Goal: Task Accomplishment & Management: Use online tool/utility

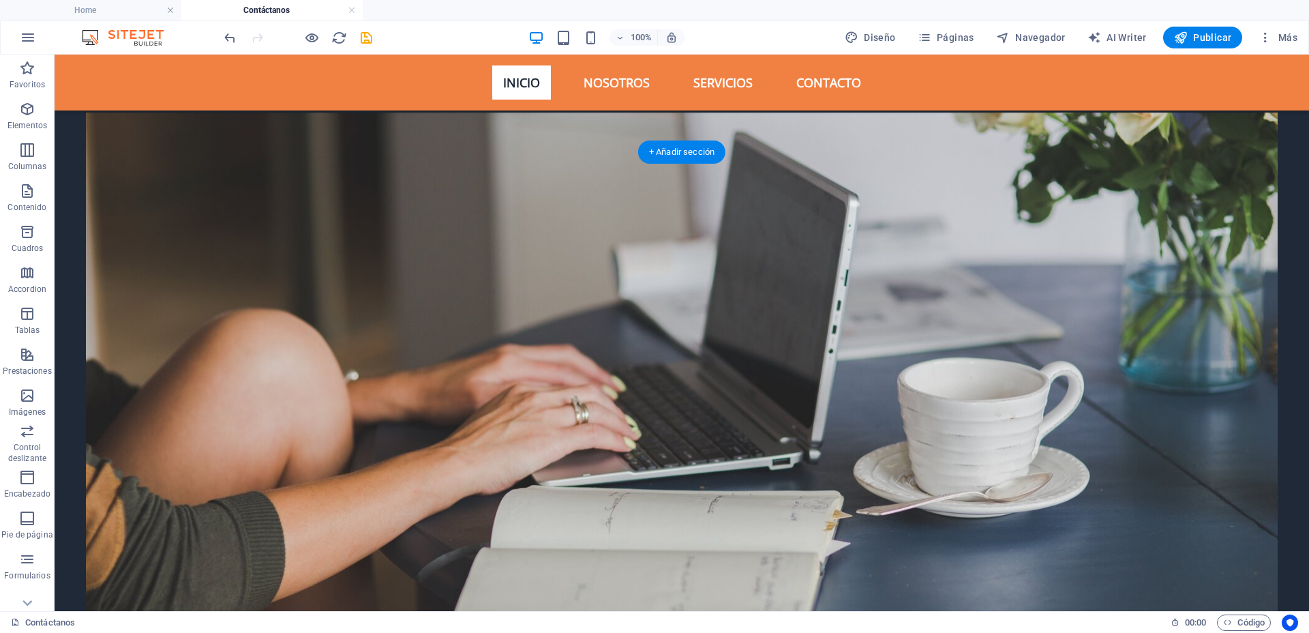
scroll to position [85, 0]
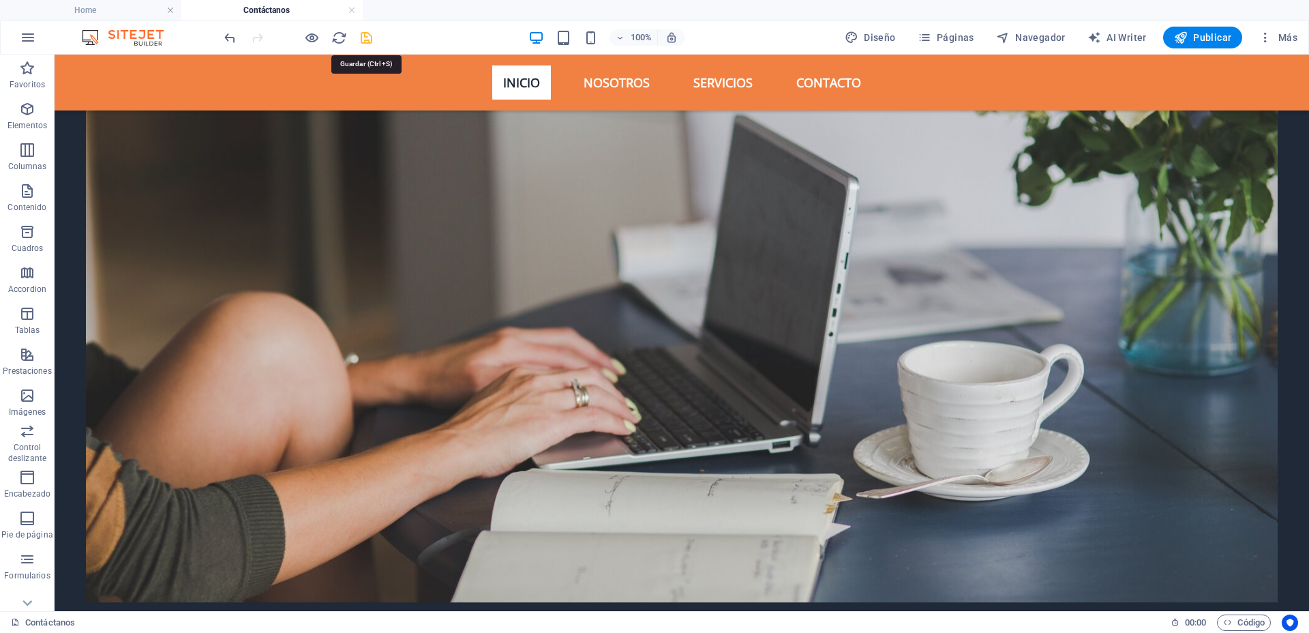
click at [370, 36] on icon "save" at bounding box center [367, 38] width 16 height 16
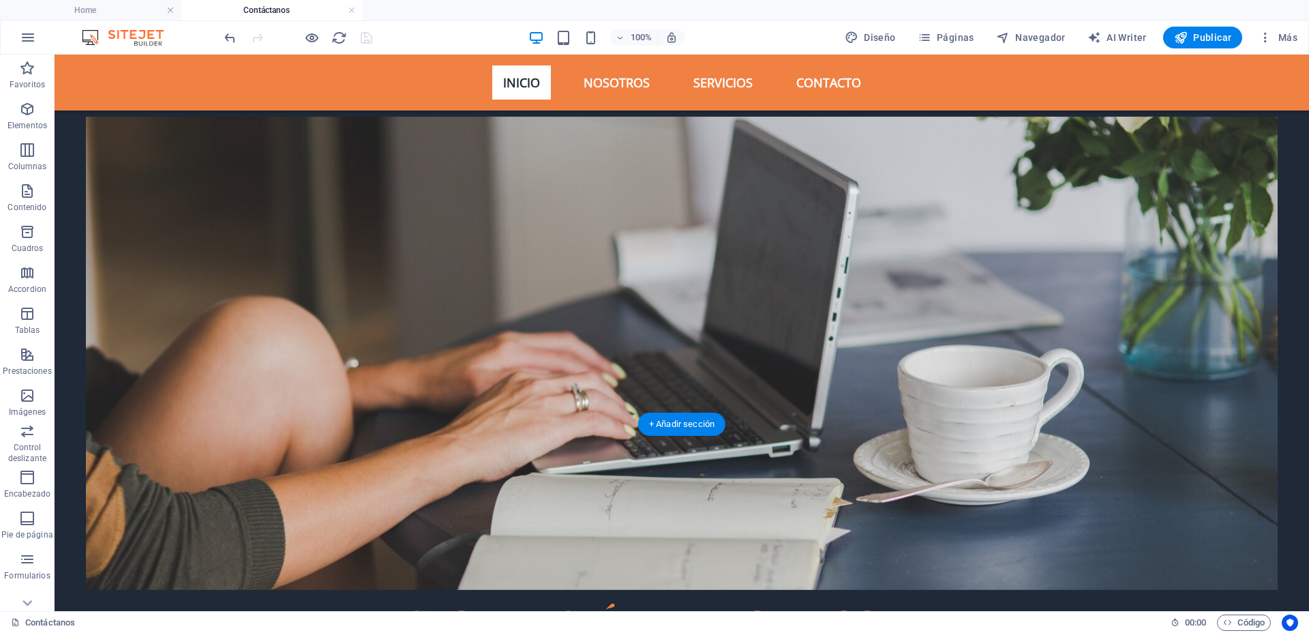
scroll to position [0, 0]
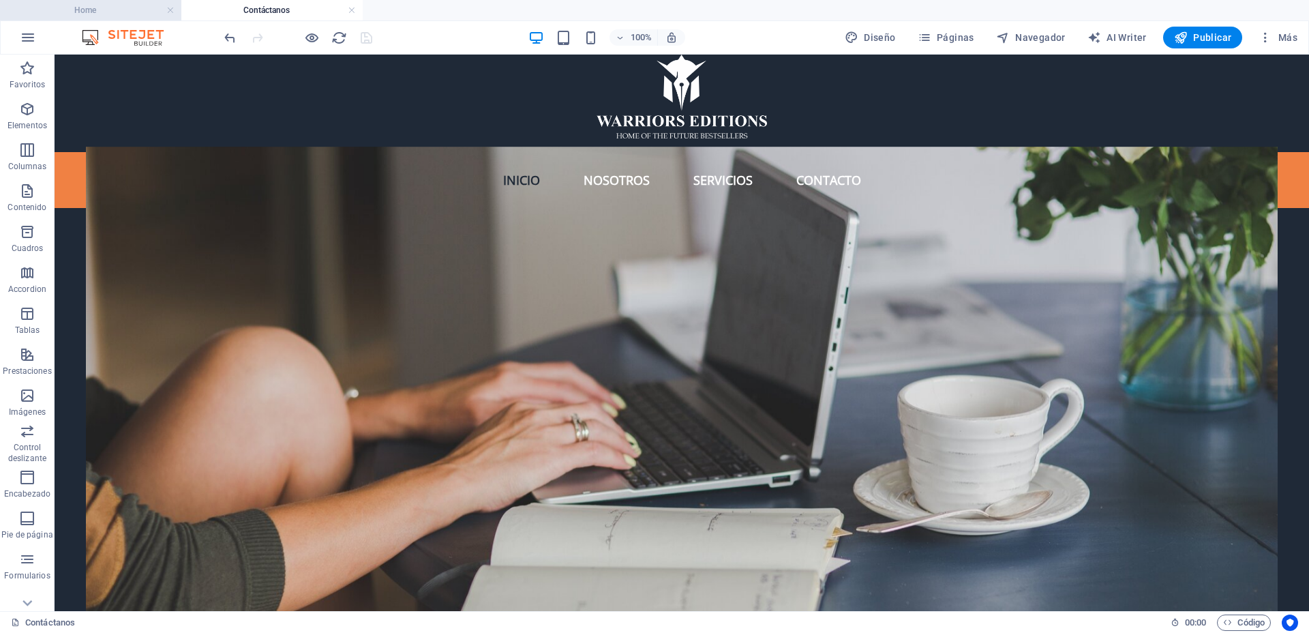
click at [111, 10] on h4 "Home" at bounding box center [90, 10] width 181 height 15
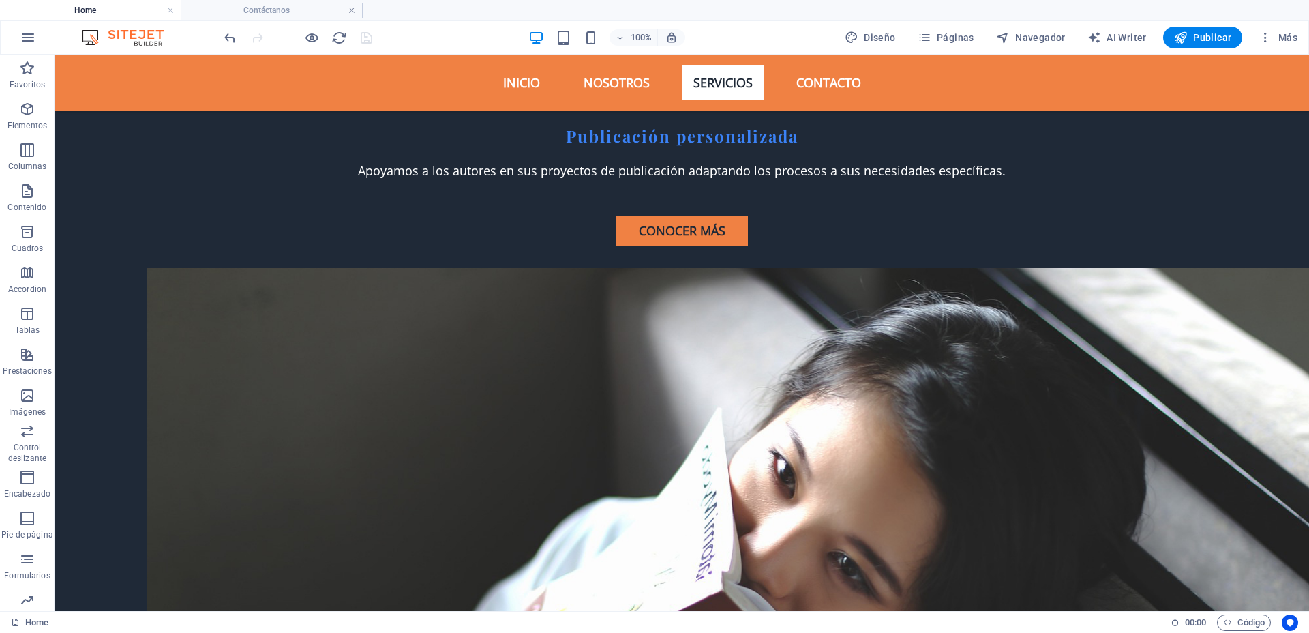
scroll to position [3118, 0]
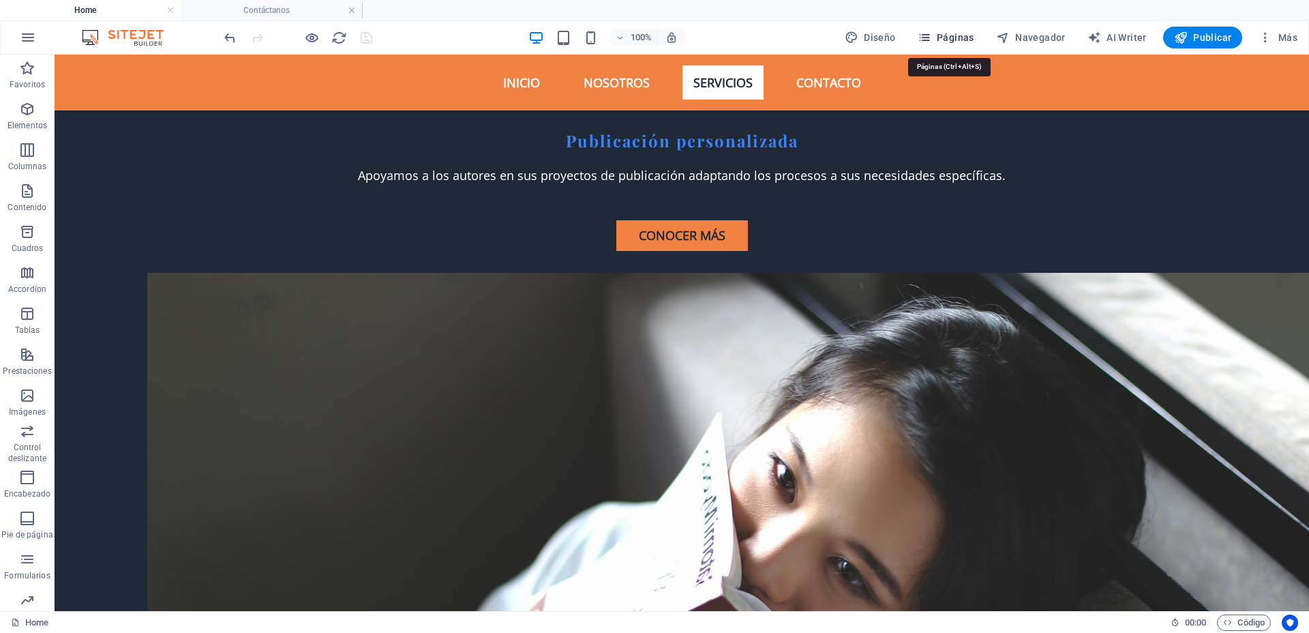
click at [944, 35] on span "Páginas" at bounding box center [946, 38] width 57 height 14
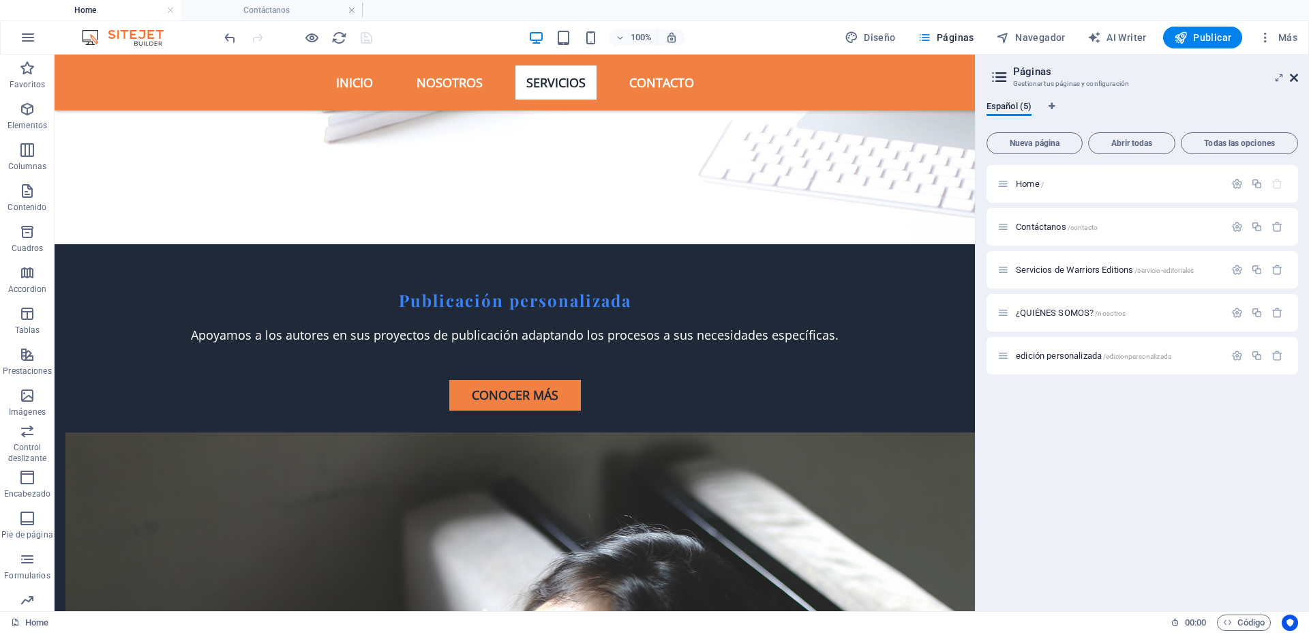
click at [1297, 81] on icon at bounding box center [1294, 77] width 8 height 11
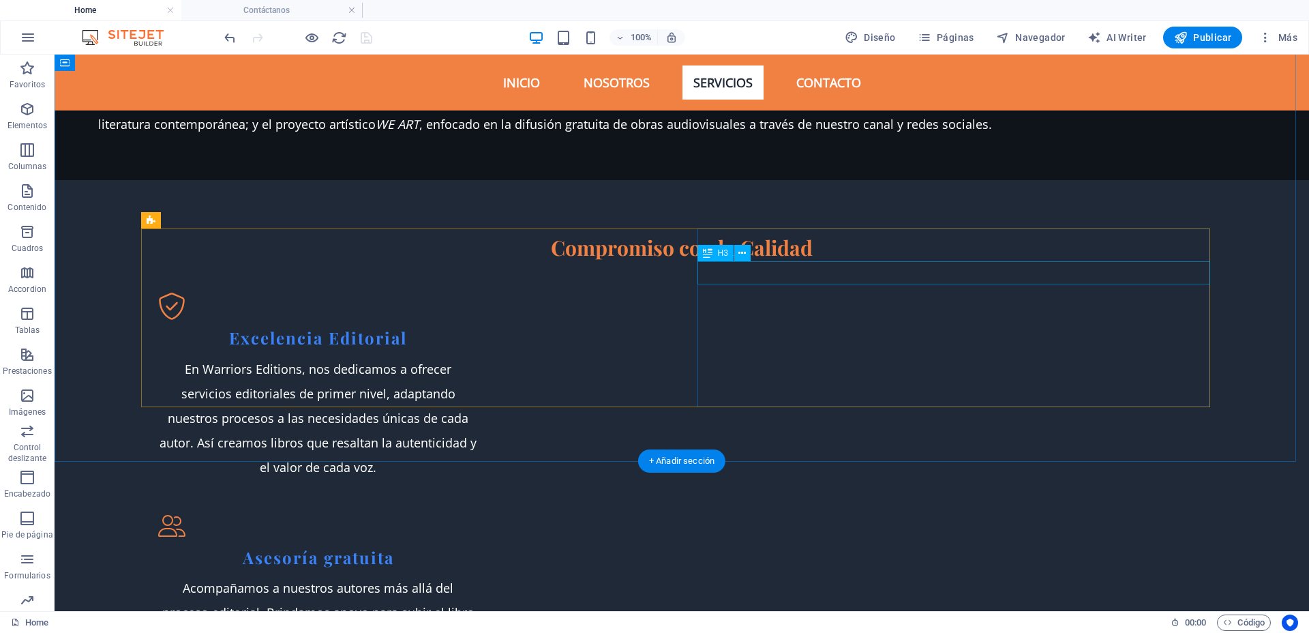
scroll to position [1534, 0]
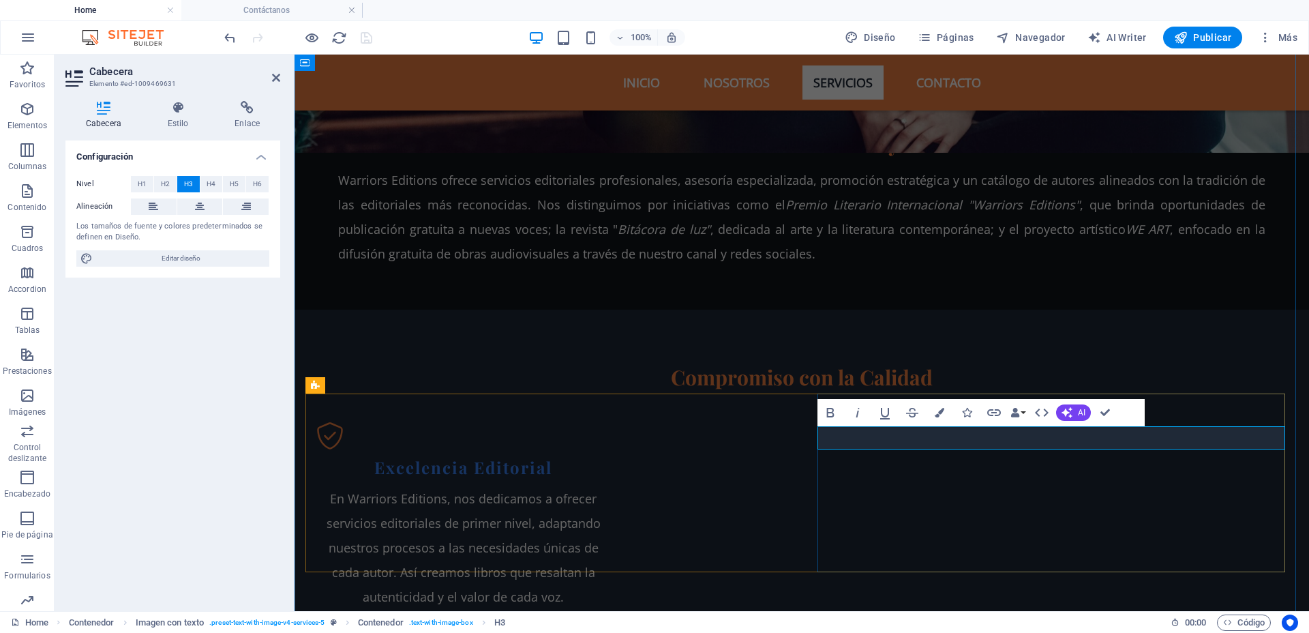
scroll to position [1583, 0]
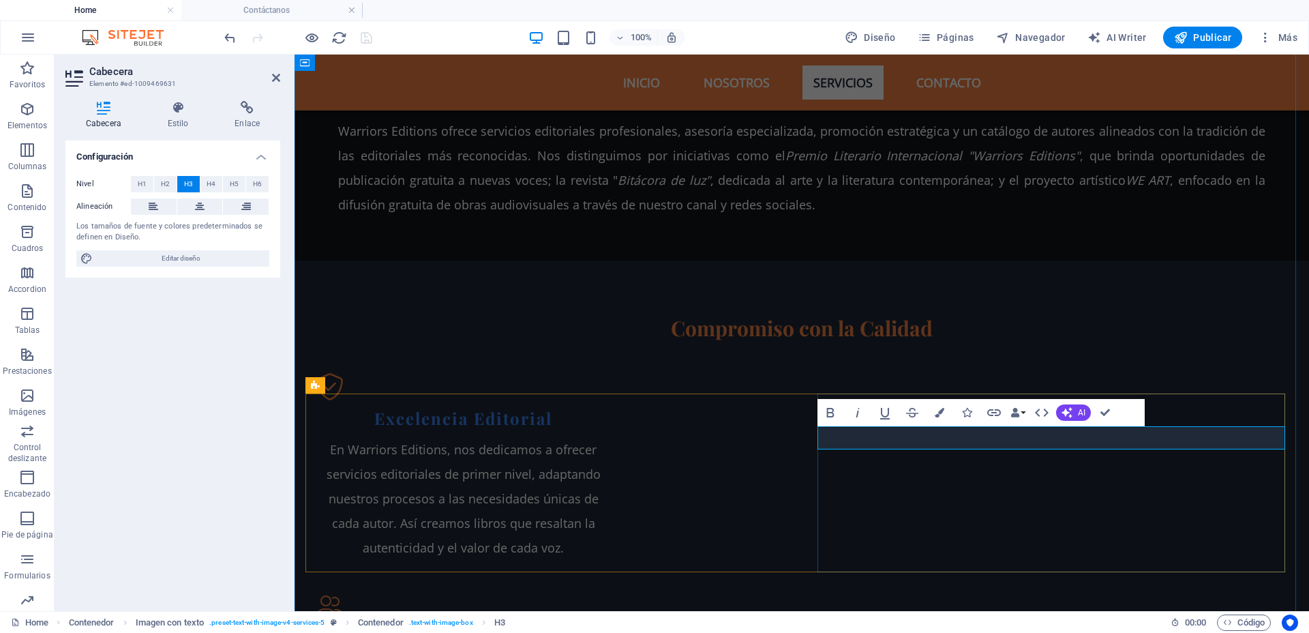
copy h3 "Escritura Fantasma"
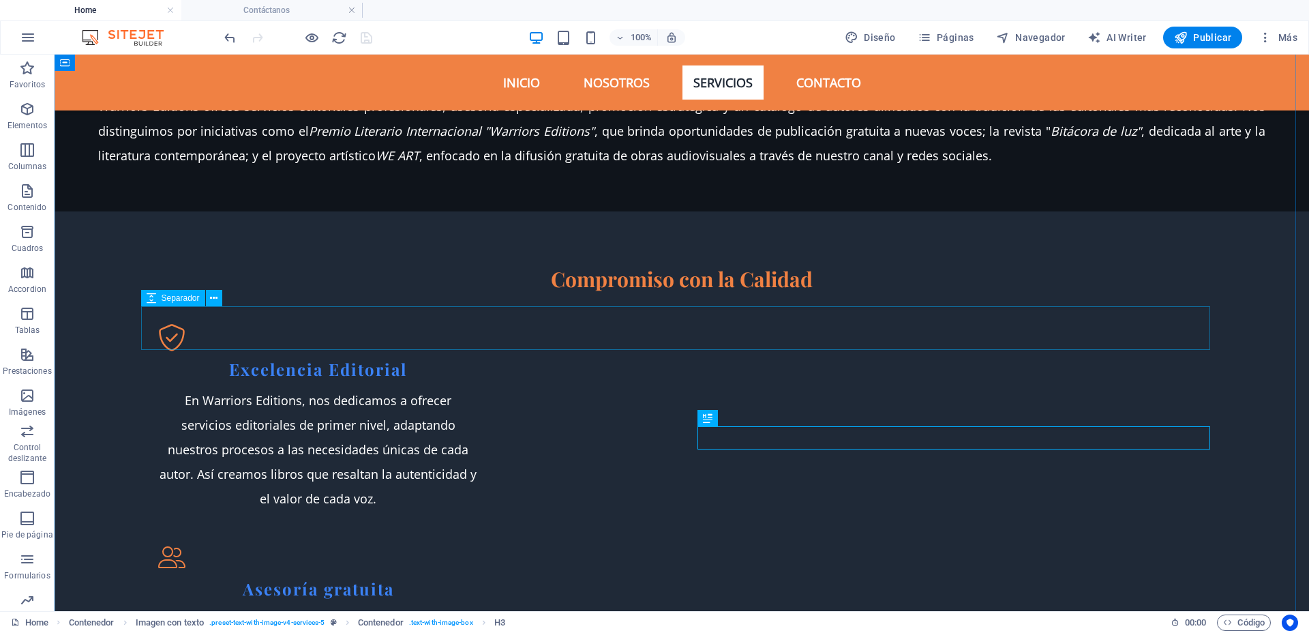
scroll to position [1534, 0]
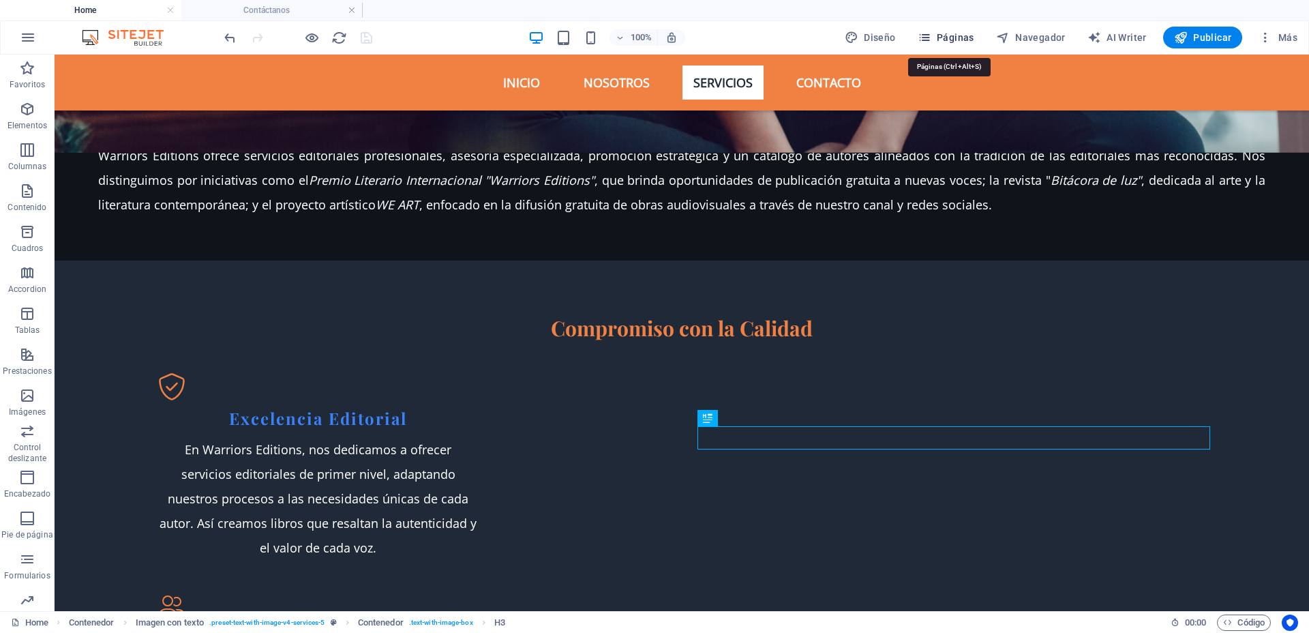
click at [939, 38] on span "Páginas" at bounding box center [946, 38] width 57 height 14
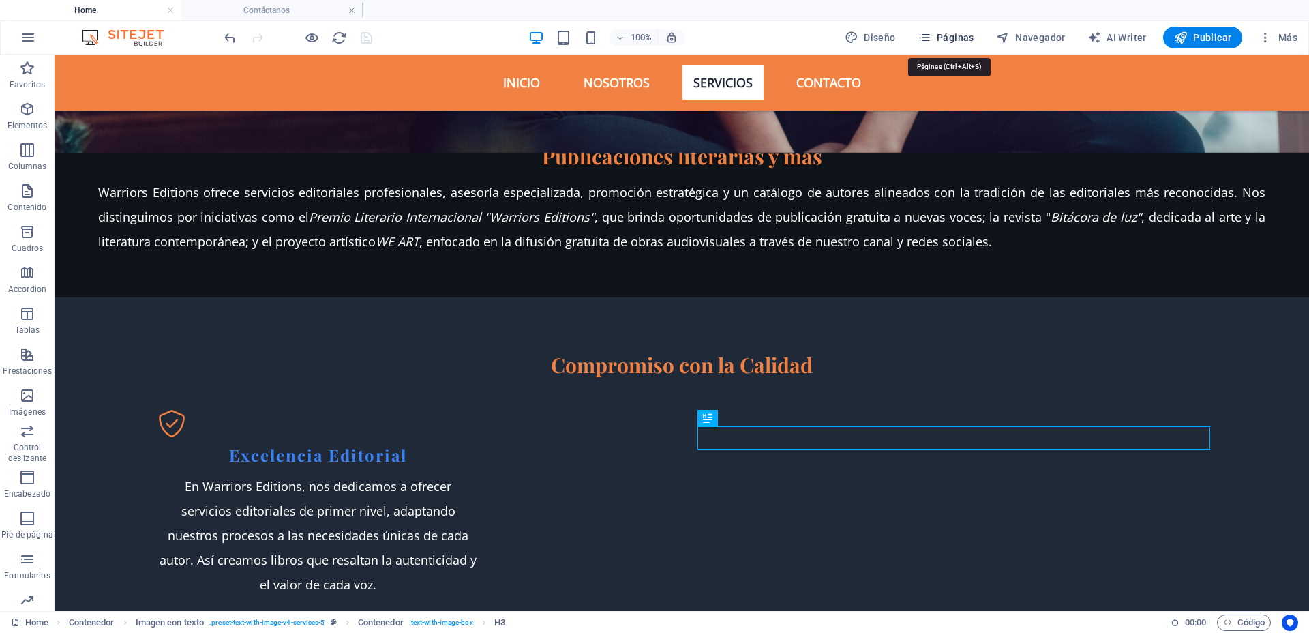
scroll to position [1632, 0]
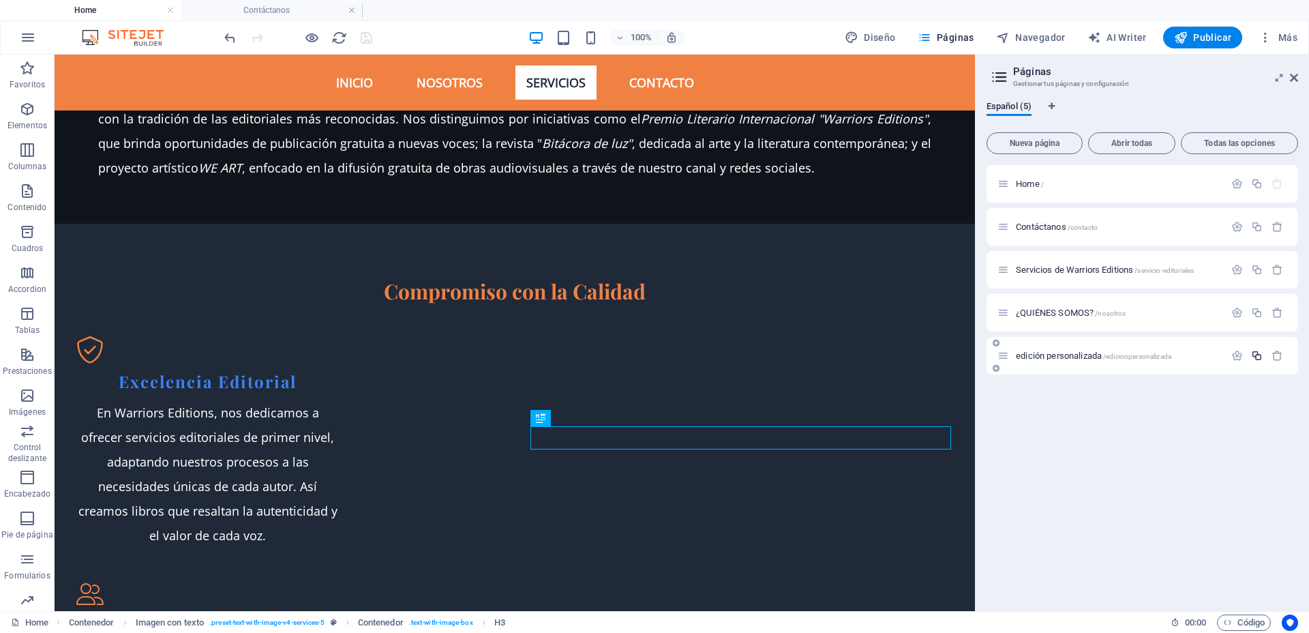
click at [1257, 357] on icon "button" at bounding box center [1257, 356] width 12 height 12
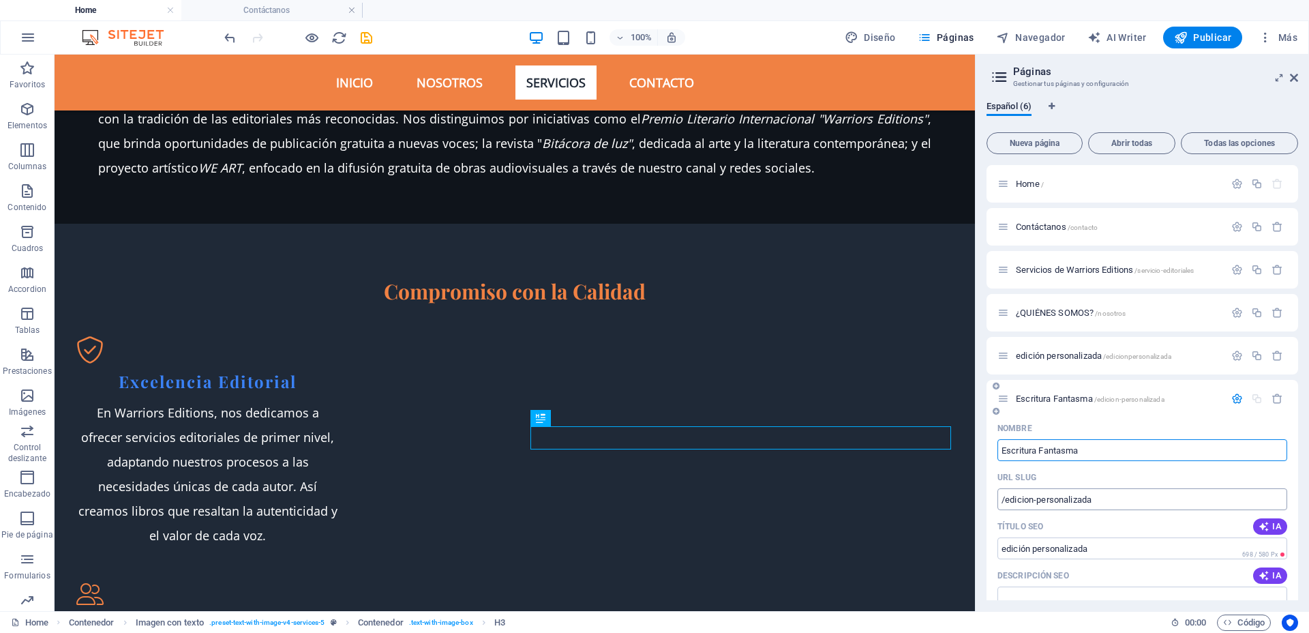
type input "Escritura Fantasma"
click at [1123, 497] on input "/edicion-personalizada" at bounding box center [1142, 499] width 290 height 22
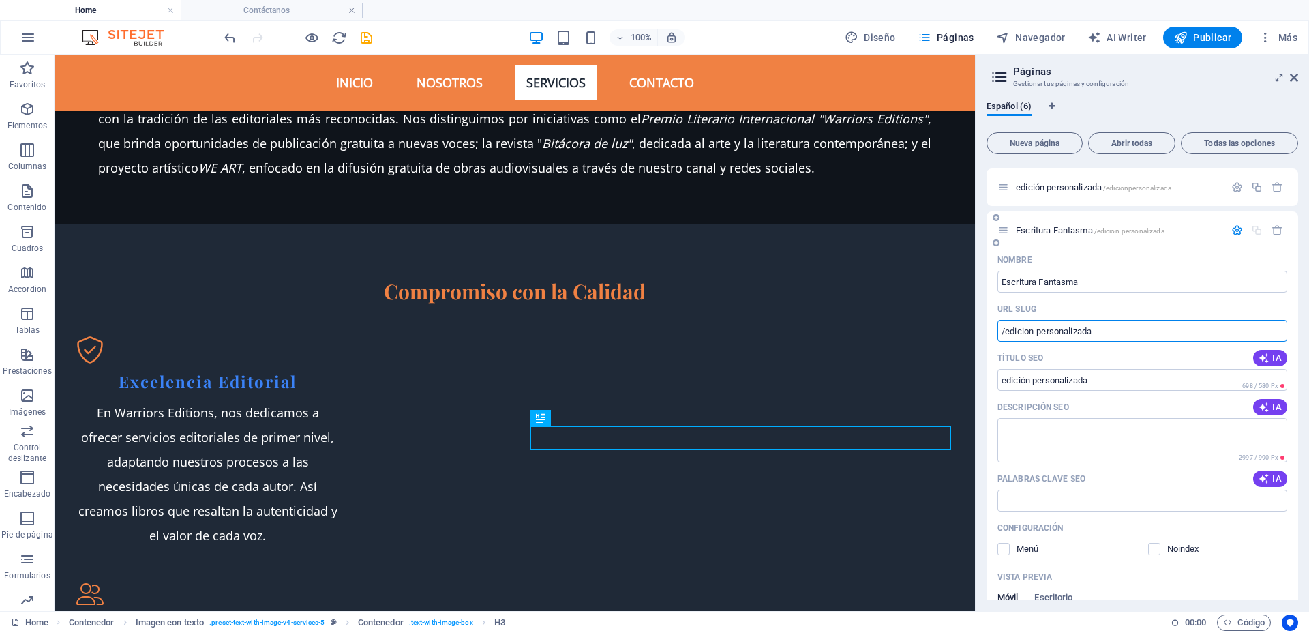
scroll to position [170, 0]
click at [1097, 329] on input "/escritura-fantasma-" at bounding box center [1142, 329] width 290 height 22
paste input "ghostwriting"
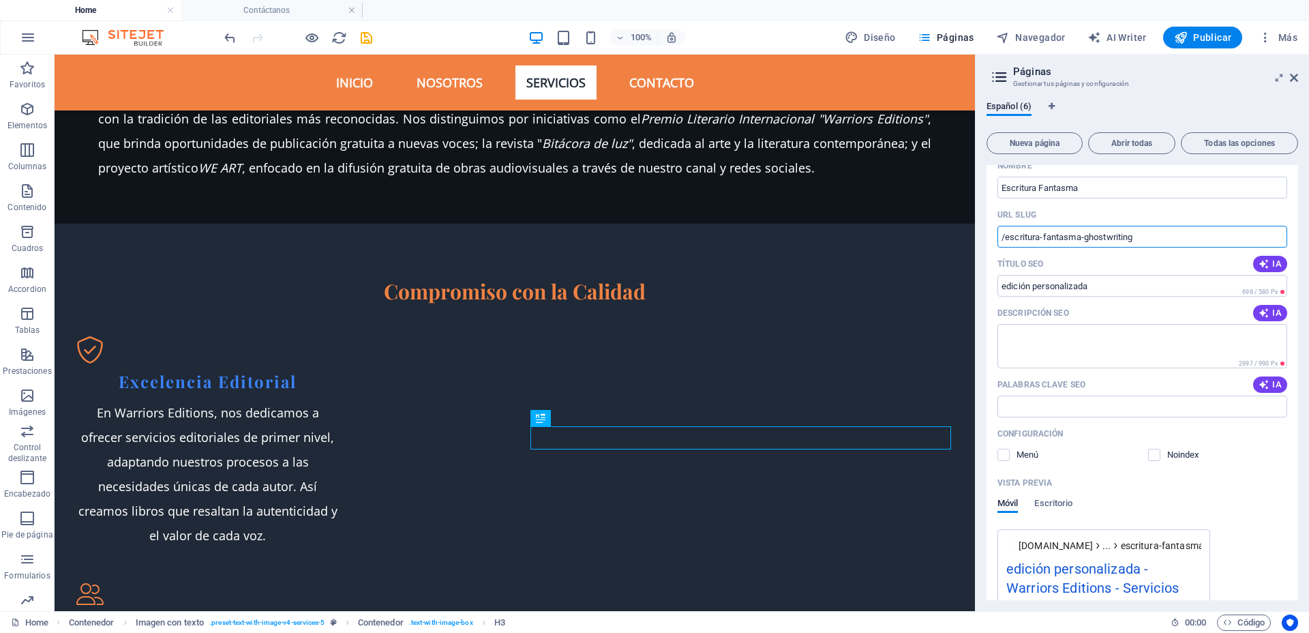
scroll to position [82, 0]
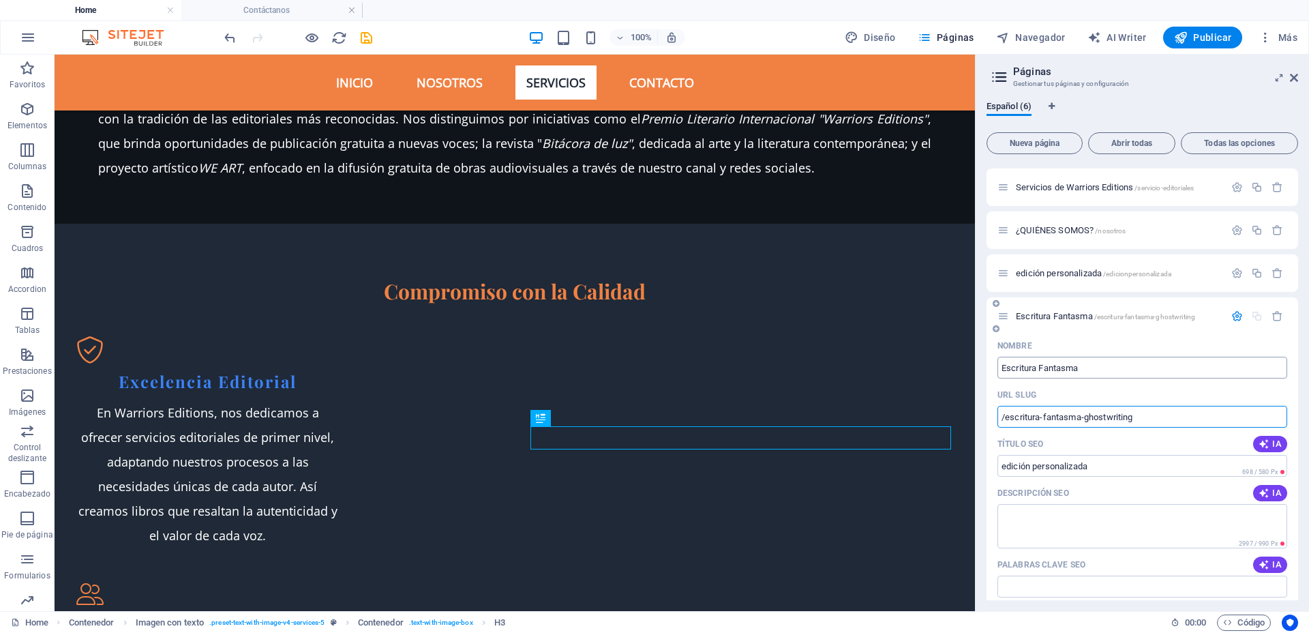
type input "/escritura-fantasma-ghostwriting"
click at [1132, 363] on input "Escritura Fantasma" at bounding box center [1142, 368] width 290 height 22
click at [1109, 363] on input "Escritura Fantasma" at bounding box center [1142, 368] width 290 height 22
paste input "ghostwriting"
type input "Escritura Fantasma ("
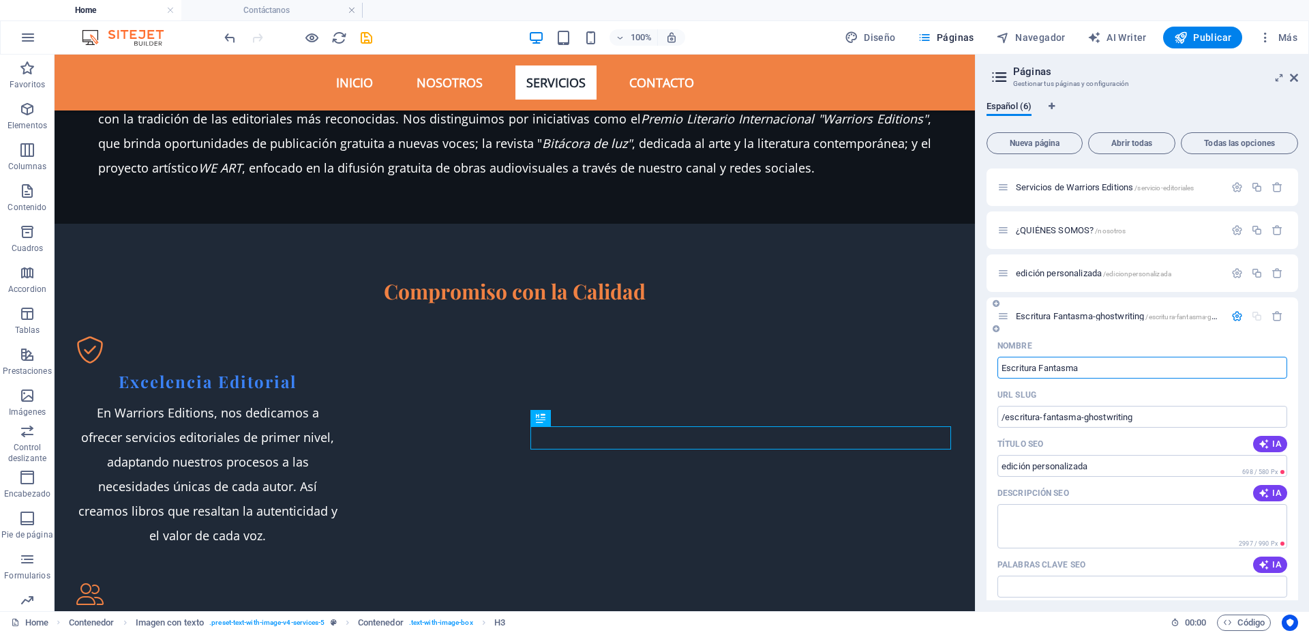
type input "/escritura-fantasma"
paste input "ghostwriting"
type input "Escritura Fantasma (ghostwriting)"
type input "/escritura-fantasma-ghostwriting"
type input "Escritura Fantasma (ghostwriting)"
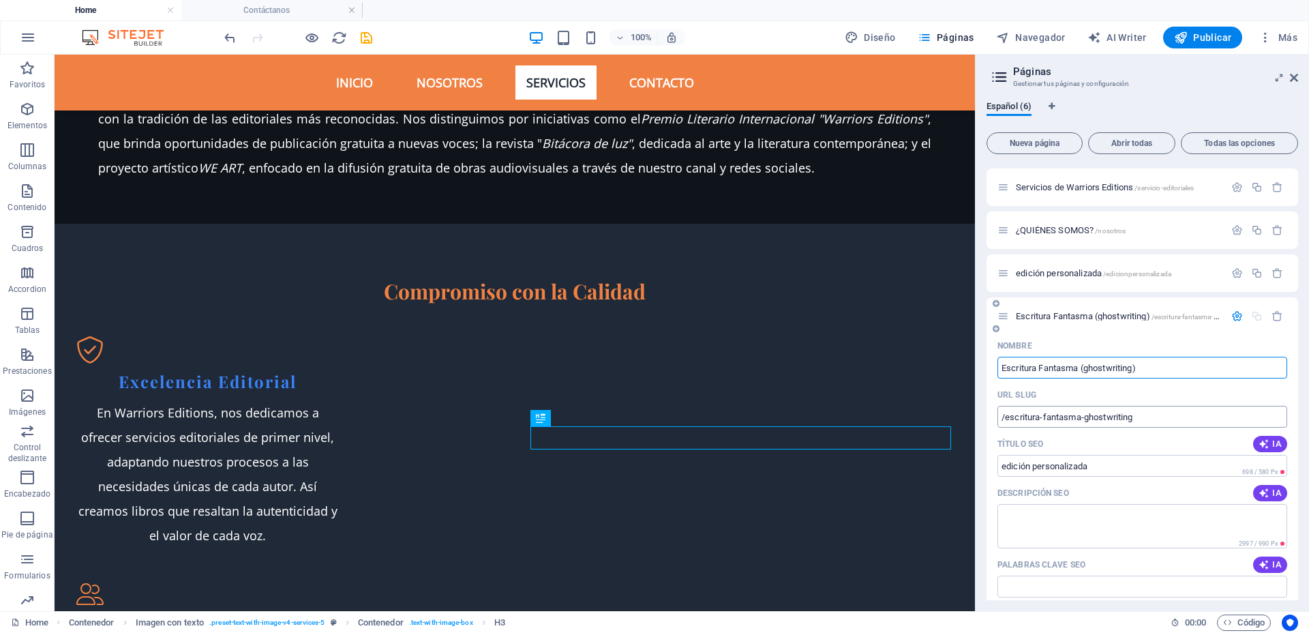
click at [1153, 421] on input "/escritura-fantasma-ghostwriting" at bounding box center [1142, 417] width 290 height 22
click at [1096, 461] on input "edición personalizada" at bounding box center [1142, 466] width 290 height 22
drag, startPoint x: 1089, startPoint y: 463, endPoint x: 991, endPoint y: 462, distance: 98.9
click at [991, 462] on div "Nombre Escritura Fantasma (ghostwriting) ​ URL SLUG /escritura-fantasma-ghostwr…" at bounding box center [1142, 635] width 312 height 601
paste input "Escritura Fantasma (ghostwriting)"
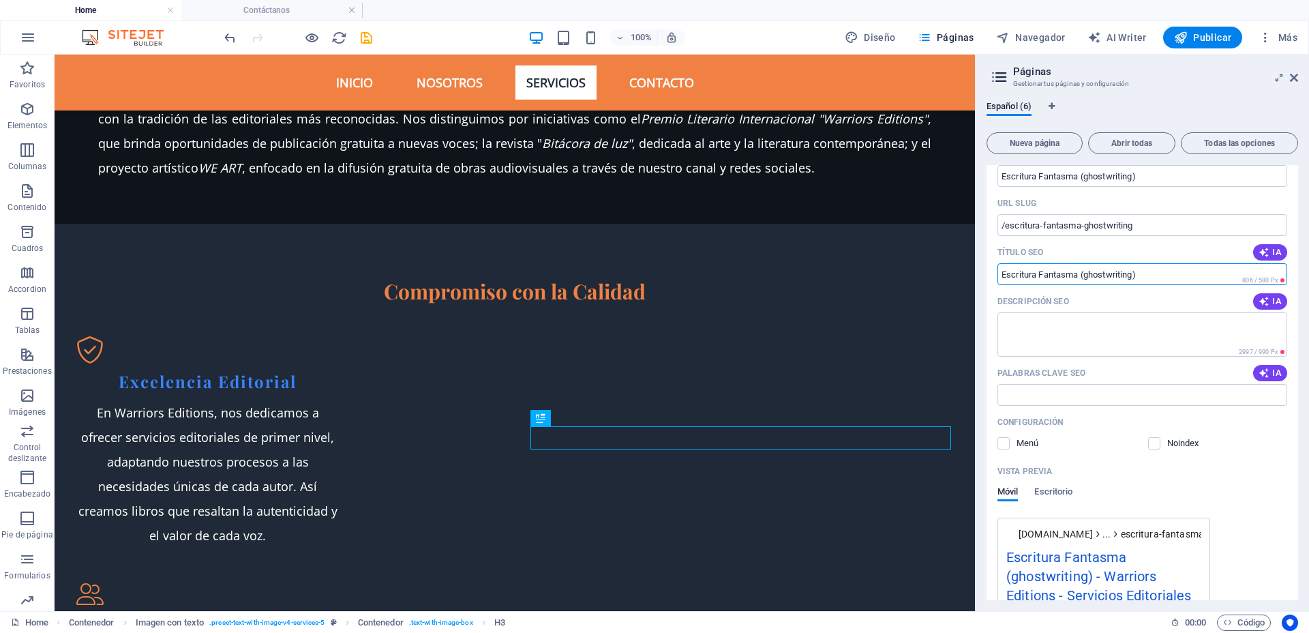
scroll to position [170, 0]
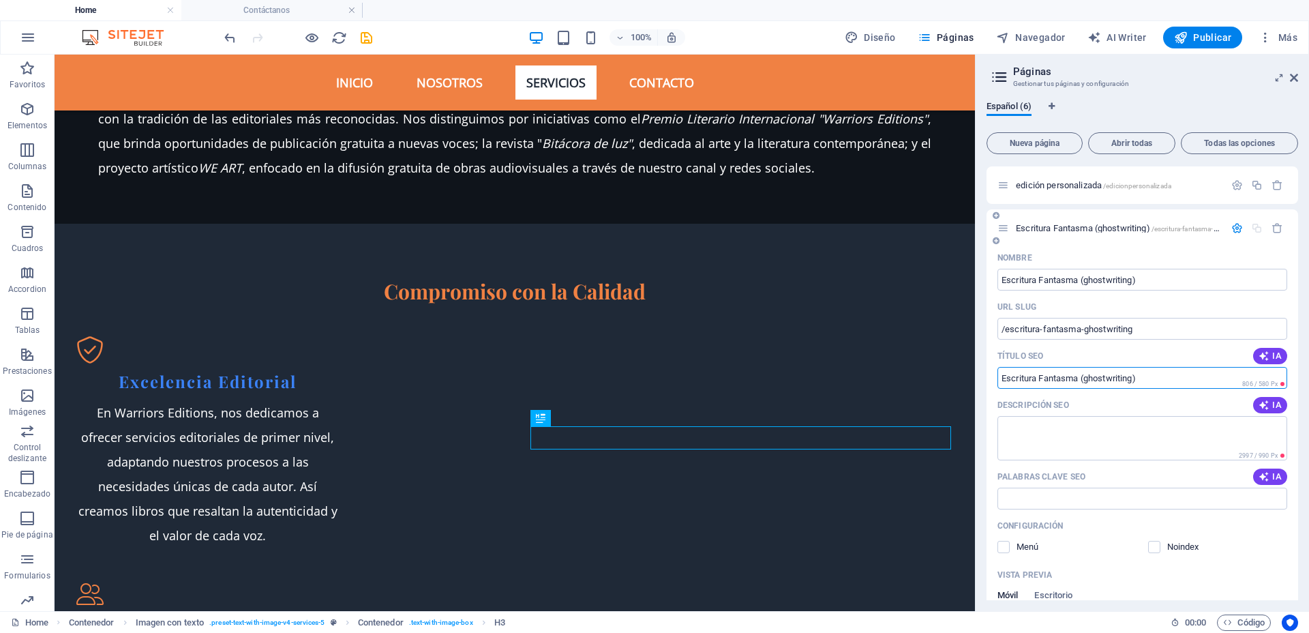
type input "Escritura Fantasma (ghostwriting)"
click at [1233, 228] on icon "button" at bounding box center [1237, 228] width 12 height 12
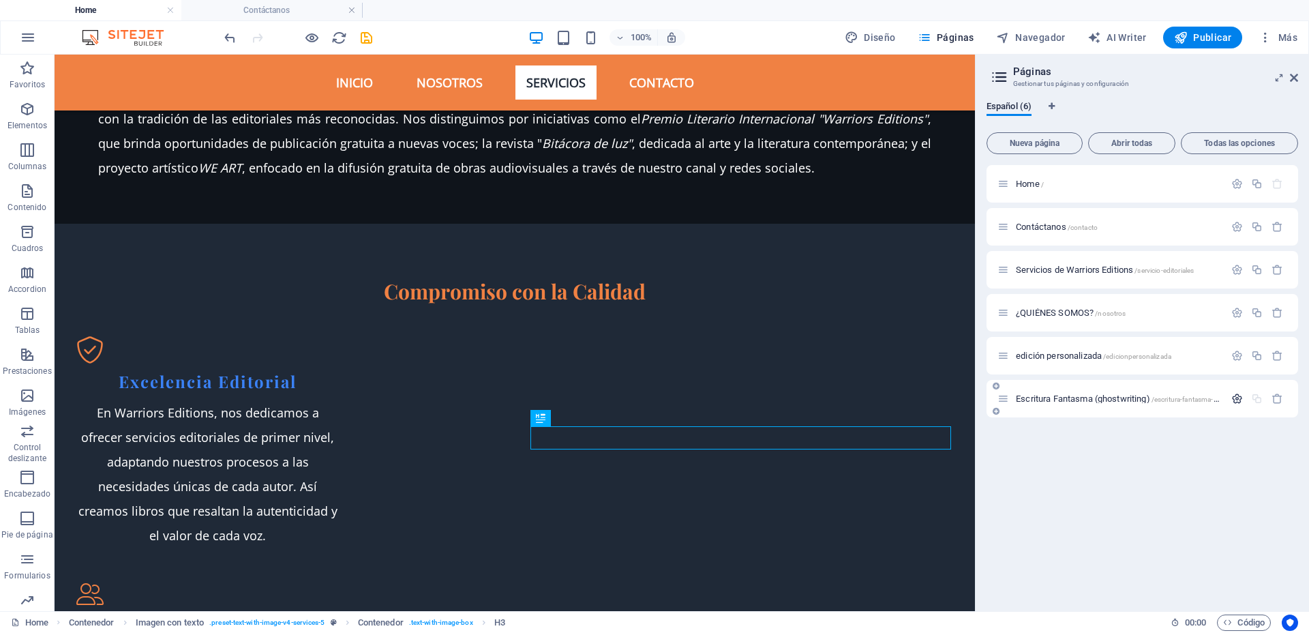
scroll to position [0, 0]
click at [1141, 453] on div "Home / Contáctanos /contacto Servicios de Warriors Editions /servicio-editorial…" at bounding box center [1142, 382] width 312 height 435
click at [1057, 399] on span "Escritura Fantasma (ghostwriting) /escritura-fantasma-ghostwriting" at bounding box center [1134, 398] width 237 height 10
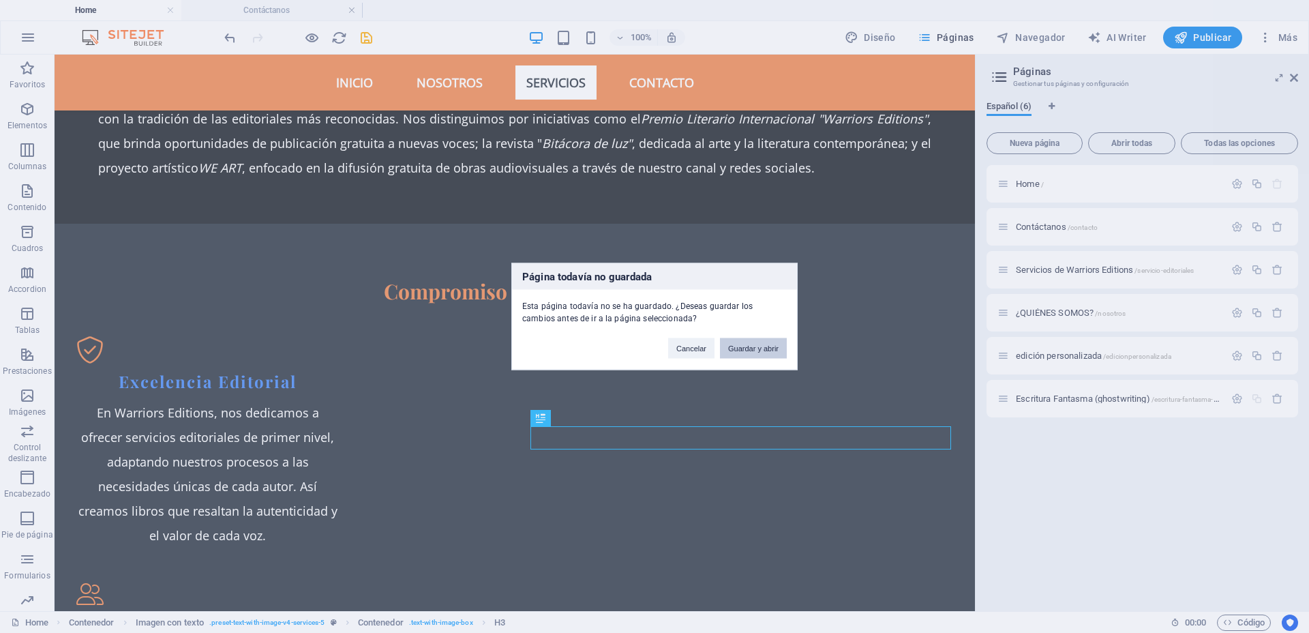
click at [757, 346] on button "Guardar y abrir" at bounding box center [753, 348] width 67 height 20
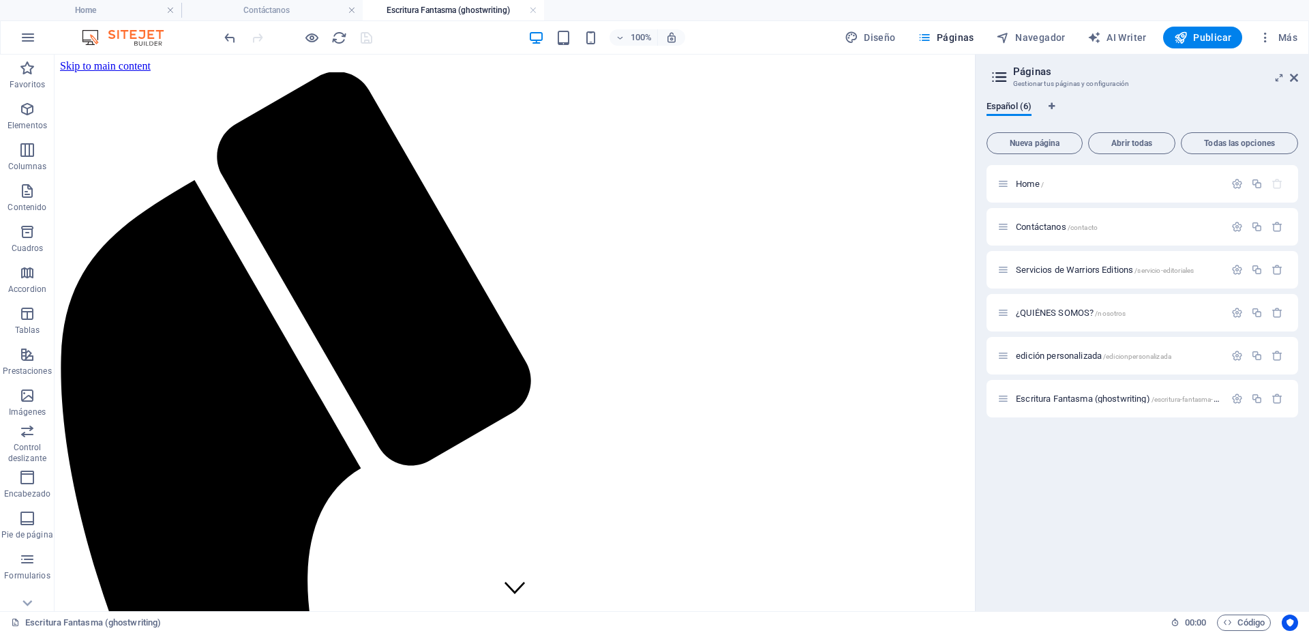
click at [1298, 80] on aside "Páginas Gestionar tus páginas y configuración Español (6) Nueva página Abrir to…" at bounding box center [1142, 333] width 334 height 556
drag, startPoint x: 1296, startPoint y: 77, endPoint x: 1243, endPoint y: 22, distance: 76.2
click at [1296, 77] on icon at bounding box center [1294, 77] width 8 height 11
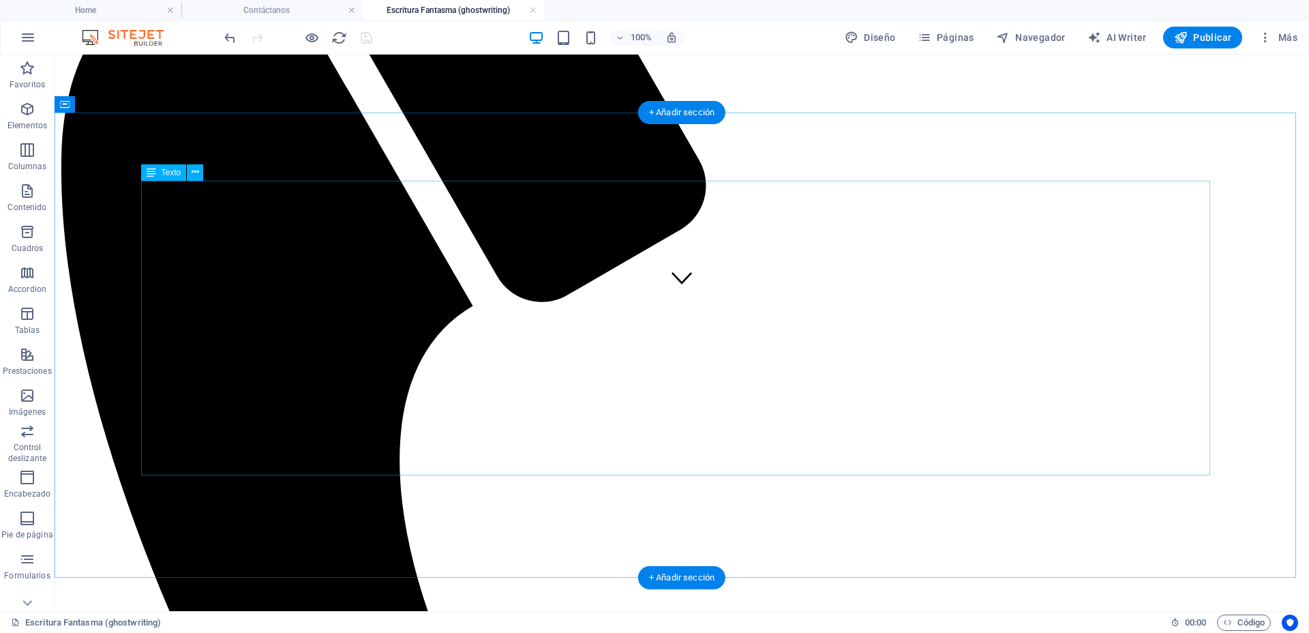
scroll to position [341, 0]
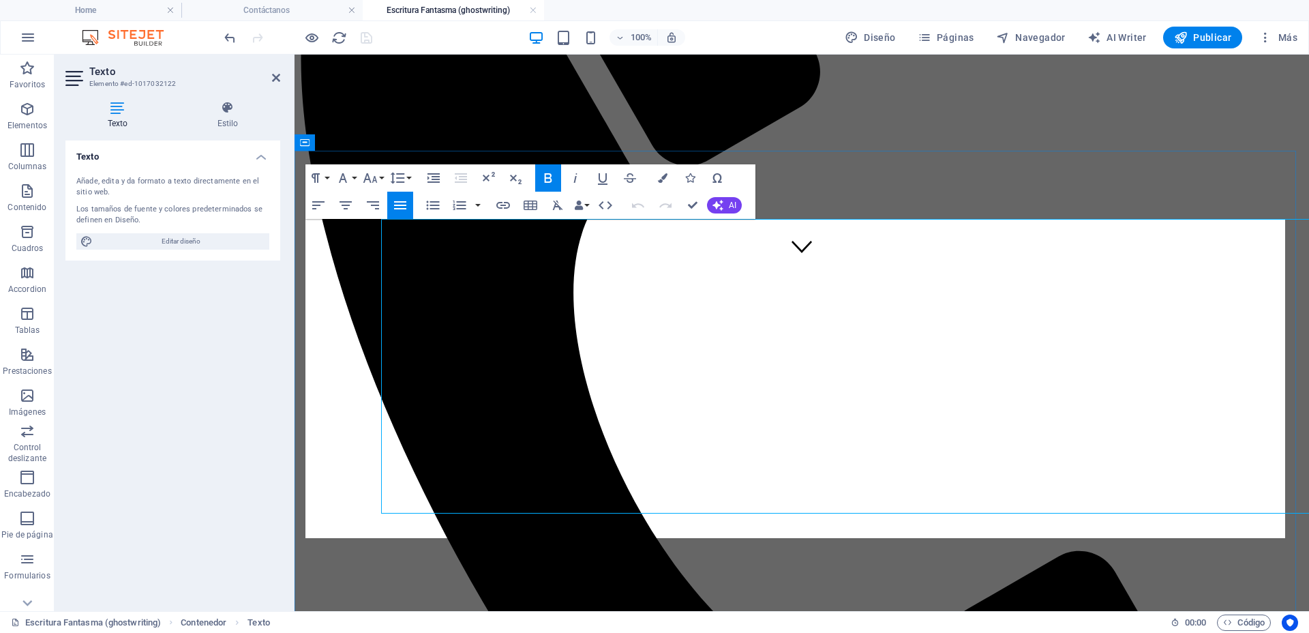
scroll to position [271, 0]
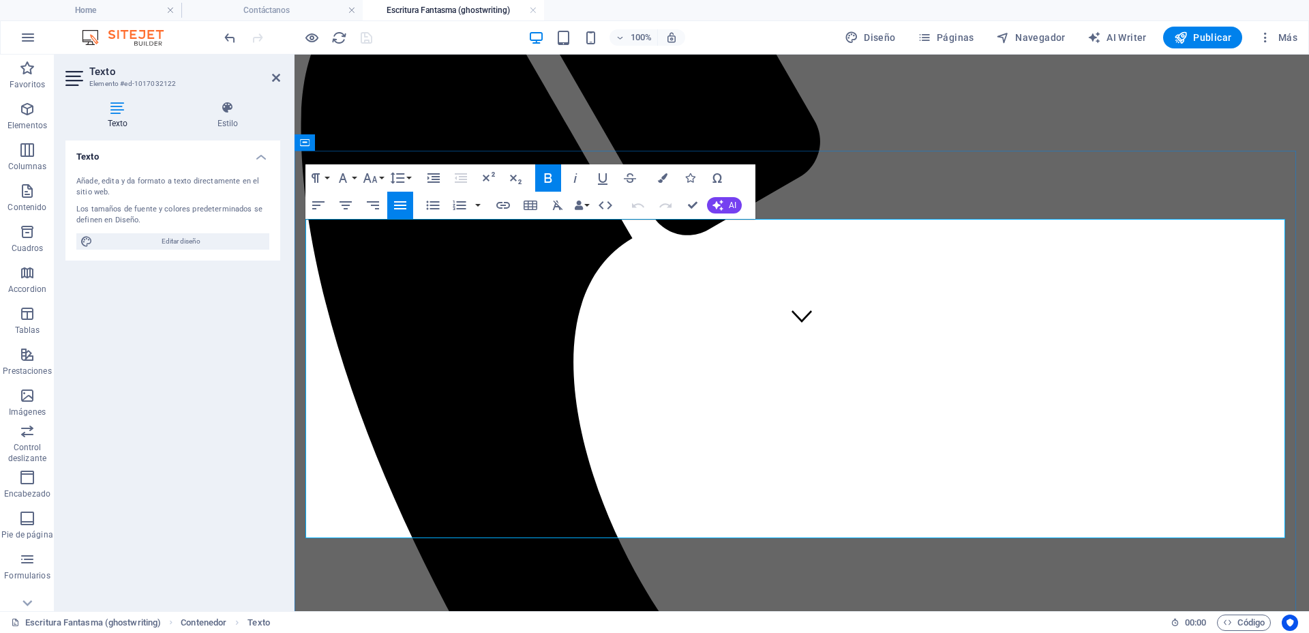
drag, startPoint x: 436, startPoint y: 528, endPoint x: 309, endPoint y: 235, distance: 319.4
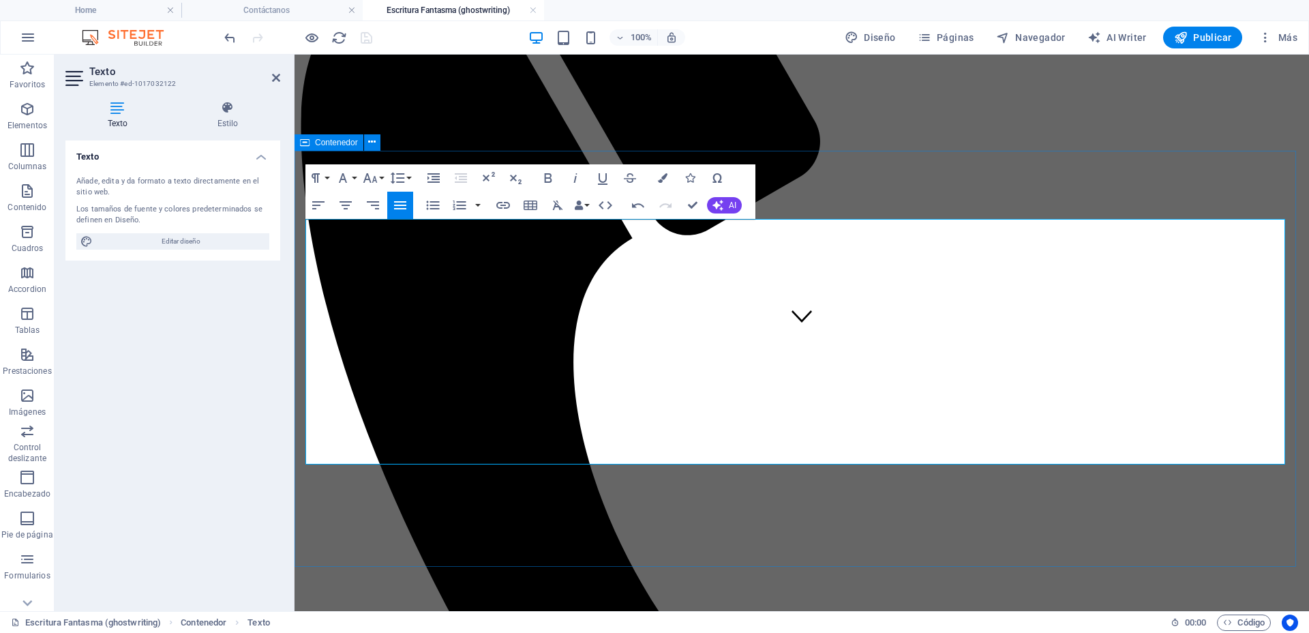
drag, startPoint x: 1024, startPoint y: 449, endPoint x: 301, endPoint y: 242, distance: 751.8
click at [547, 181] on icon "button" at bounding box center [548, 178] width 7 height 10
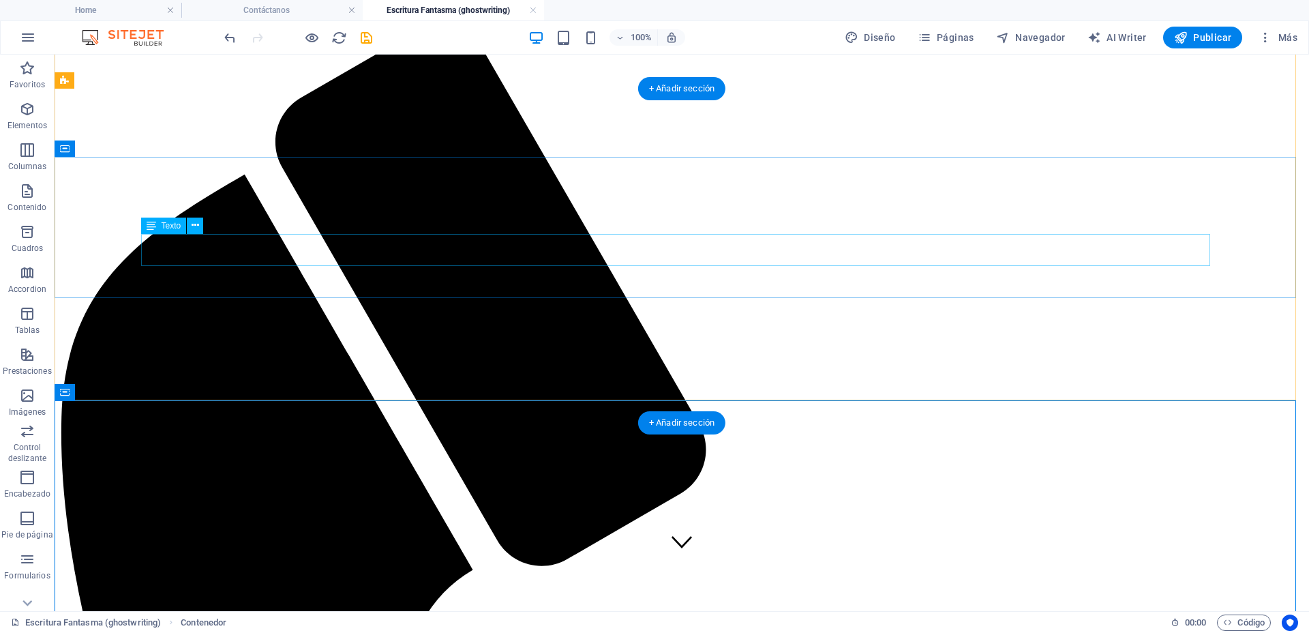
scroll to position [0, 0]
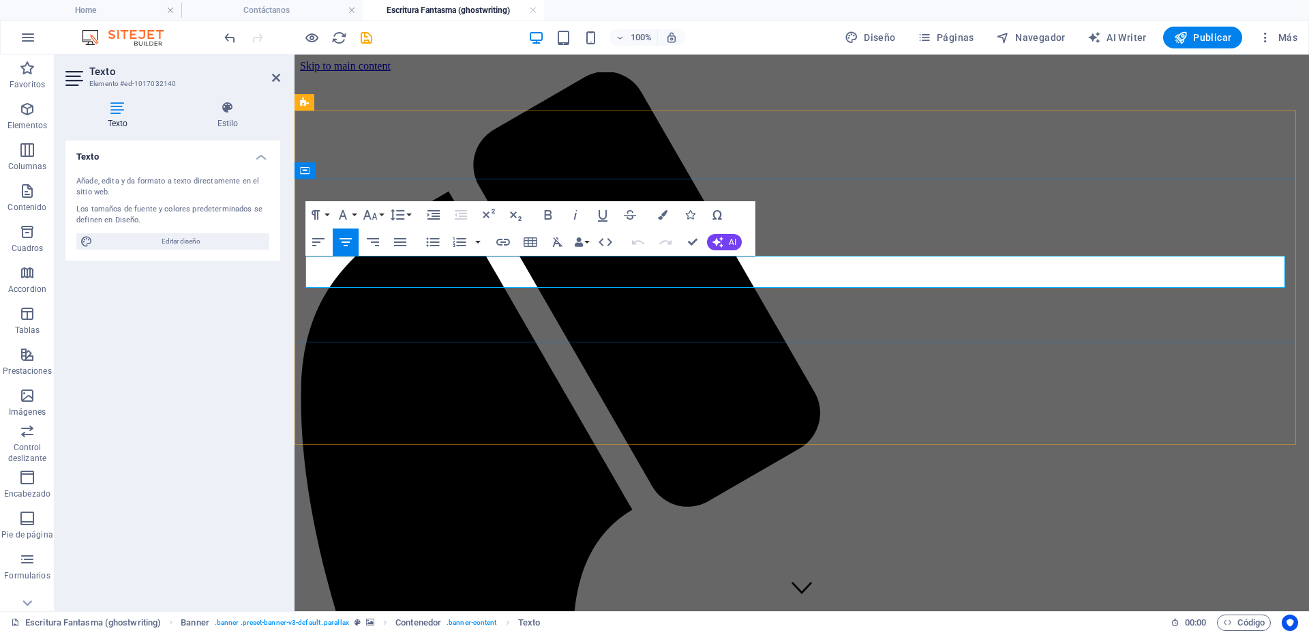
drag, startPoint x: 1119, startPoint y: 265, endPoint x: 436, endPoint y: 265, distance: 683.8
drag, startPoint x: 533, startPoint y: 271, endPoint x: 1068, endPoint y: 274, distance: 535.2
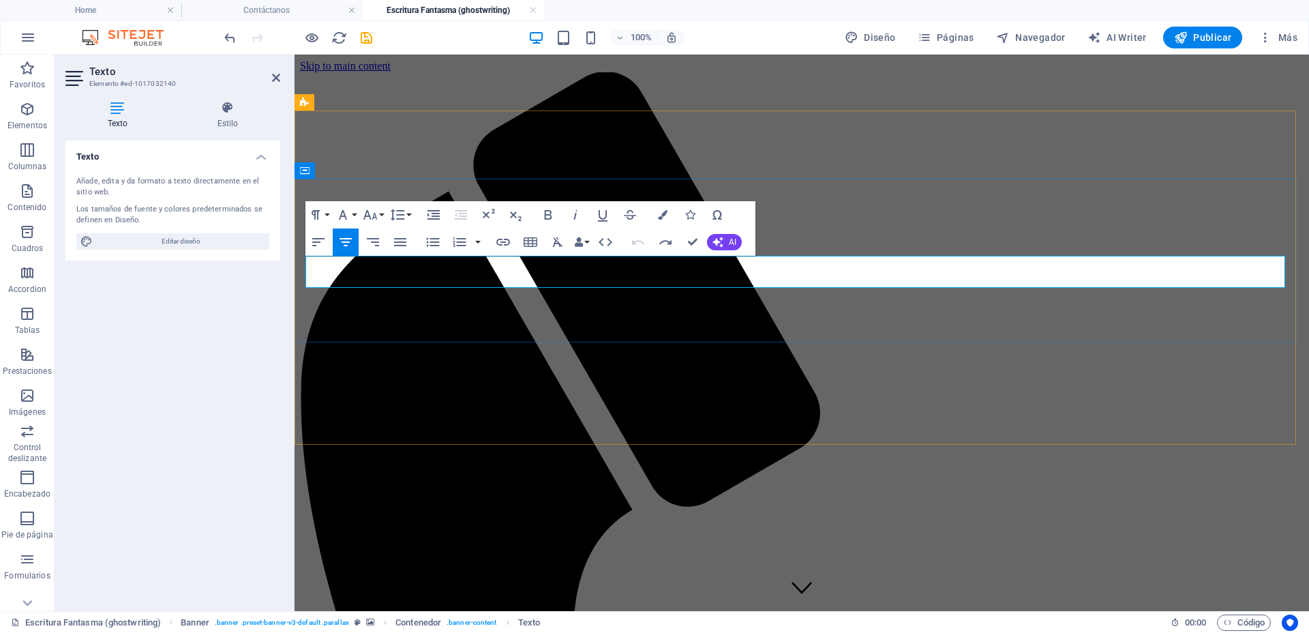
drag, startPoint x: 1070, startPoint y: 273, endPoint x: 523, endPoint y: 262, distance: 546.8
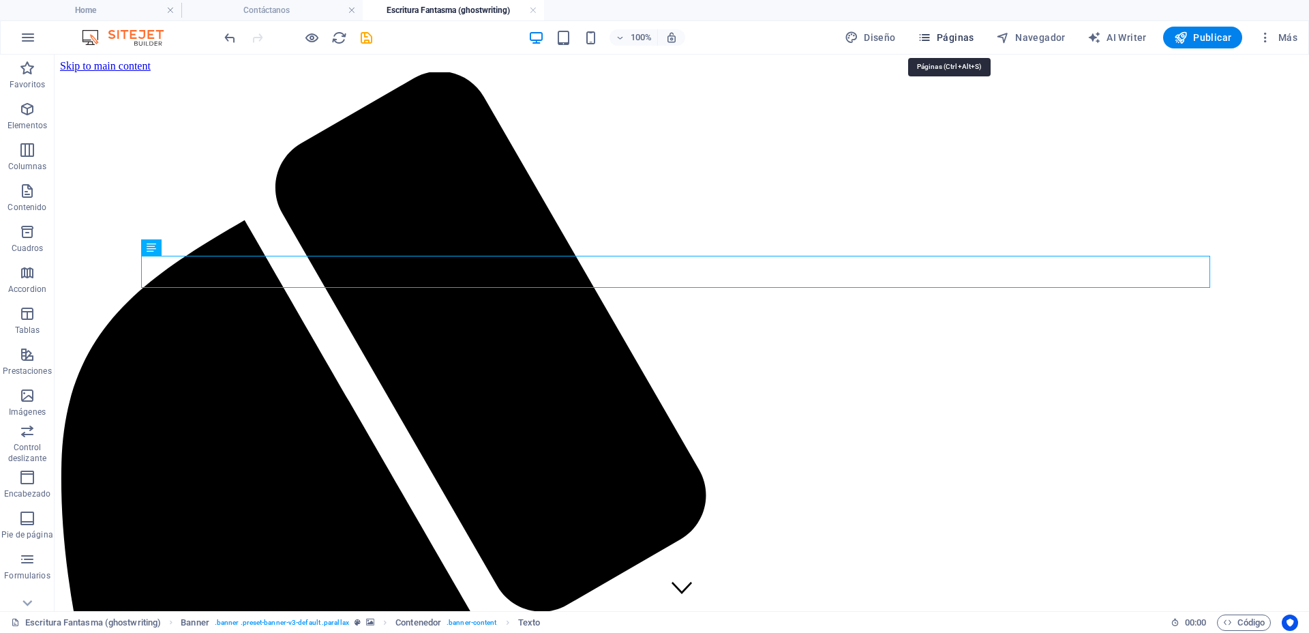
click at [959, 31] on span "Páginas" at bounding box center [946, 38] width 57 height 14
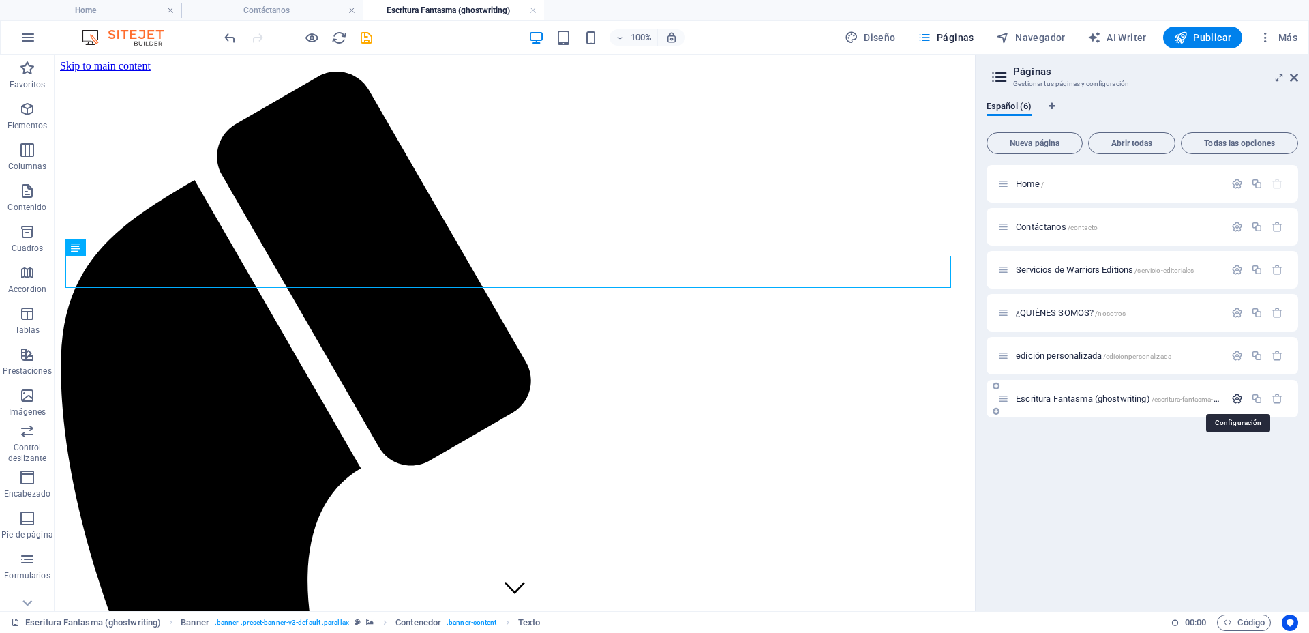
click at [1235, 399] on icon "button" at bounding box center [1237, 399] width 12 height 12
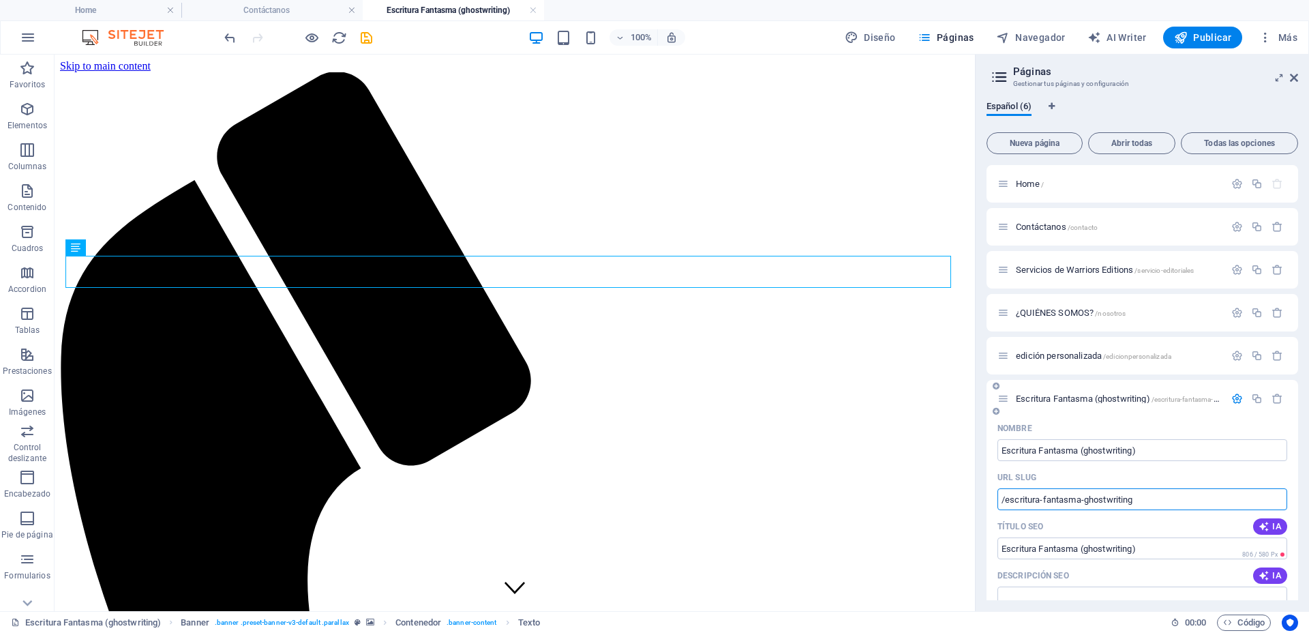
drag, startPoint x: 1143, startPoint y: 497, endPoint x: 1085, endPoint y: 488, distance: 57.9
click at [1085, 488] on input "/escritura-fantasma-ghostwriting" at bounding box center [1142, 499] width 290 height 22
drag, startPoint x: 1158, startPoint y: 446, endPoint x: 1082, endPoint y: 444, distance: 75.7
click at [1082, 444] on input "Escritura Fantasma (ghostwriting)" at bounding box center [1142, 450] width 290 height 22
click at [1298, 75] on aside "Páginas Gestionar tus páginas y configuración Español (6) Nueva página Abrir to…" at bounding box center [1142, 333] width 334 height 556
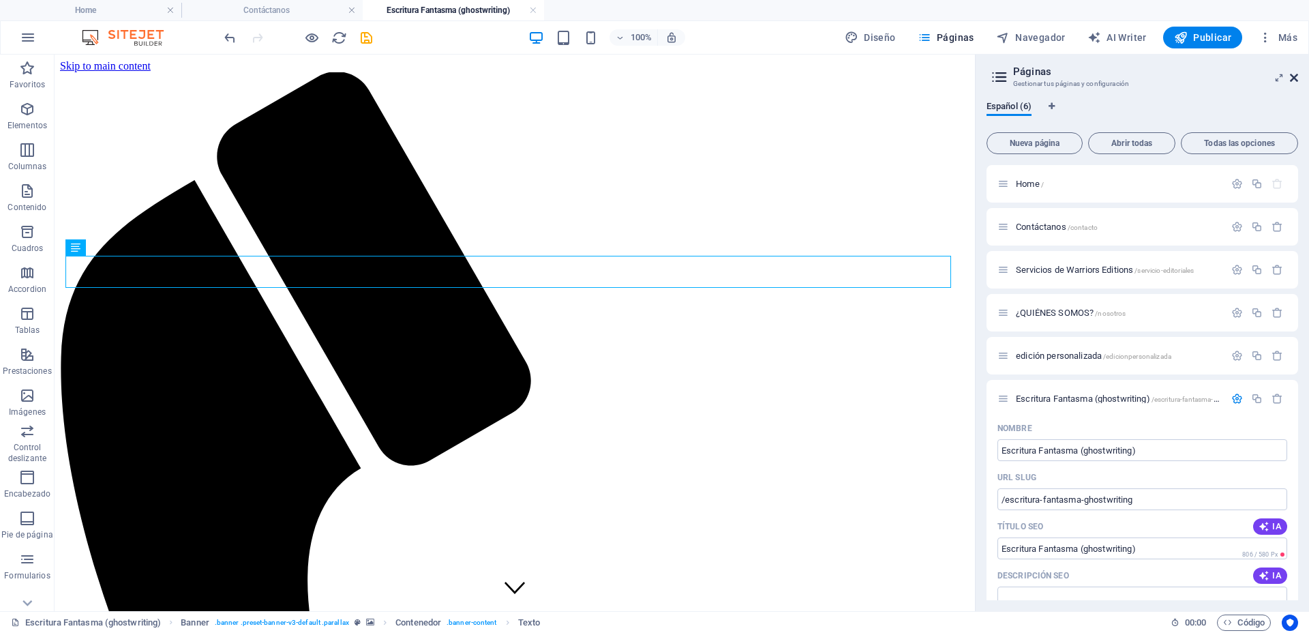
click at [1294, 80] on icon at bounding box center [1294, 77] width 8 height 11
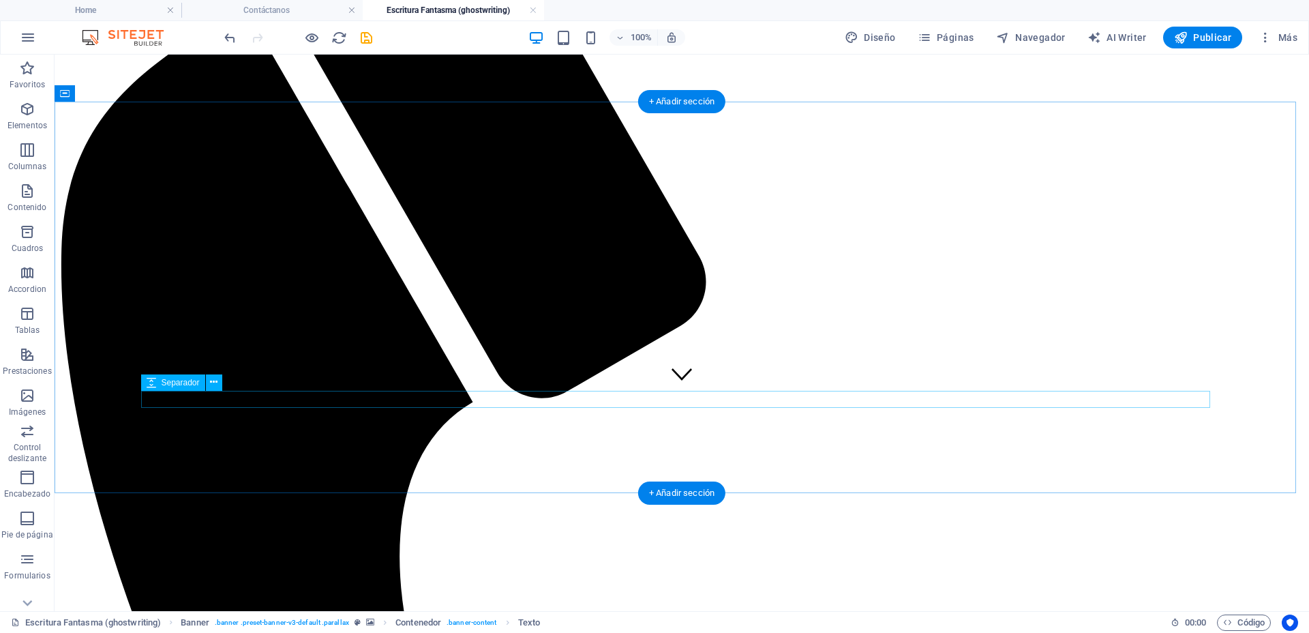
scroll to position [341, 0]
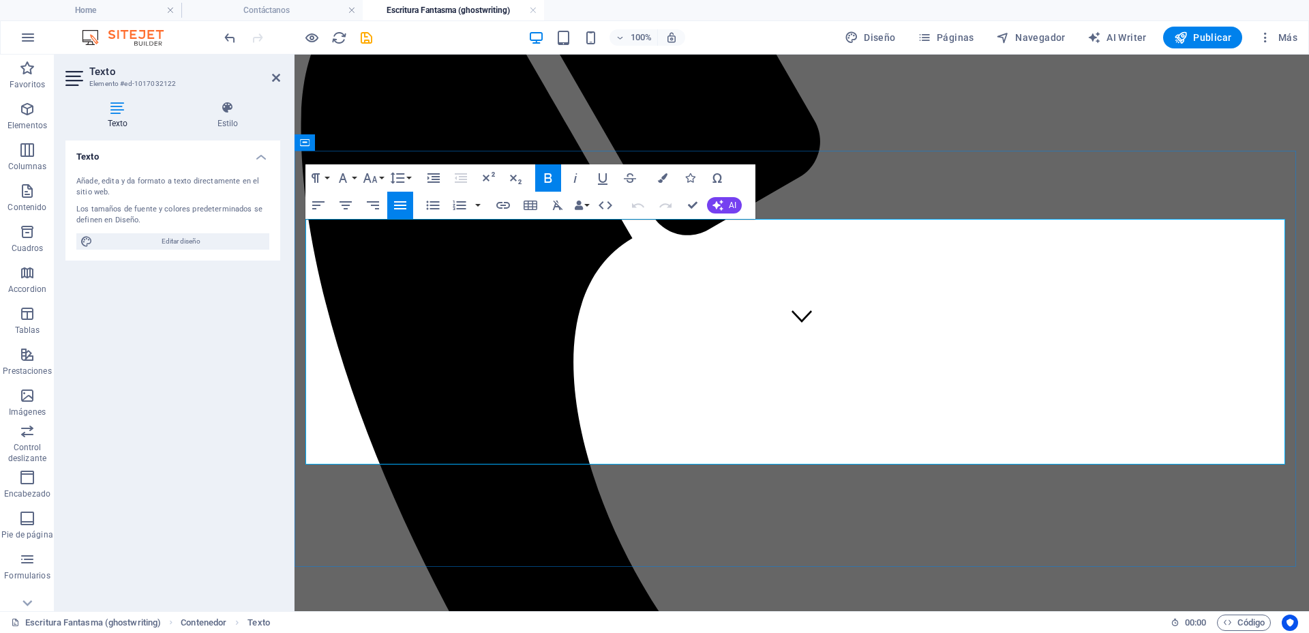
drag, startPoint x: 690, startPoint y: 197, endPoint x: 634, endPoint y: 145, distance: 76.7
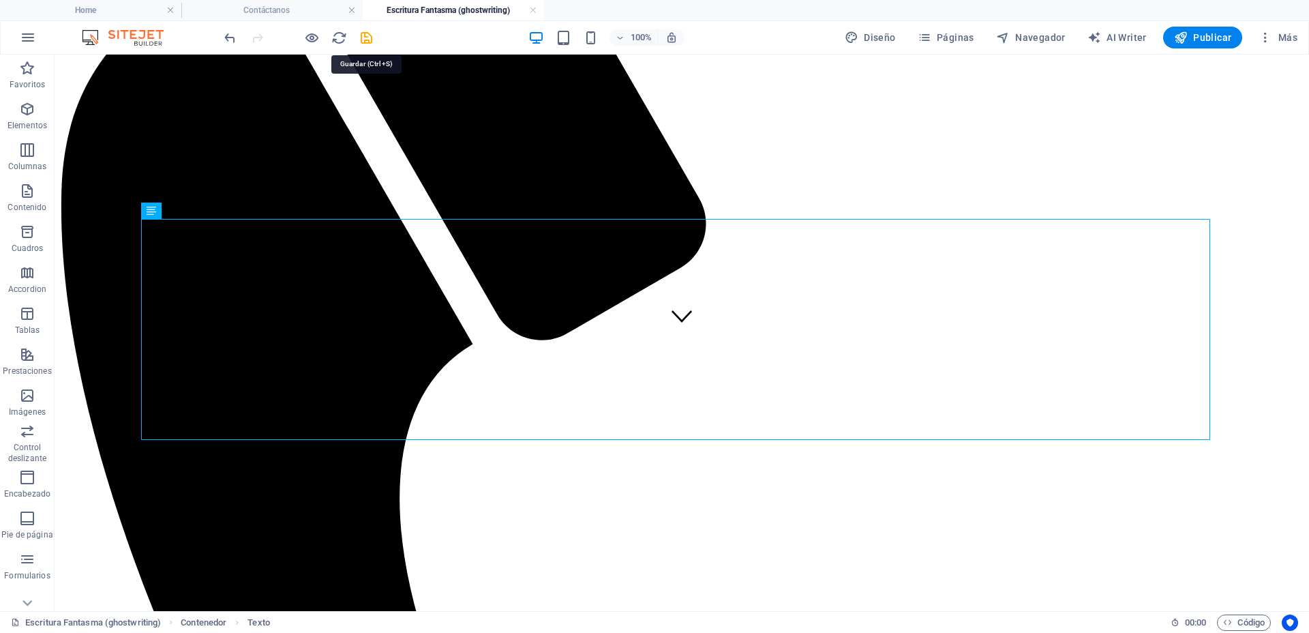
click at [367, 38] on icon "save" at bounding box center [367, 38] width 16 height 16
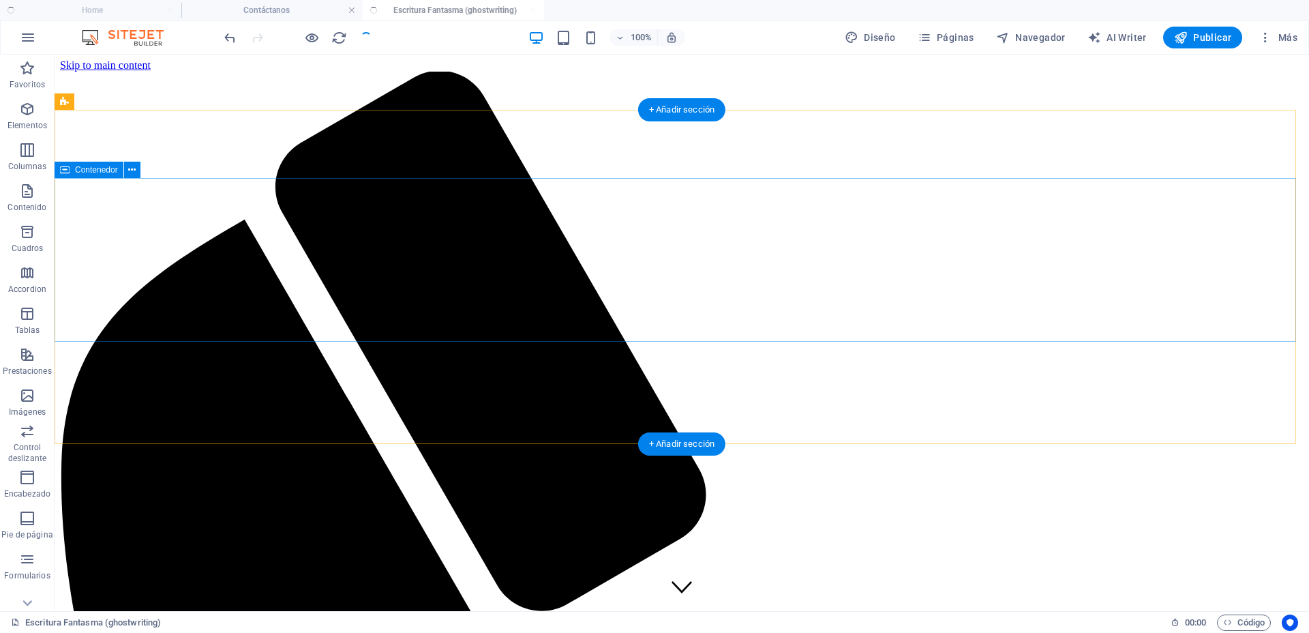
scroll to position [0, 0]
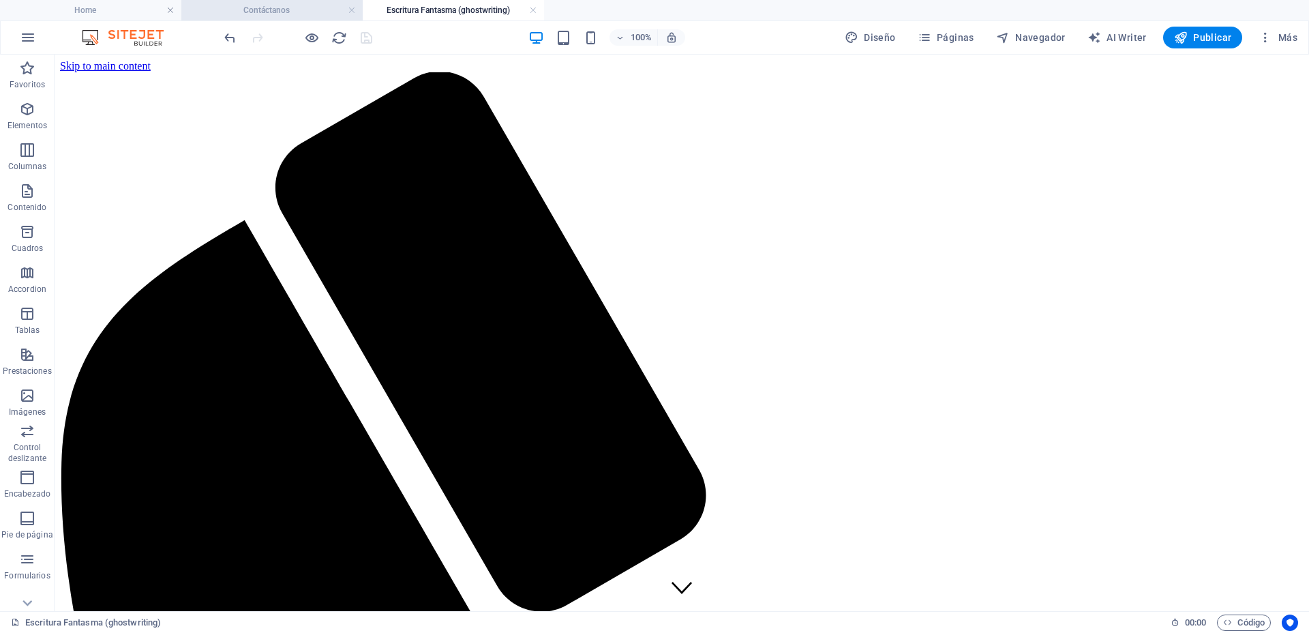
click at [299, 1] on li "Contáctanos" at bounding box center [271, 10] width 181 height 20
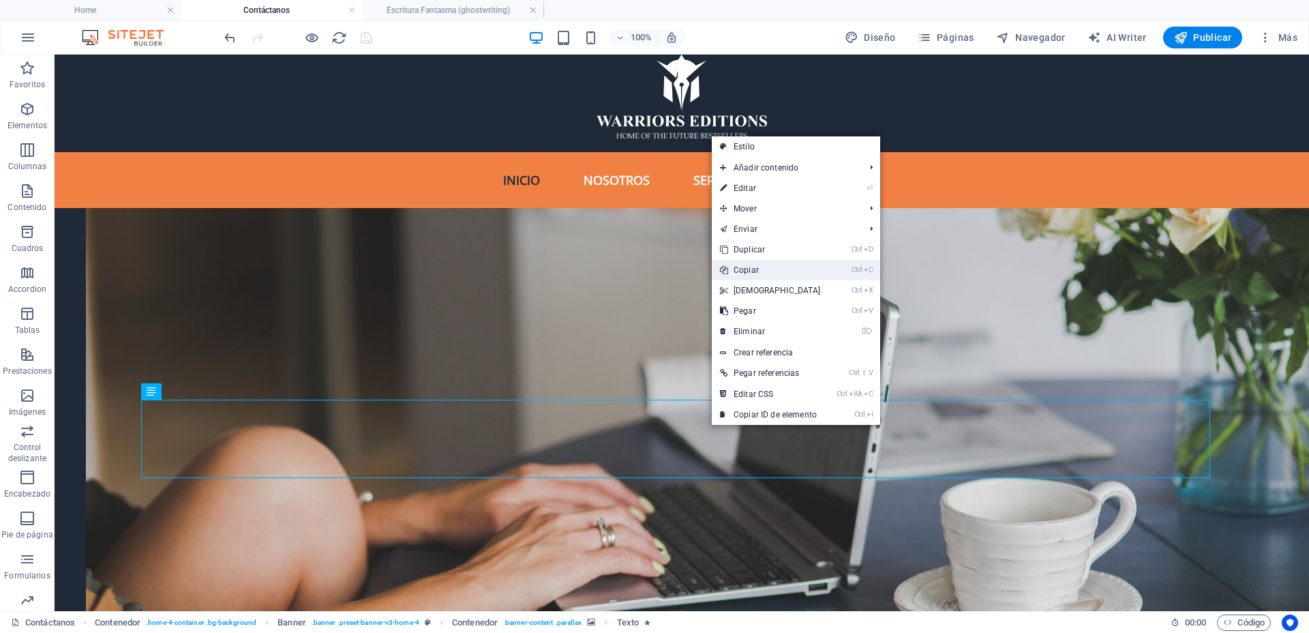
drag, startPoint x: 793, startPoint y: 273, endPoint x: 737, endPoint y: 217, distance: 79.5
click at [793, 273] on link "Ctrl C Copiar" at bounding box center [770, 270] width 117 height 20
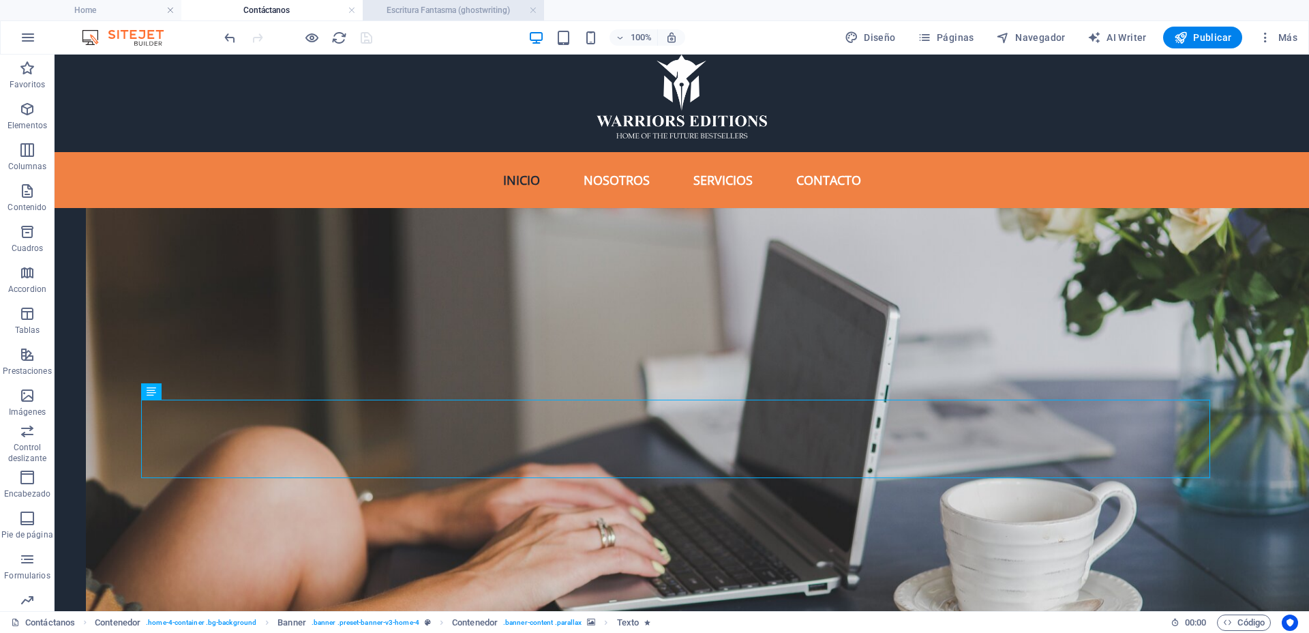
click at [408, 5] on h4 "Escritura Fantasma (ghostwriting)" at bounding box center [453, 10] width 181 height 15
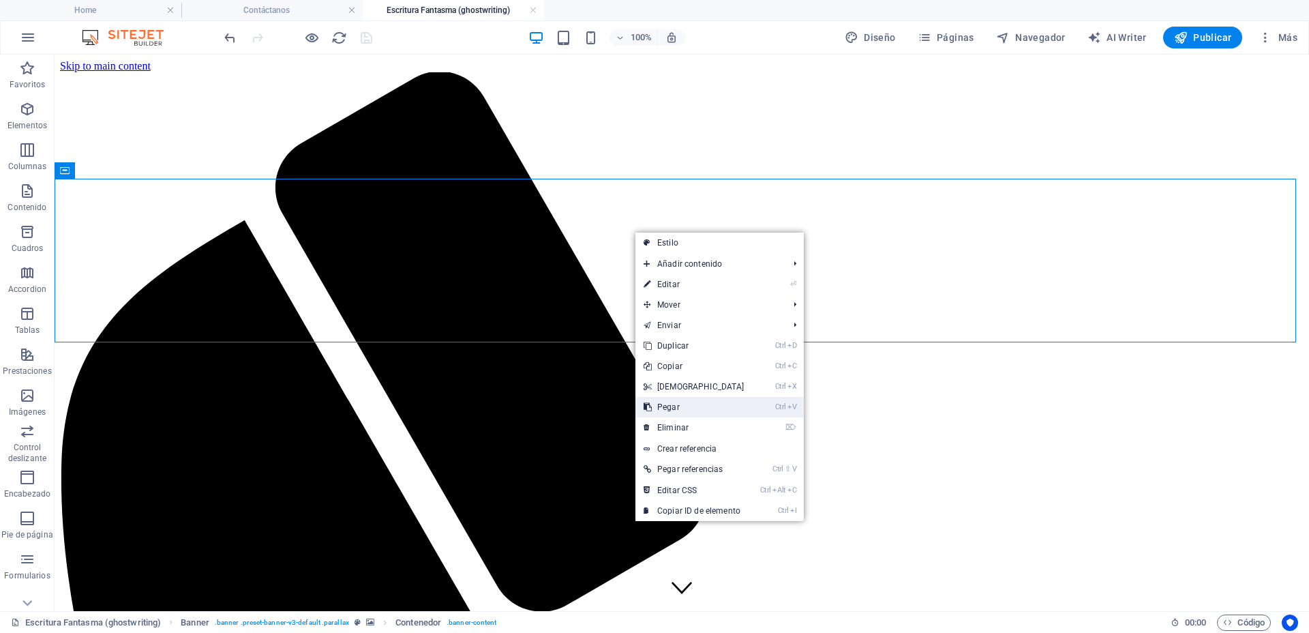
click at [670, 404] on link "Ctrl V Pegar" at bounding box center [693, 407] width 117 height 20
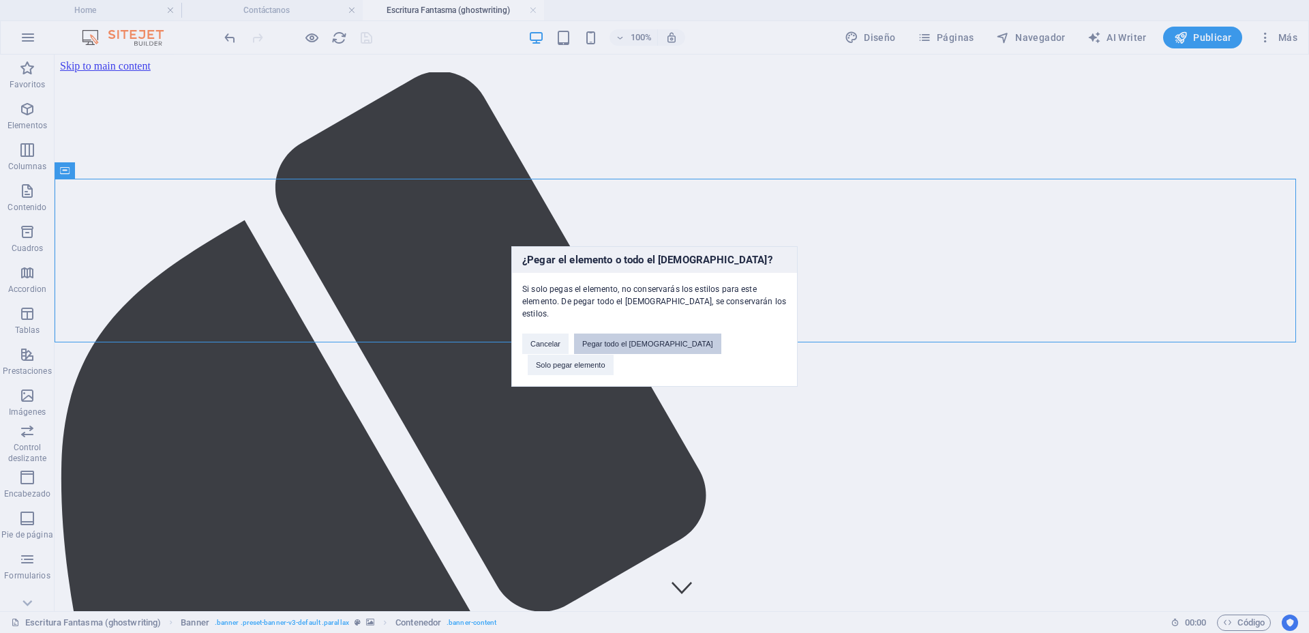
click at [652, 352] on button "Pegar todo el [DEMOGRAPHIC_DATA]" at bounding box center [647, 343] width 147 height 20
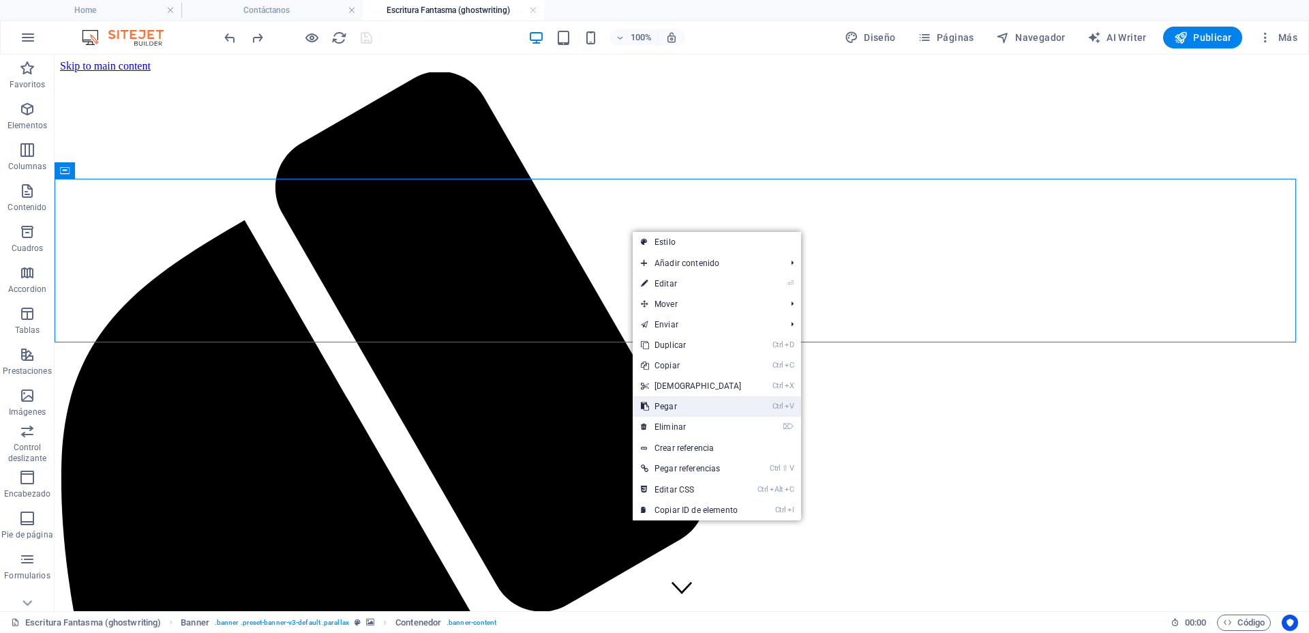
click at [674, 402] on link "Ctrl V Pegar" at bounding box center [691, 406] width 117 height 20
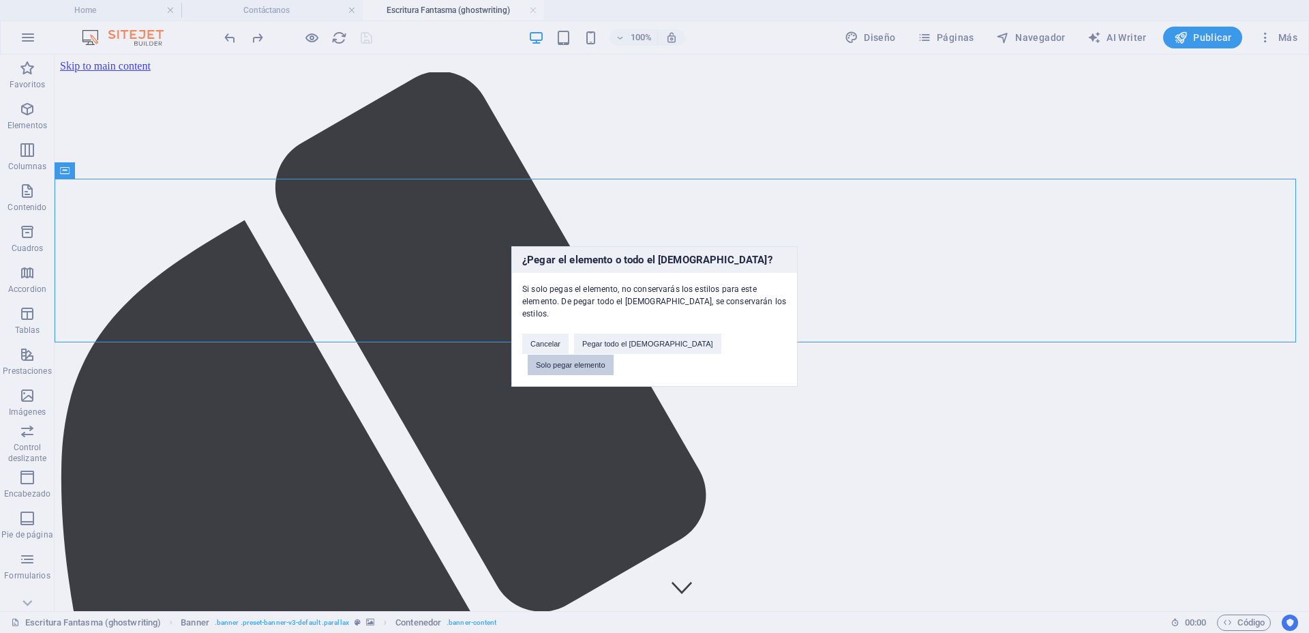
drag, startPoint x: 692, startPoint y: 295, endPoint x: 746, endPoint y: 349, distance: 77.1
click at [614, 354] on button "Solo pegar elemento" at bounding box center [571, 364] width 86 height 20
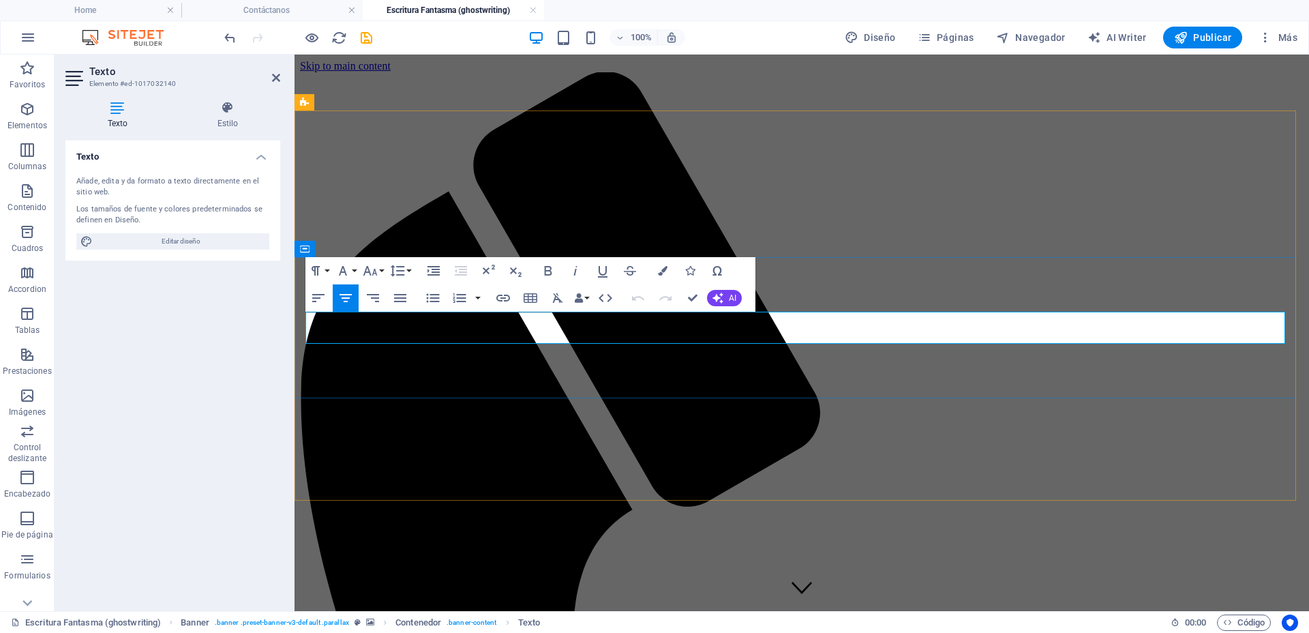
drag, startPoint x: 982, startPoint y: 329, endPoint x: 620, endPoint y: 327, distance: 362.7
copy span "Tu historia, nuestra pluma"
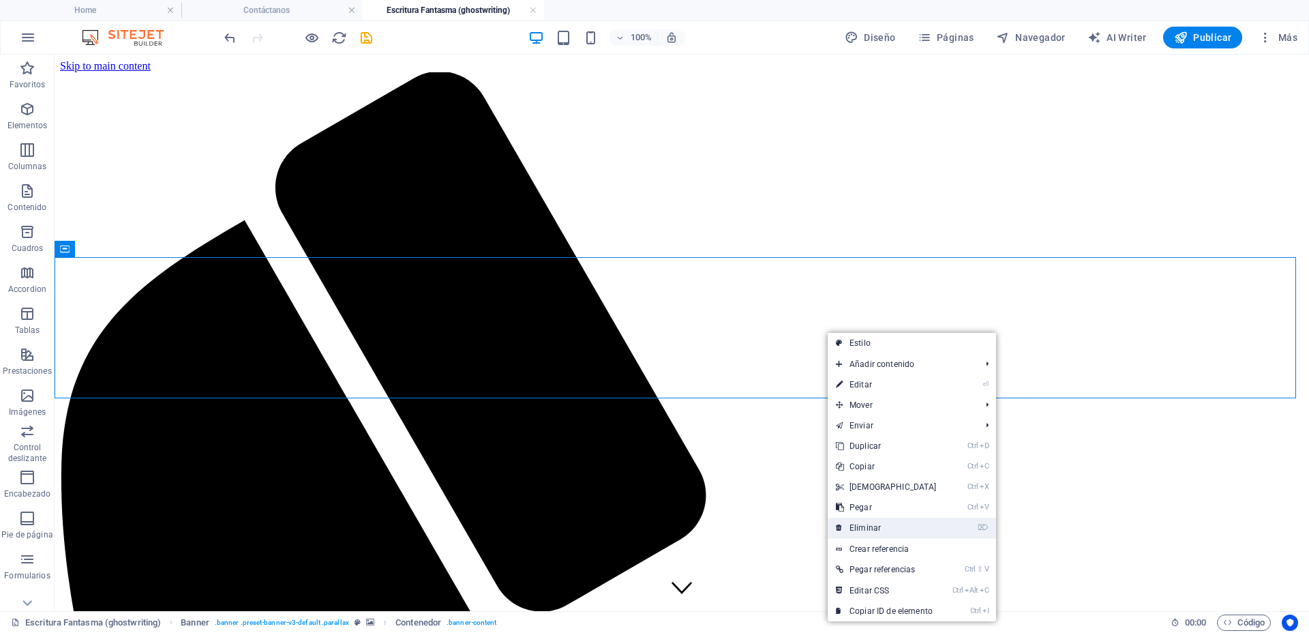
click at [887, 519] on link "⌦ Eliminar" at bounding box center [886, 527] width 117 height 20
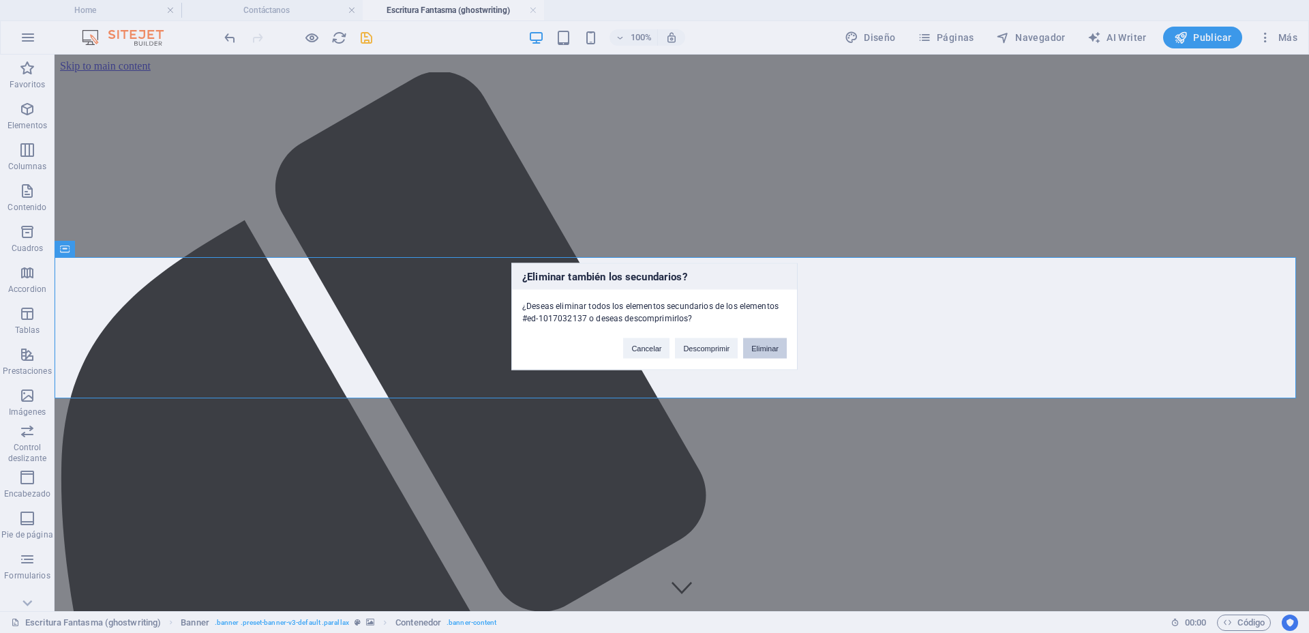
click at [753, 350] on button "Eliminar" at bounding box center [765, 348] width 44 height 20
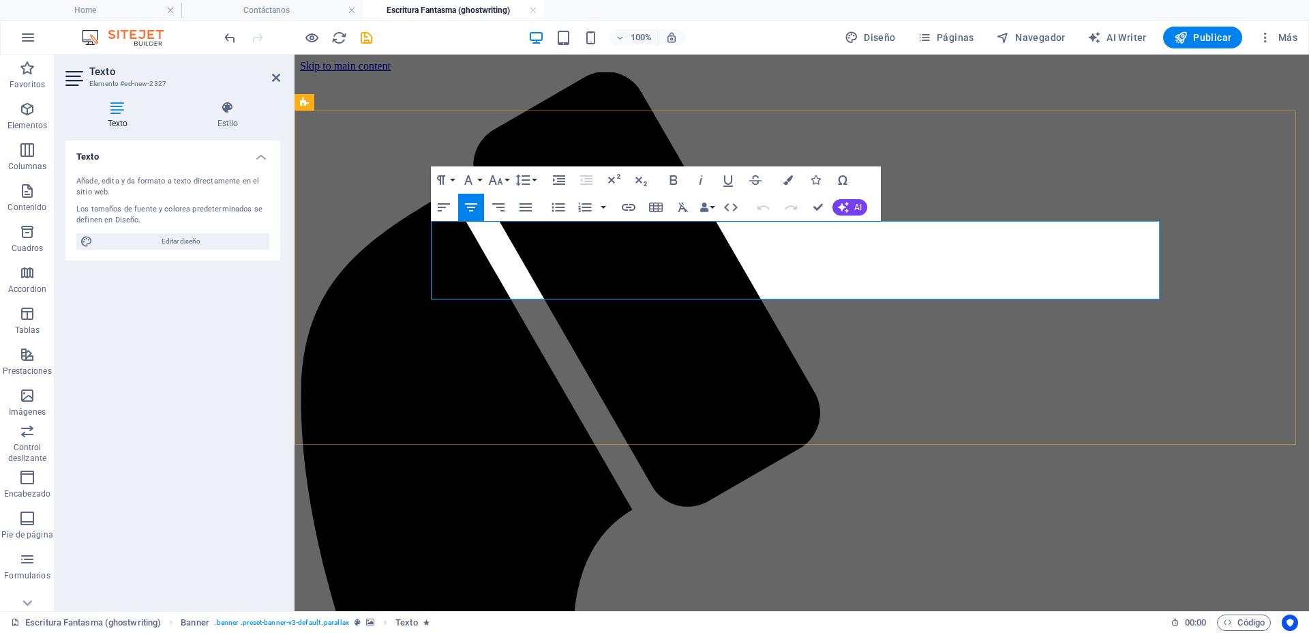
drag, startPoint x: 973, startPoint y: 279, endPoint x: 430, endPoint y: 238, distance: 544.9
drag, startPoint x: 1025, startPoint y: 283, endPoint x: 654, endPoint y: 241, distance: 373.3
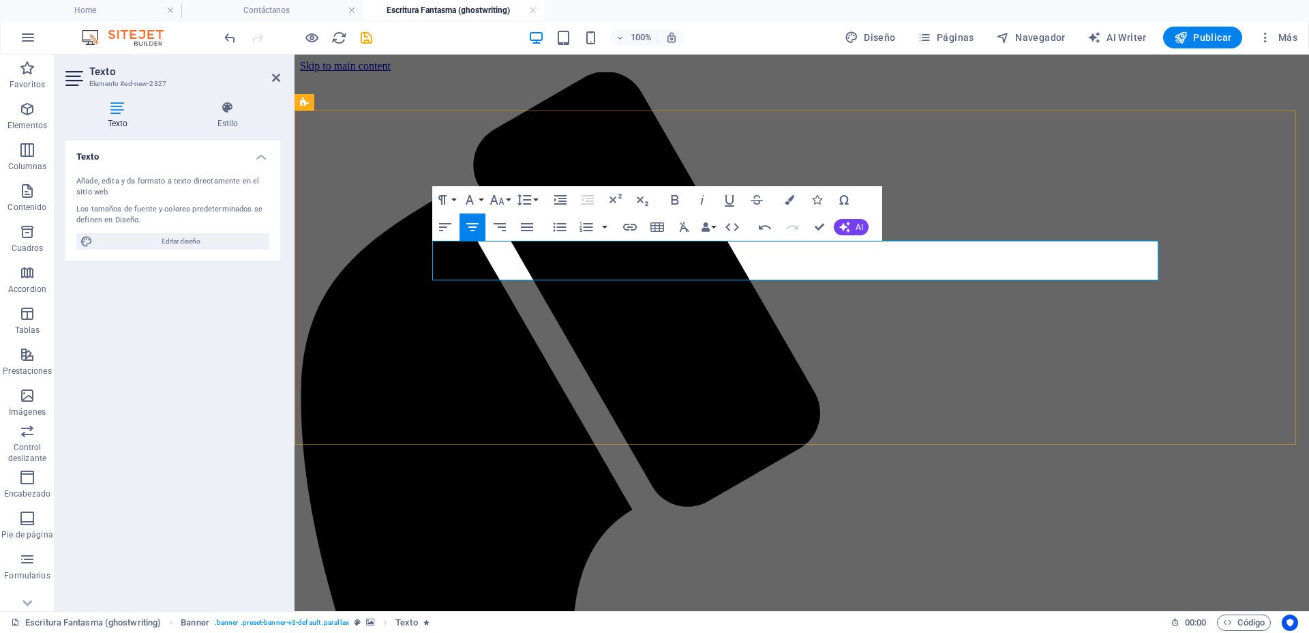
drag, startPoint x: 836, startPoint y: 262, endPoint x: 652, endPoint y: 251, distance: 183.7
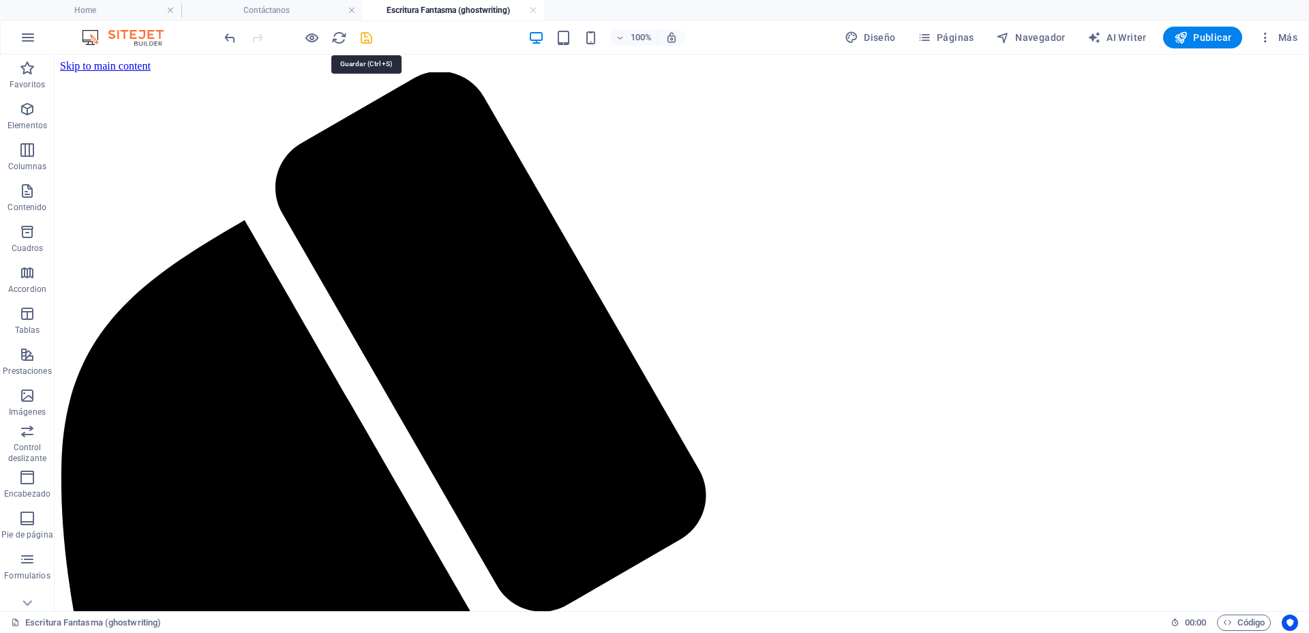
click at [362, 35] on icon "save" at bounding box center [367, 38] width 16 height 16
click at [286, 7] on h4 "Contáctanos" at bounding box center [271, 10] width 181 height 15
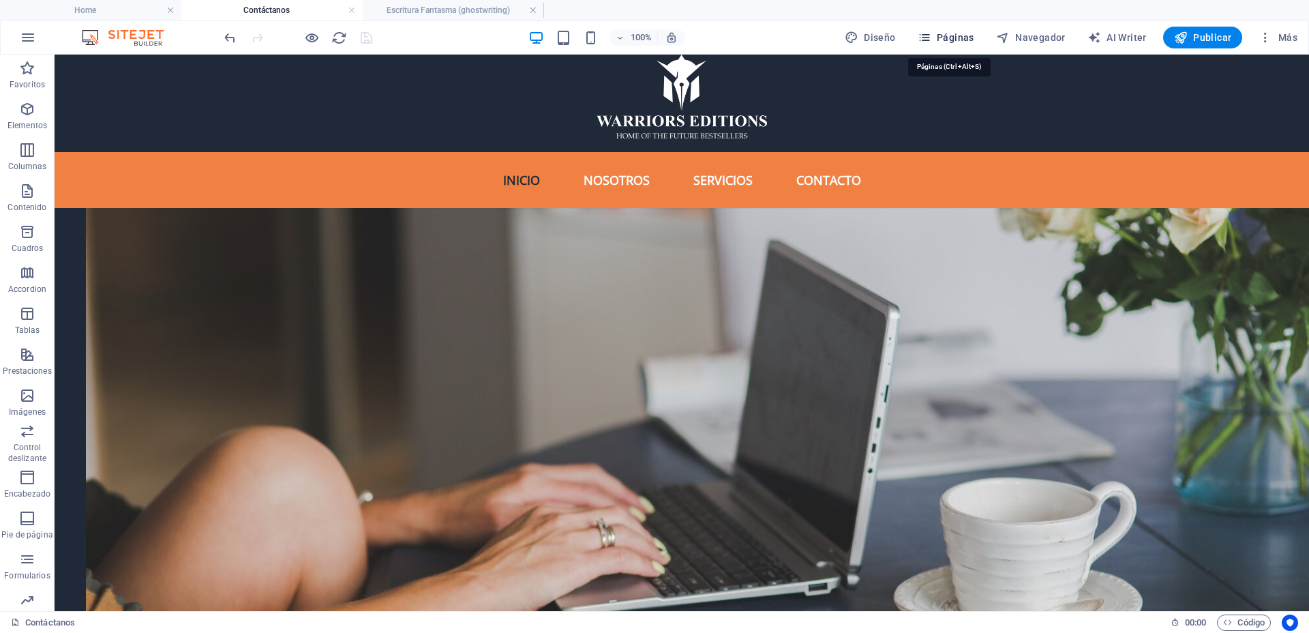
click at [943, 42] on span "Páginas" at bounding box center [946, 38] width 57 height 14
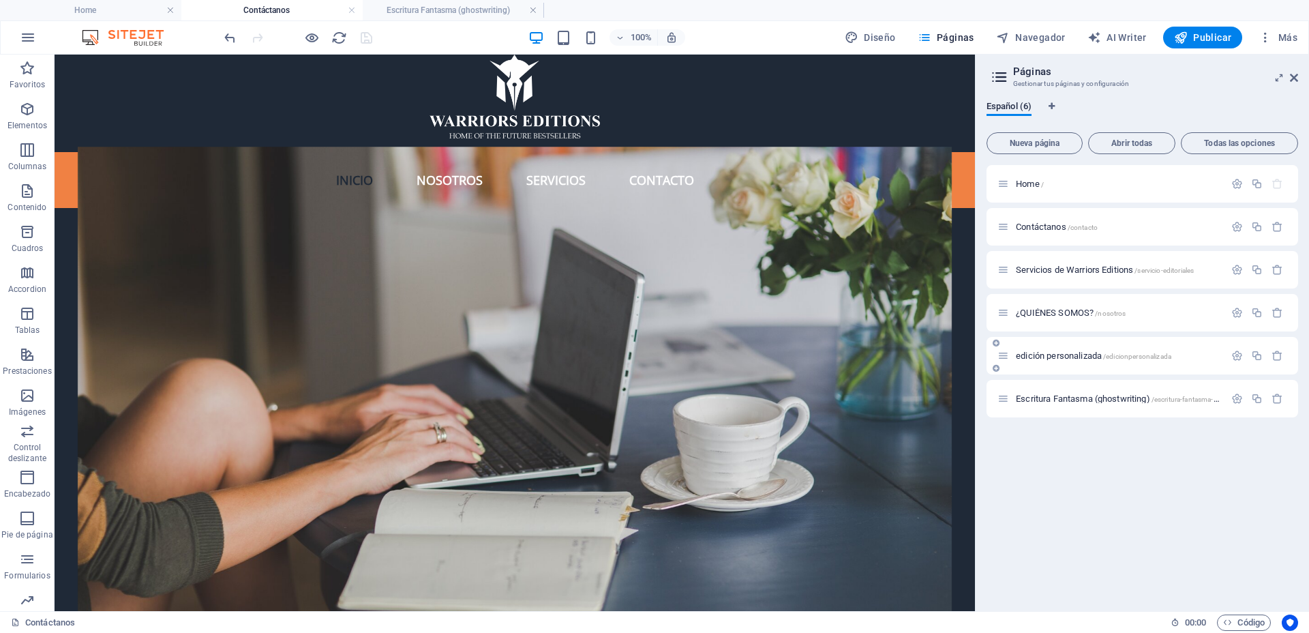
click at [1059, 348] on div "edición personalizada /edicionpersonalizada" at bounding box center [1110, 356] width 227 height 16
click at [1024, 356] on span "edición personalizada /edicionpersonalizada" at bounding box center [1093, 355] width 155 height 10
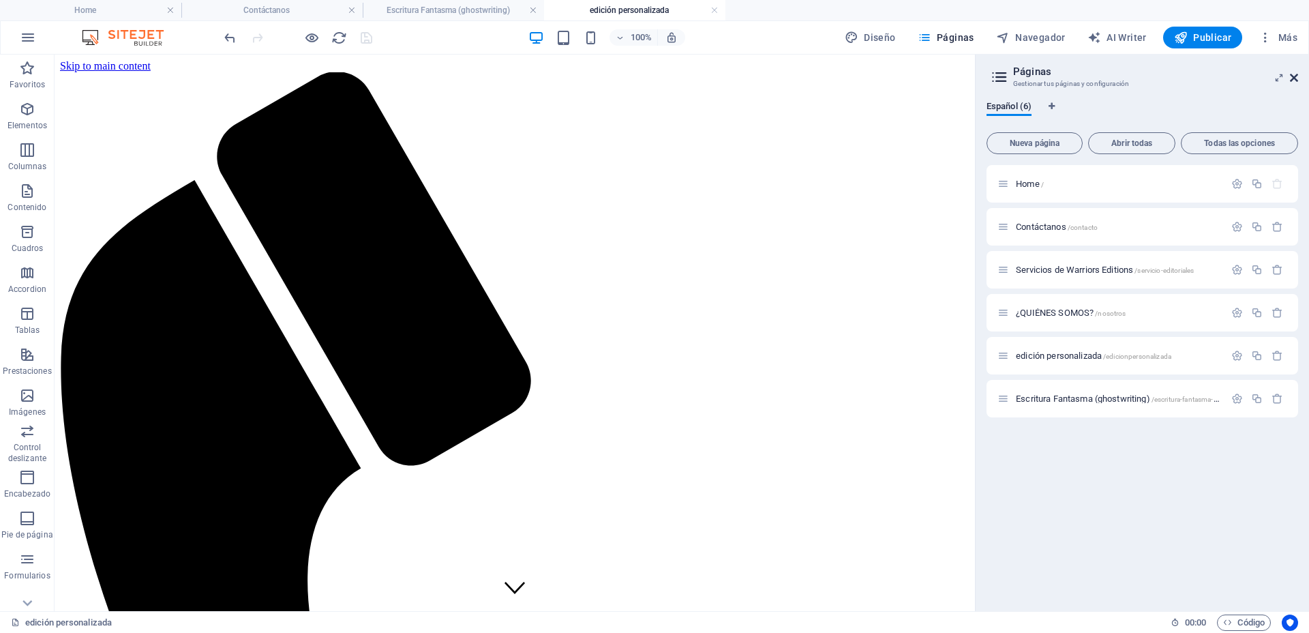
click at [1295, 78] on icon at bounding box center [1294, 77] width 8 height 11
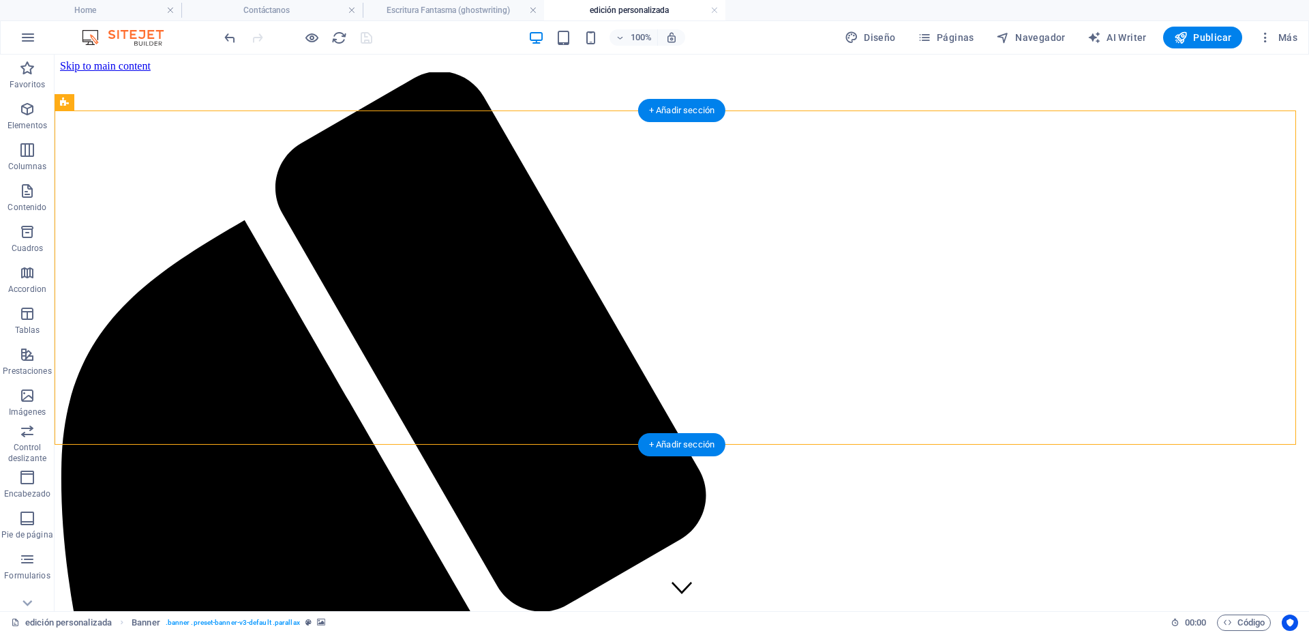
select select "vh"
select select "%"
select select "px"
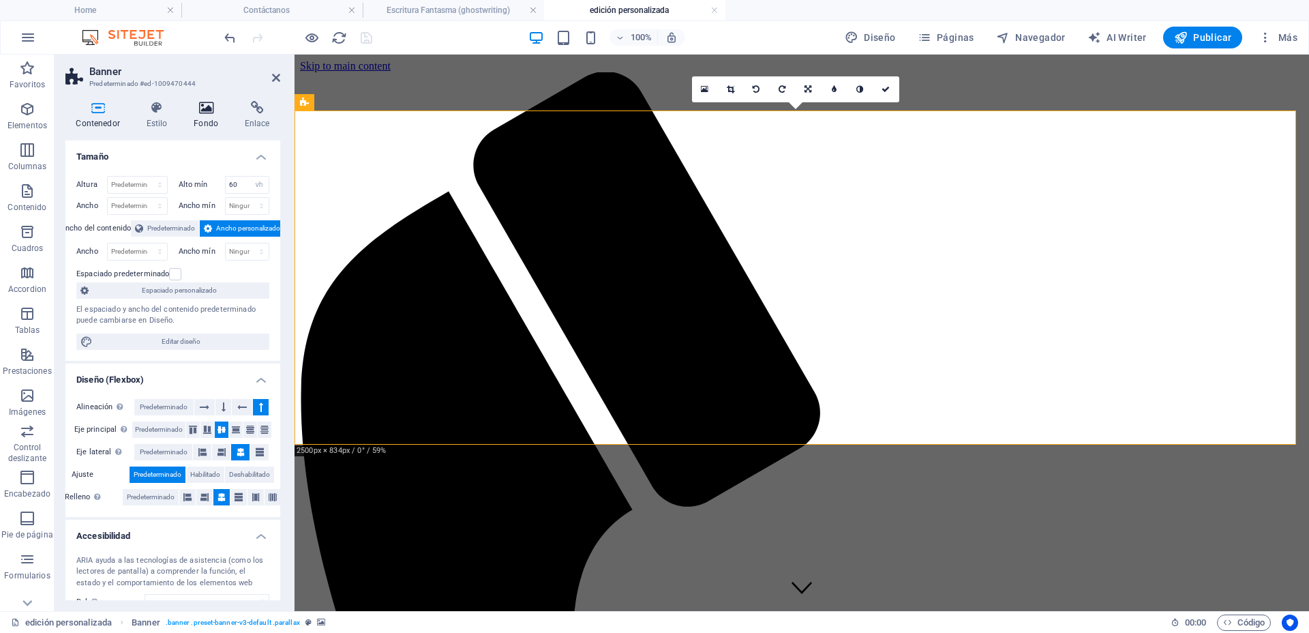
click at [205, 108] on icon at bounding box center [206, 108] width 46 height 14
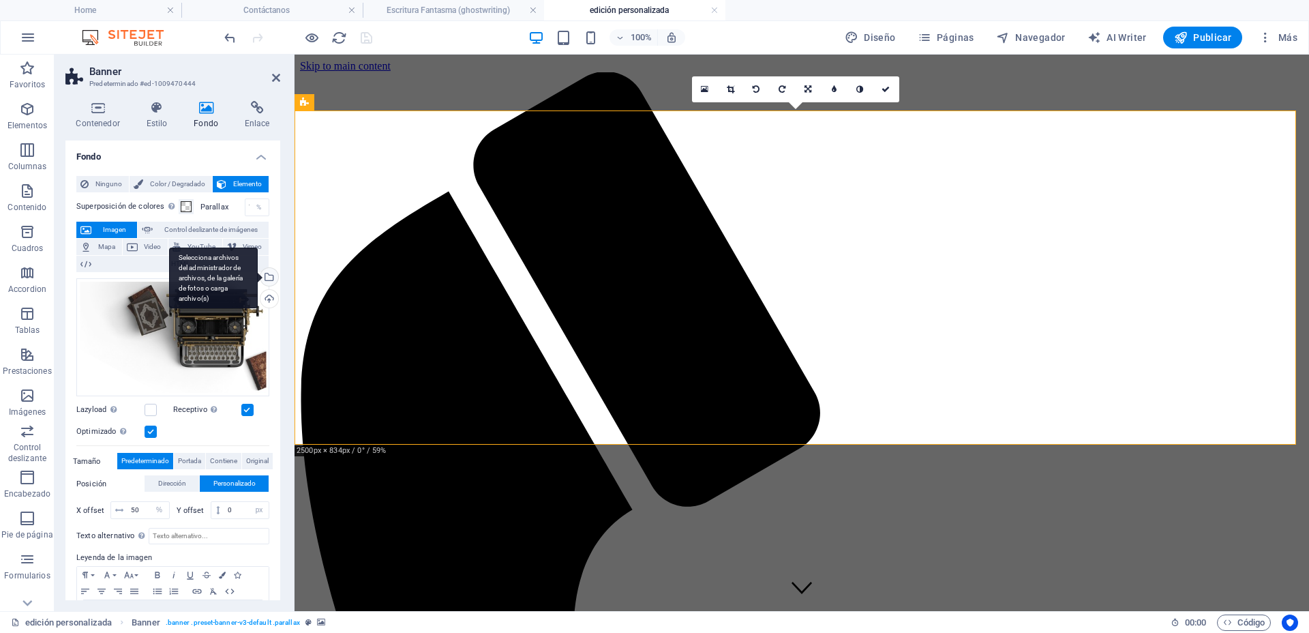
click at [266, 274] on div "Selecciona archivos del administrador de archivos, de la galería de fotos o car…" at bounding box center [268, 278] width 20 height 20
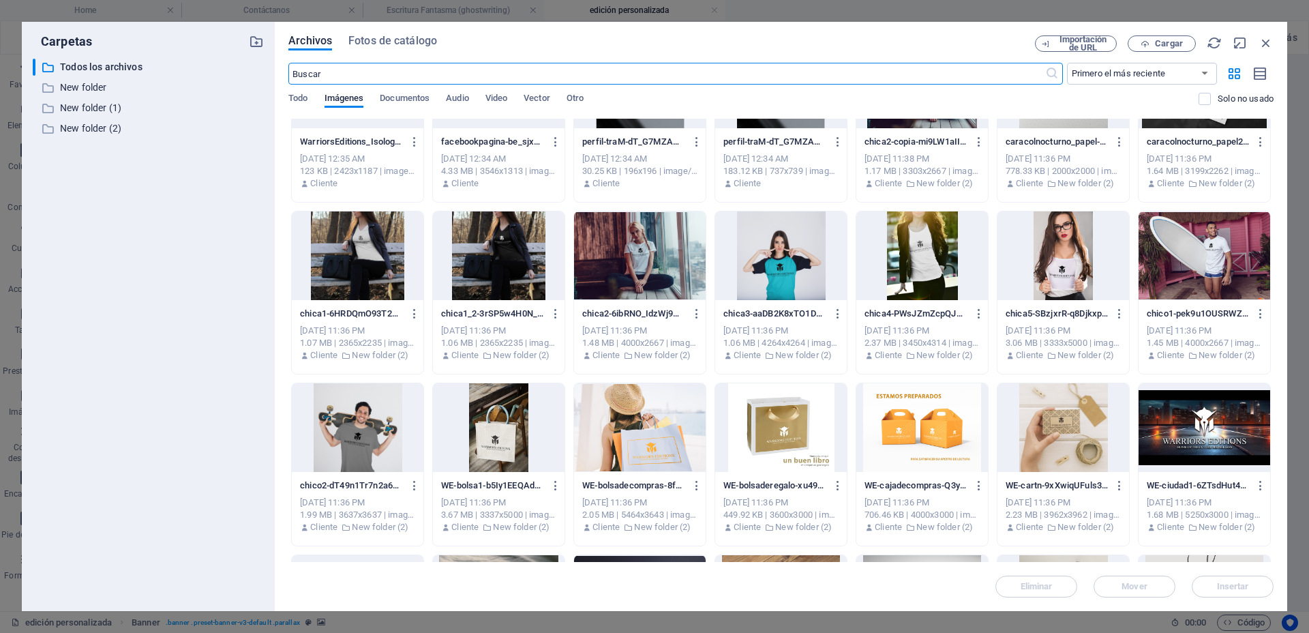
scroll to position [426, 0]
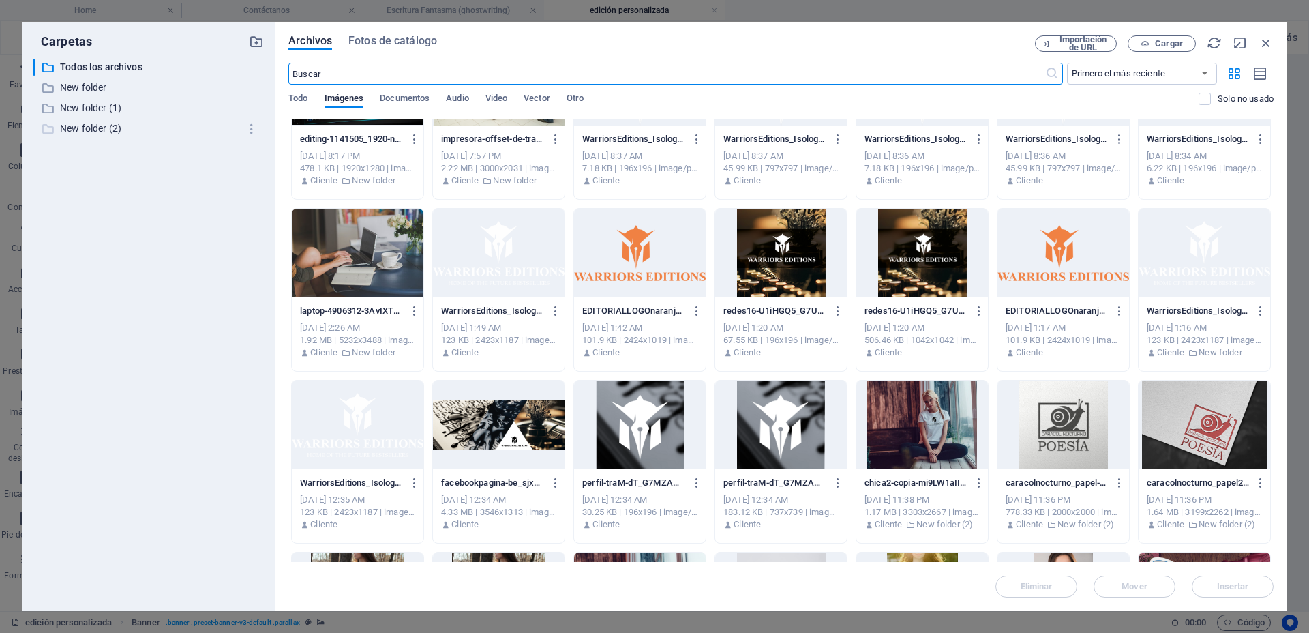
click at [85, 123] on p "New folder (2)" at bounding box center [149, 129] width 179 height 16
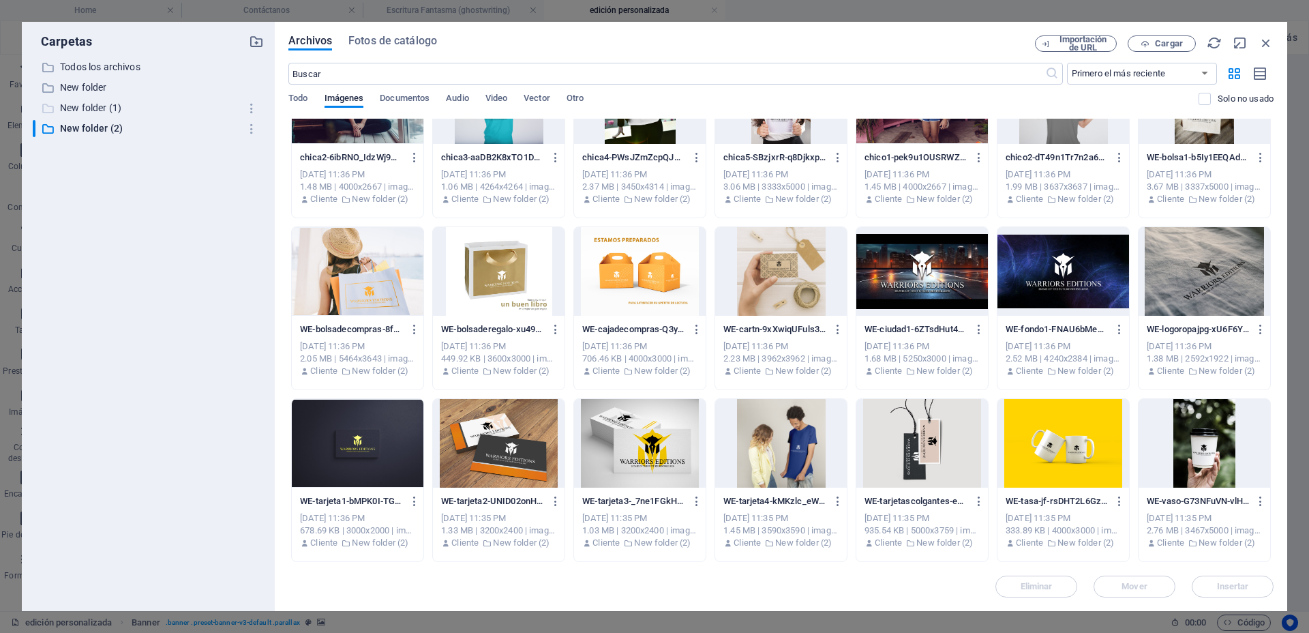
click at [101, 112] on p "New folder (1)" at bounding box center [149, 108] width 179 height 16
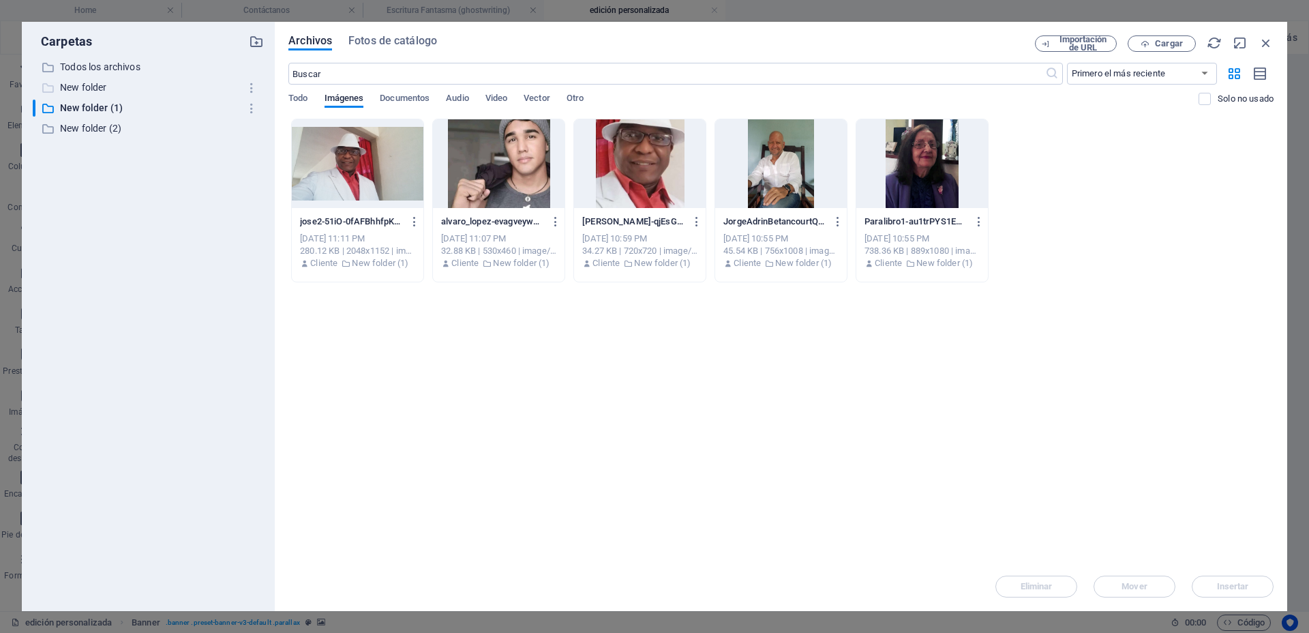
click at [97, 91] on p "New folder" at bounding box center [149, 88] width 179 height 16
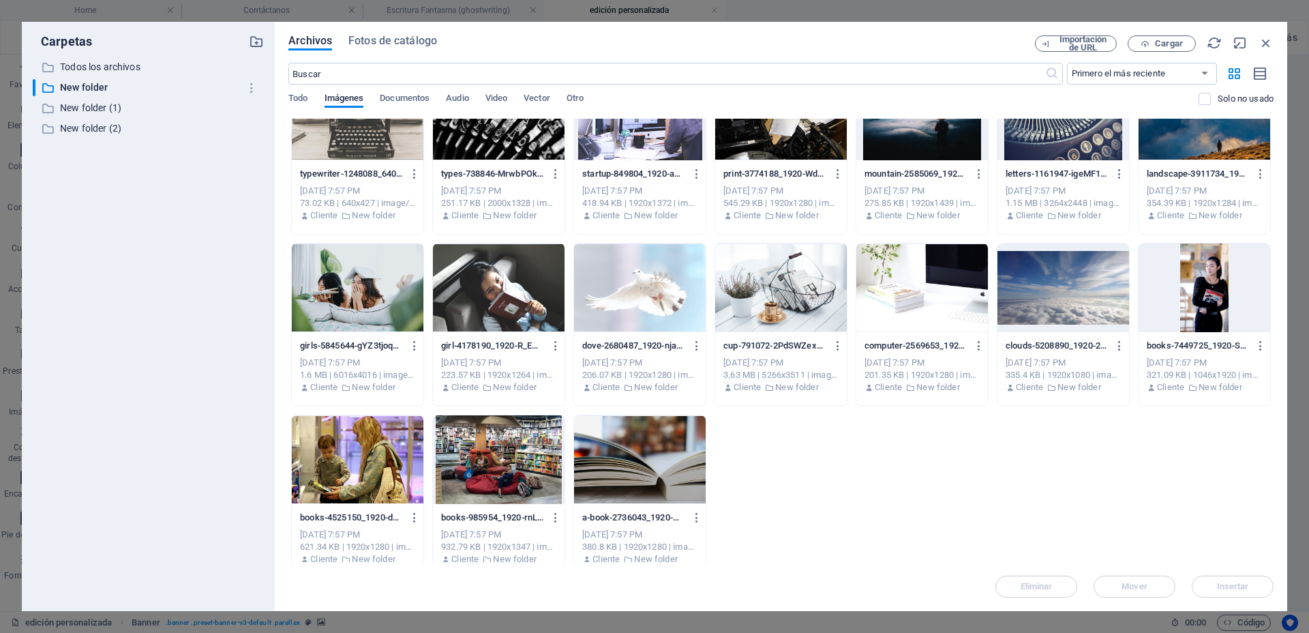
scroll to position [408, 0]
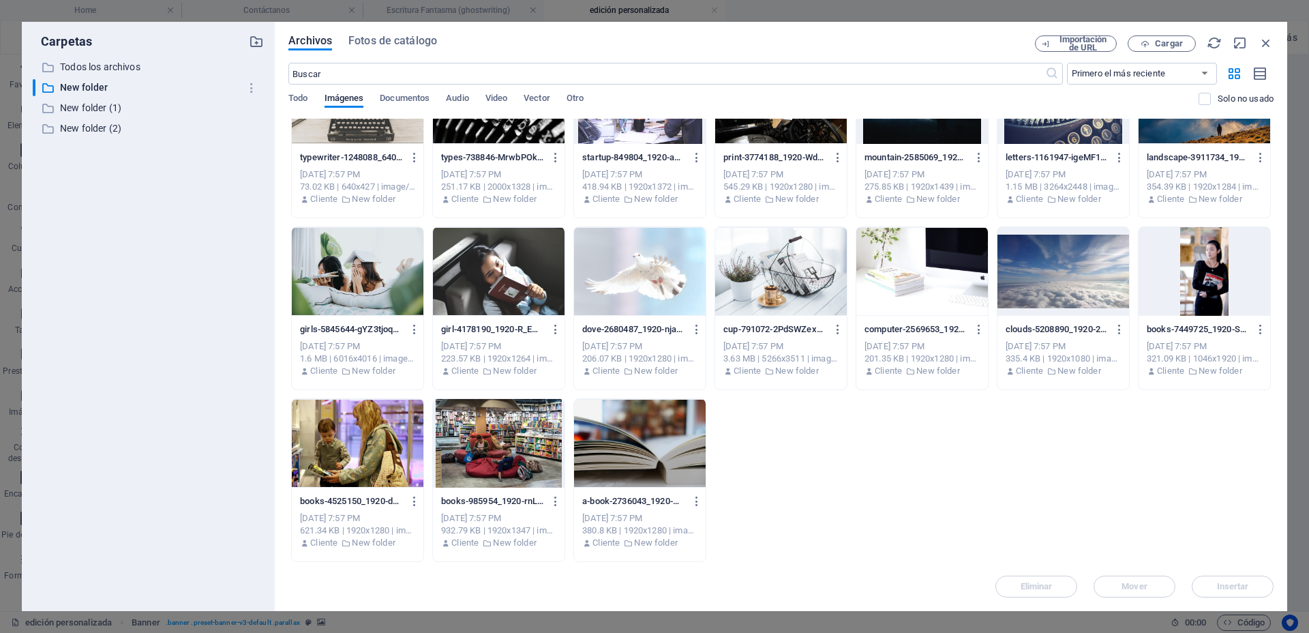
click at [759, 282] on div at bounding box center [781, 271] width 132 height 89
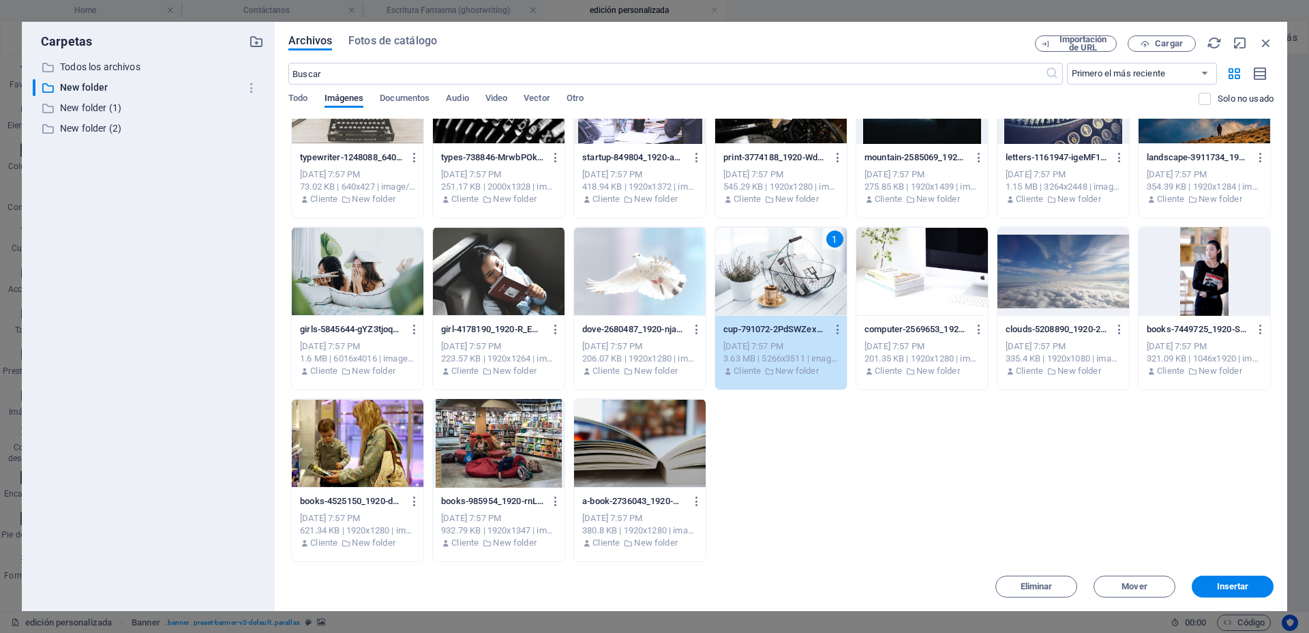
click at [761, 282] on div "1" at bounding box center [781, 271] width 132 height 89
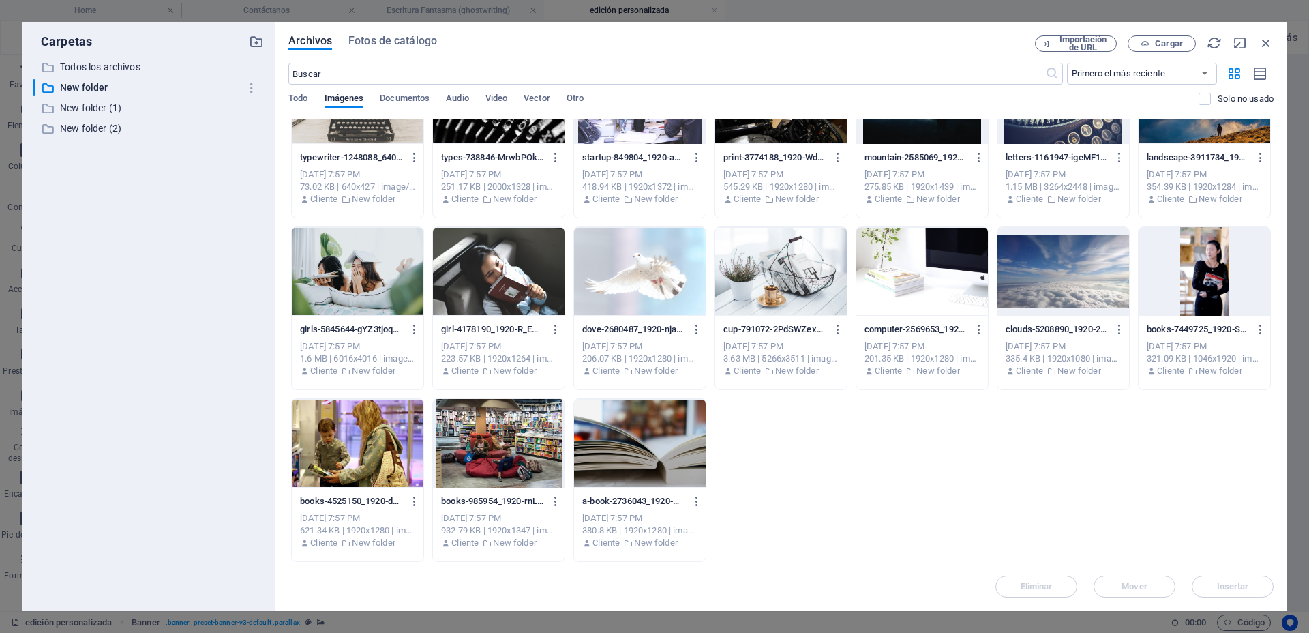
click at [798, 260] on div at bounding box center [781, 271] width 132 height 89
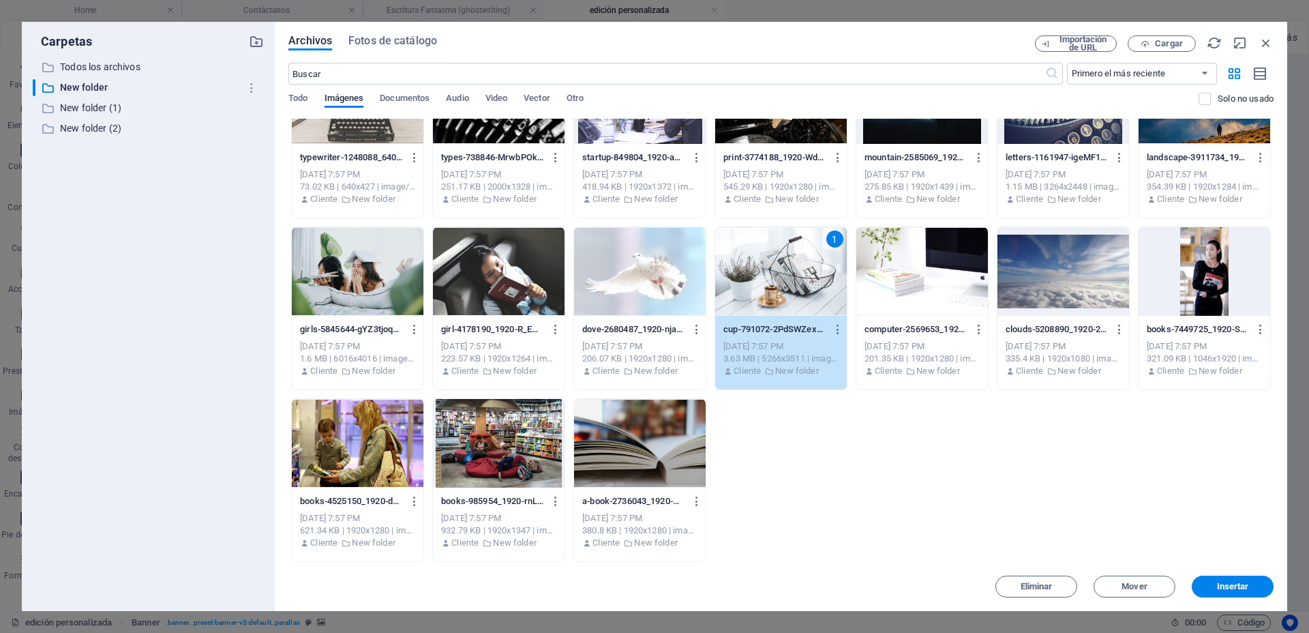
click at [798, 260] on div "1" at bounding box center [781, 271] width 132 height 89
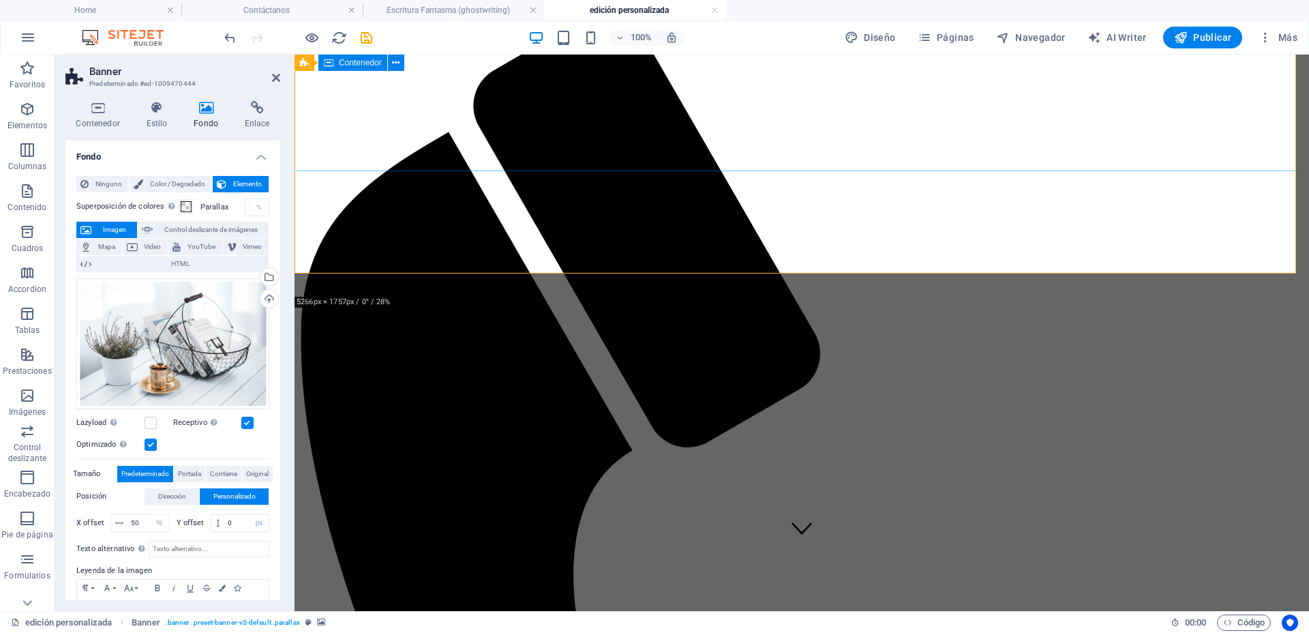
scroll to position [0, 0]
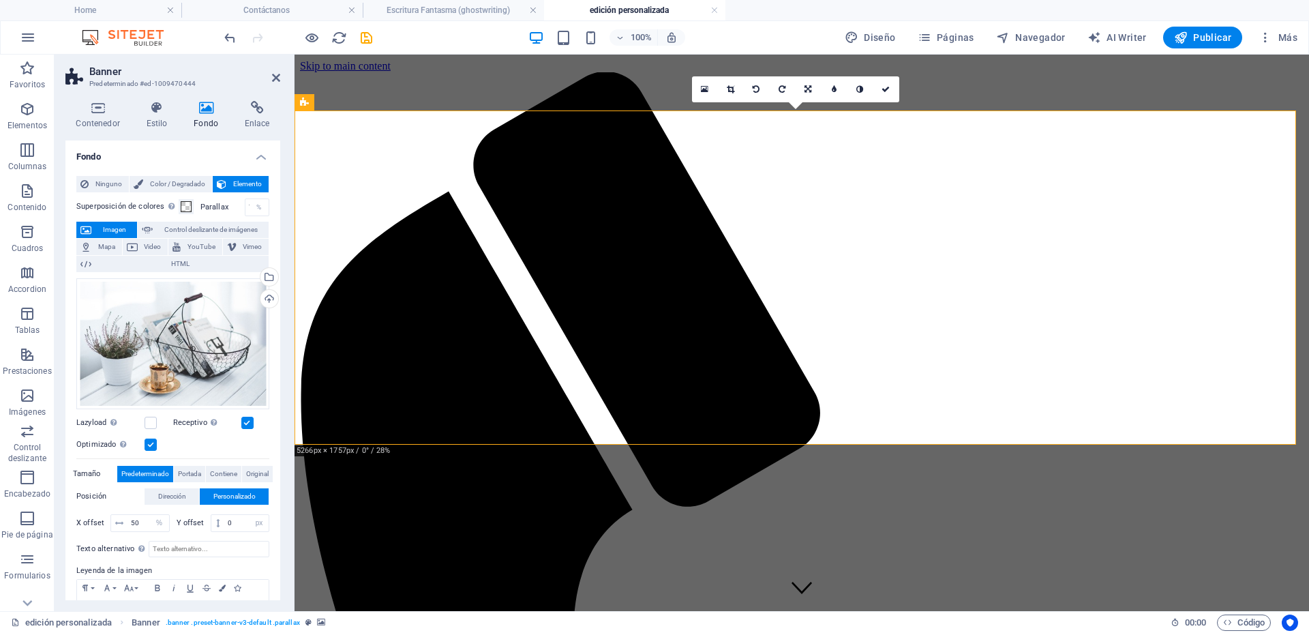
click at [266, 275] on div "Selecciona archivos del administrador de archivos, de la galería de fotos o car…" at bounding box center [268, 278] width 20 height 20
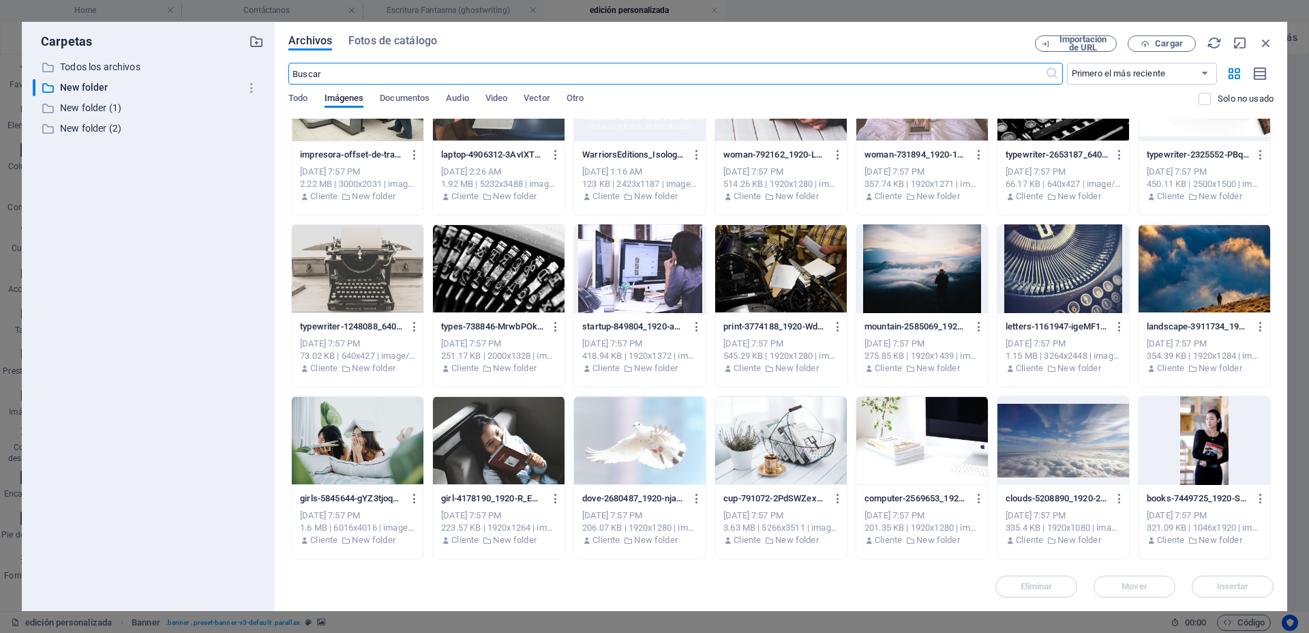
scroll to position [341, 0]
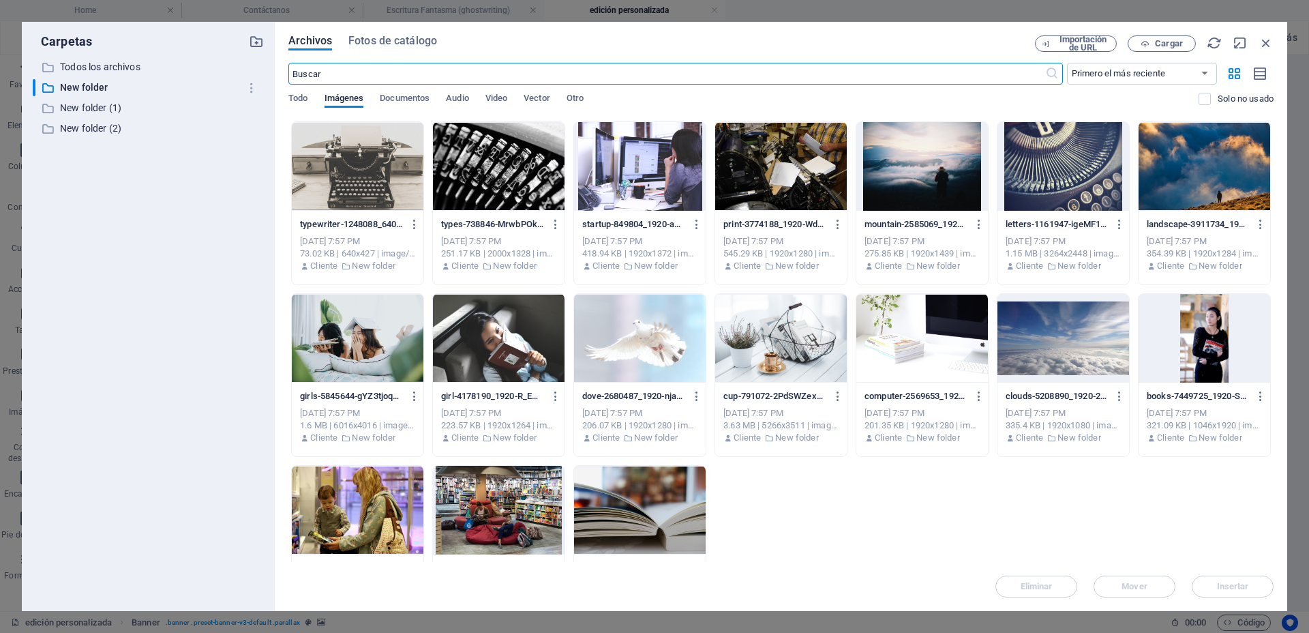
click at [911, 325] on div at bounding box center [922, 338] width 132 height 89
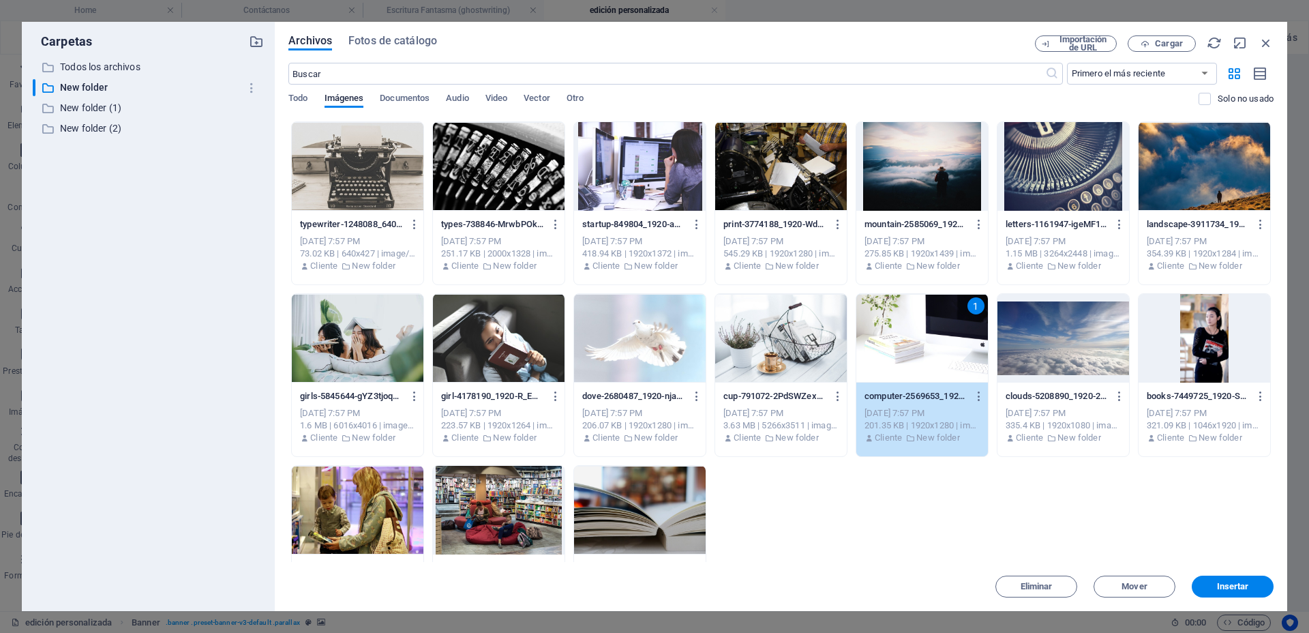
click at [911, 325] on div "1" at bounding box center [922, 338] width 132 height 89
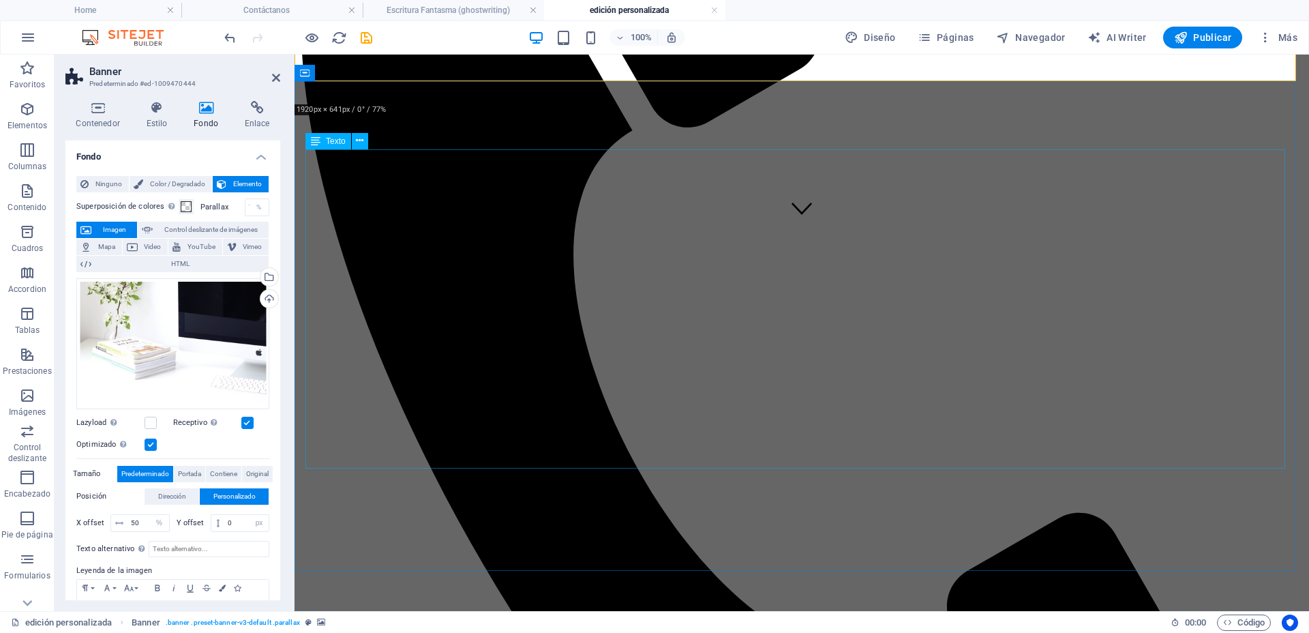
scroll to position [426, 0]
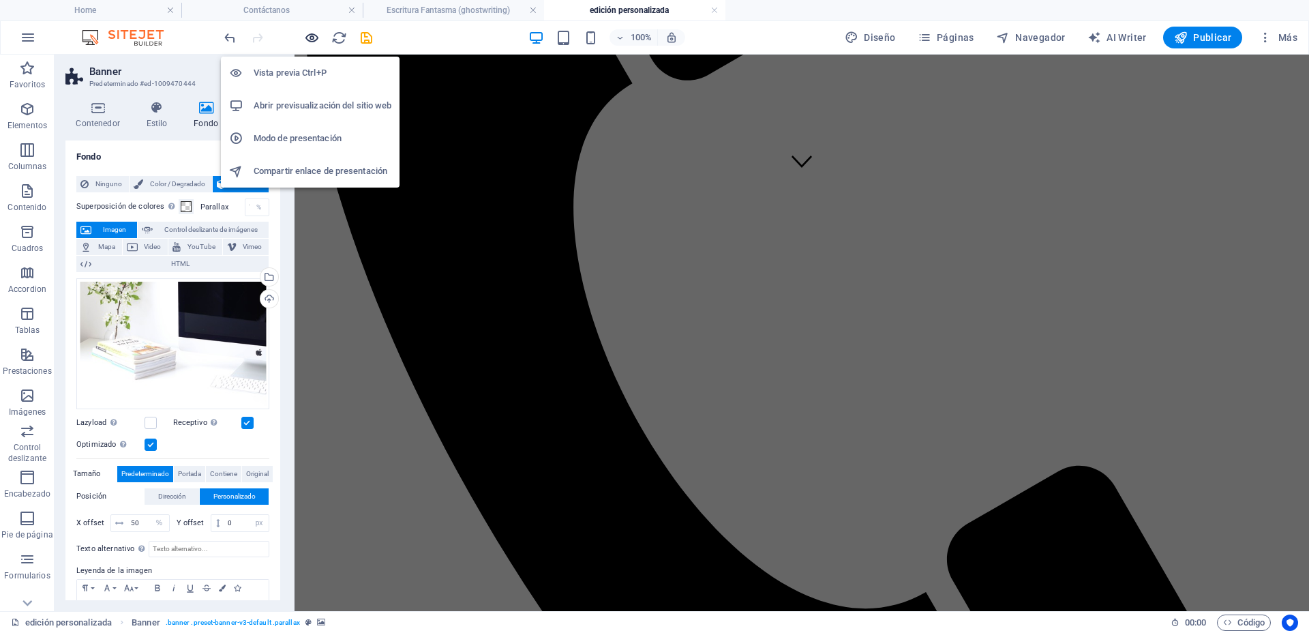
click at [308, 34] on icon "button" at bounding box center [312, 38] width 16 height 16
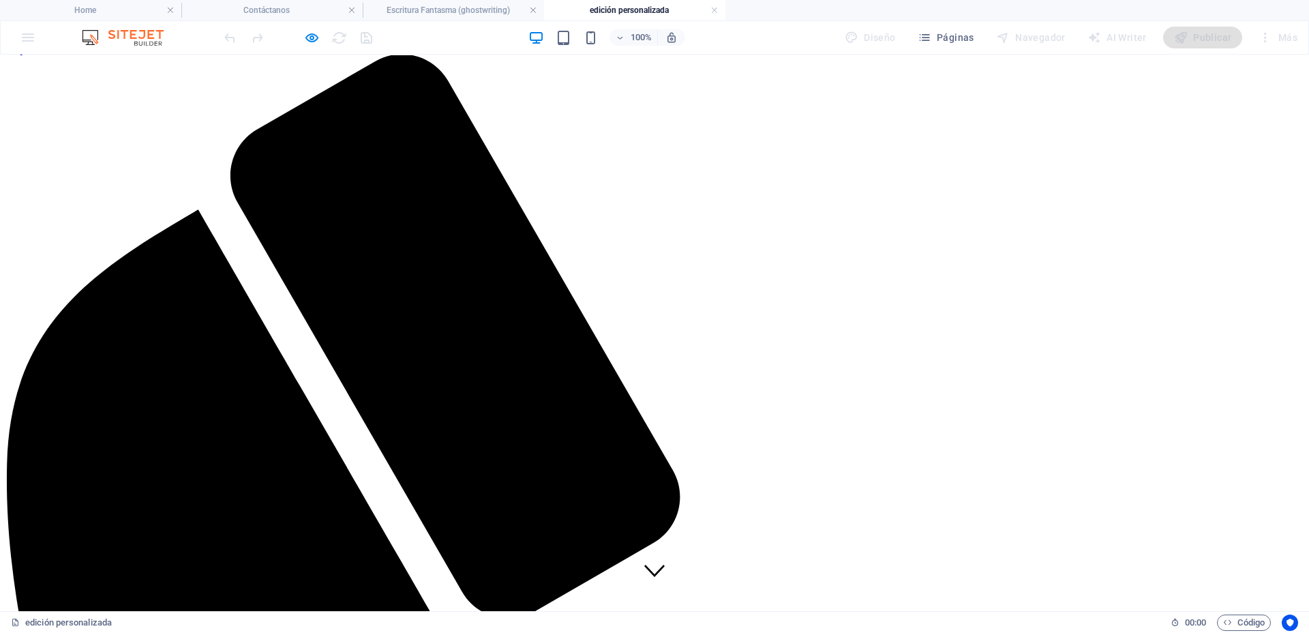
scroll to position [0, 0]
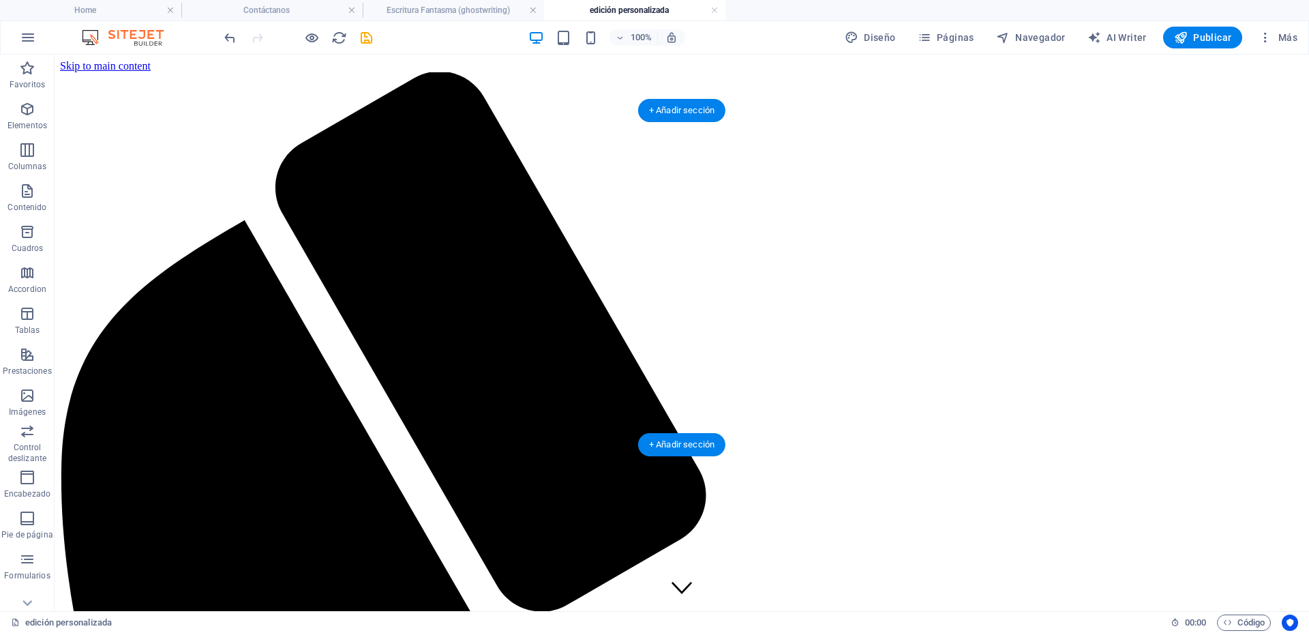
drag, startPoint x: 490, startPoint y: 152, endPoint x: 249, endPoint y: 153, distance: 241.3
select select "%"
select select "px"
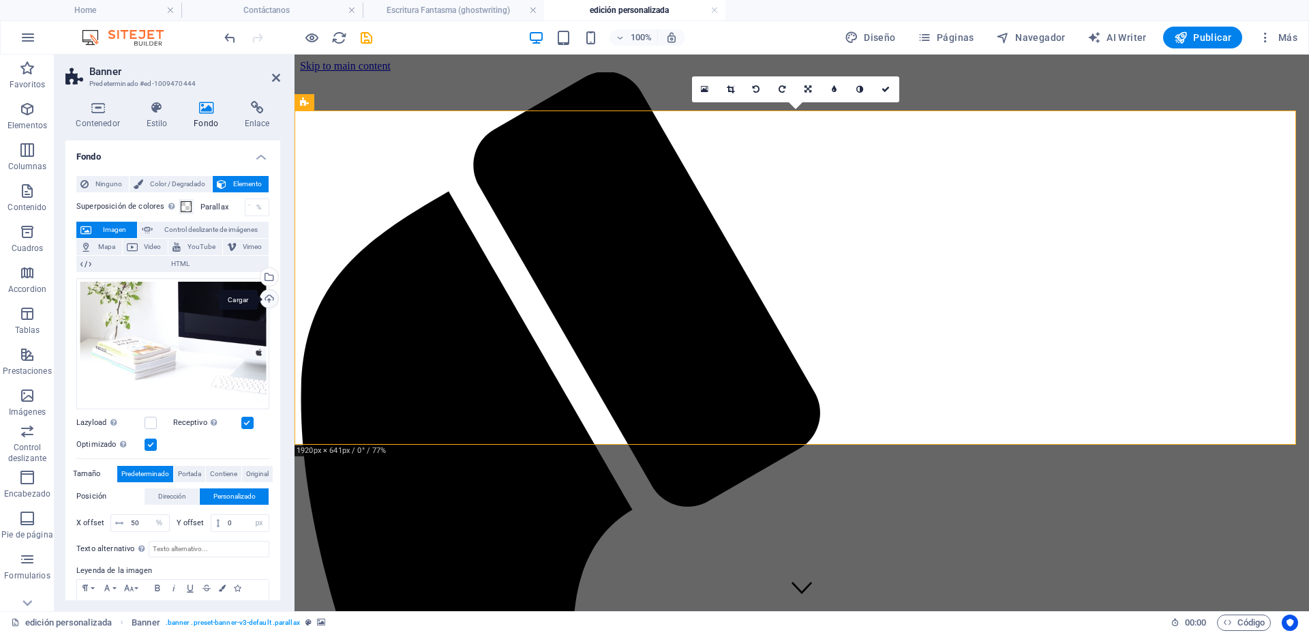
click at [262, 299] on div "Cargar" at bounding box center [268, 300] width 20 height 20
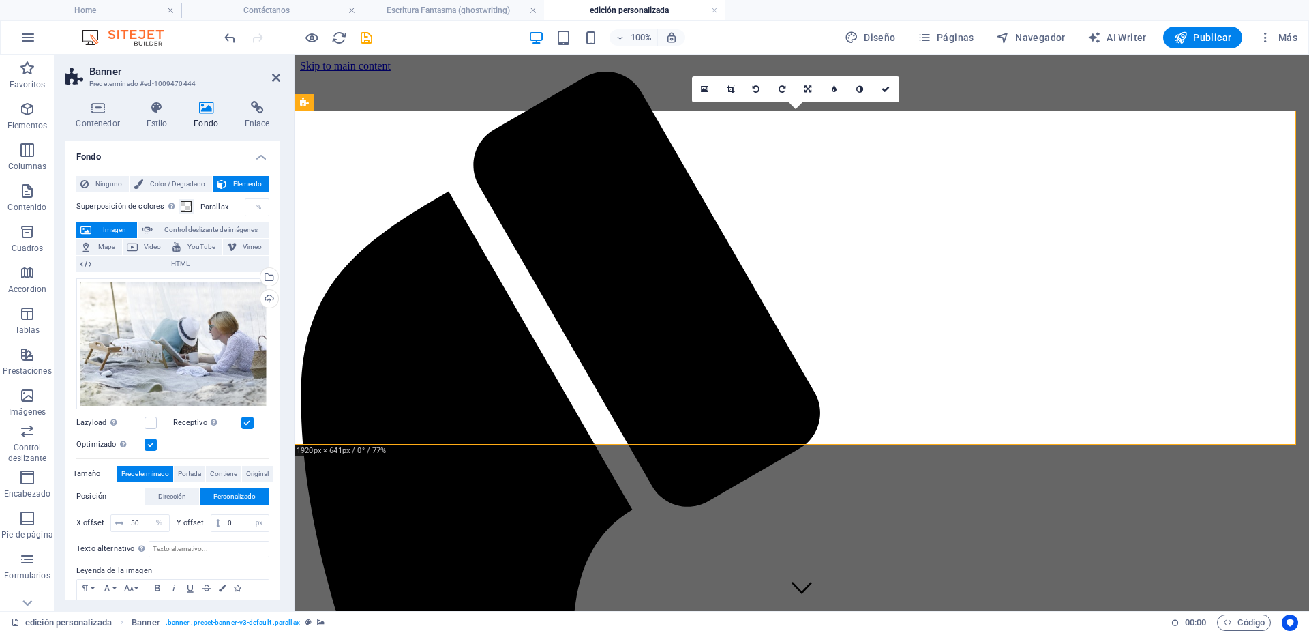
click at [262, 299] on div "Cargar" at bounding box center [268, 300] width 20 height 20
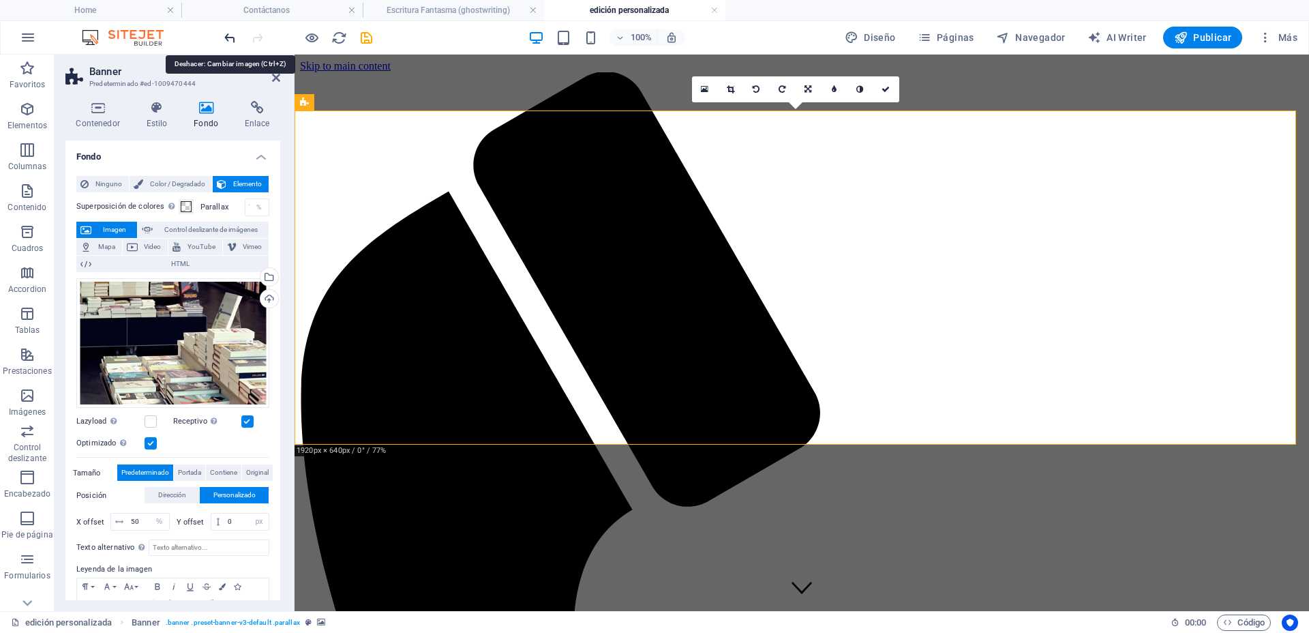
click at [224, 38] on icon "undo" at bounding box center [230, 38] width 16 height 16
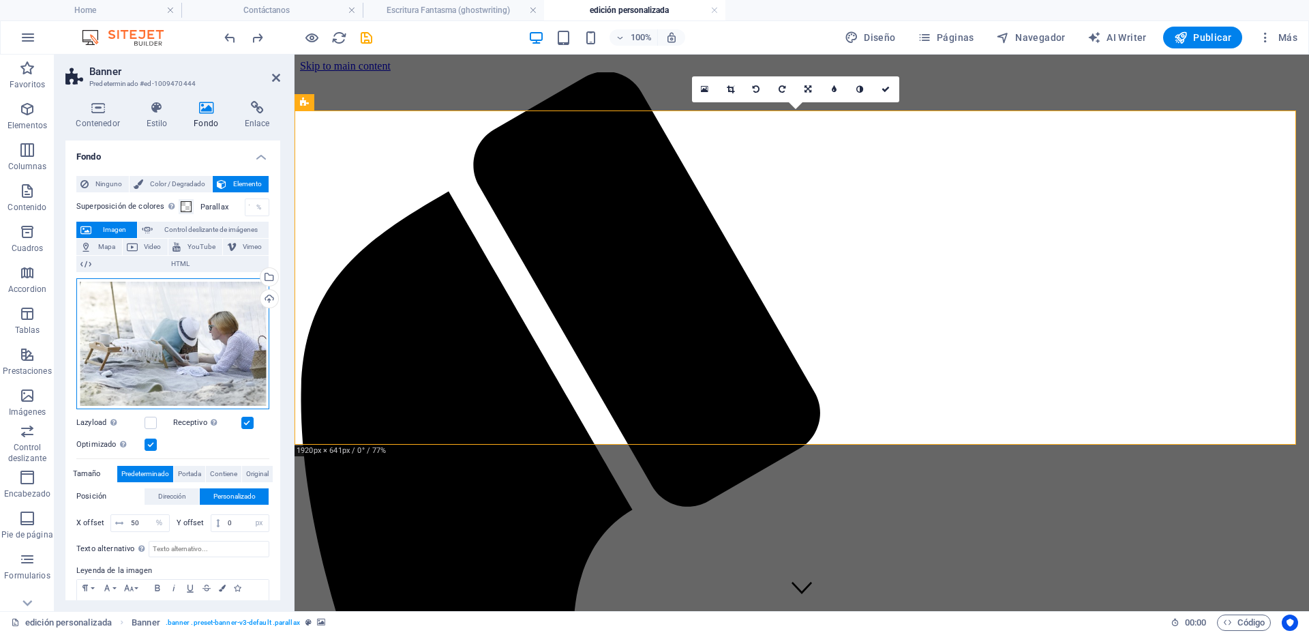
click at [215, 327] on div "Arrastra archivos aquí, haz clic para escoger archivos o selecciona archivos de…" at bounding box center [172, 343] width 193 height 131
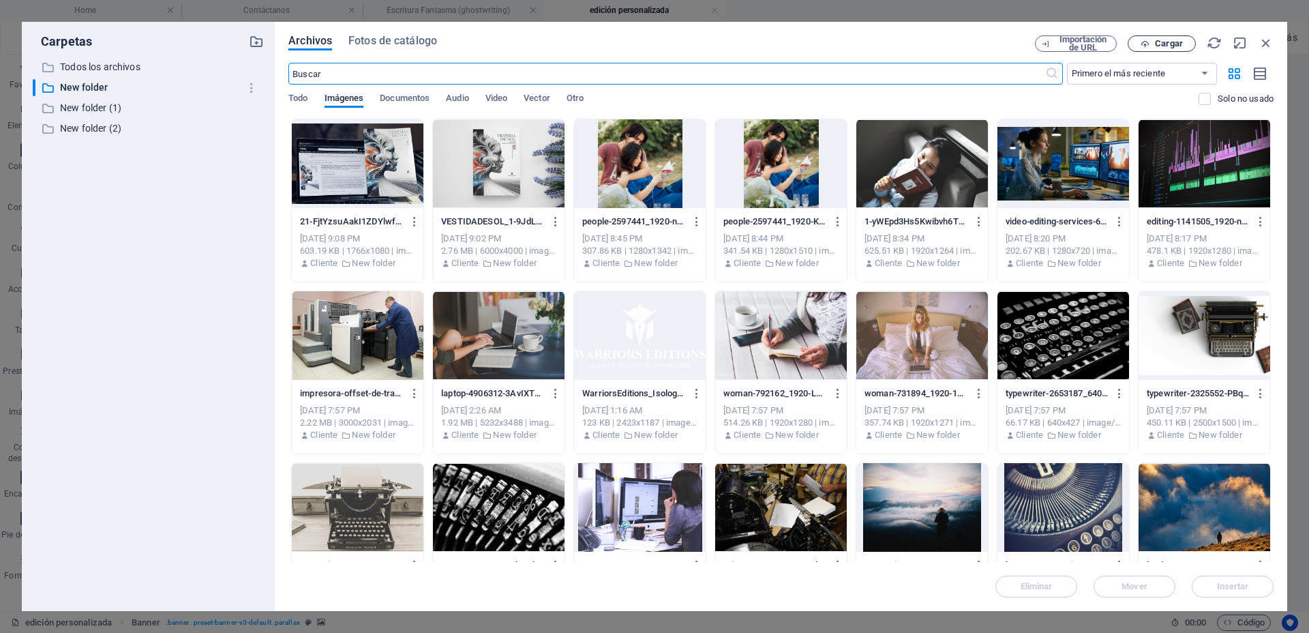
click at [1152, 40] on span "Cargar" at bounding box center [1162, 44] width 56 height 9
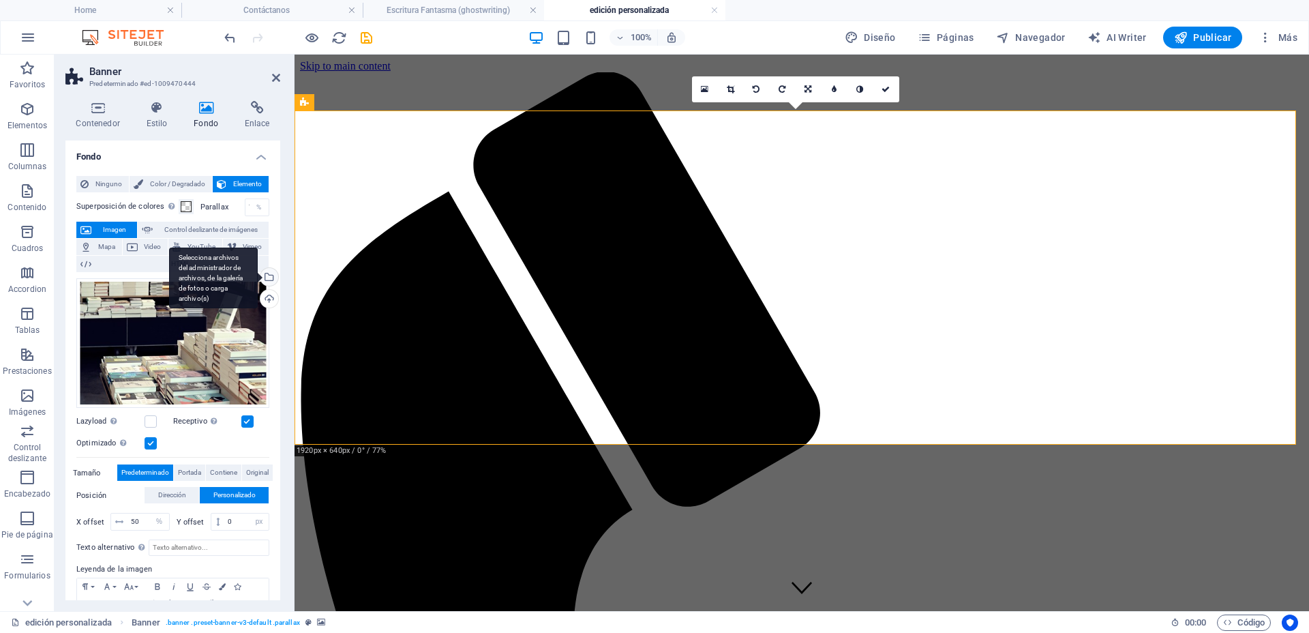
click at [258, 278] on div "Selecciona archivos del administrador de archivos, de la galería de fotos o car…" at bounding box center [213, 277] width 89 height 61
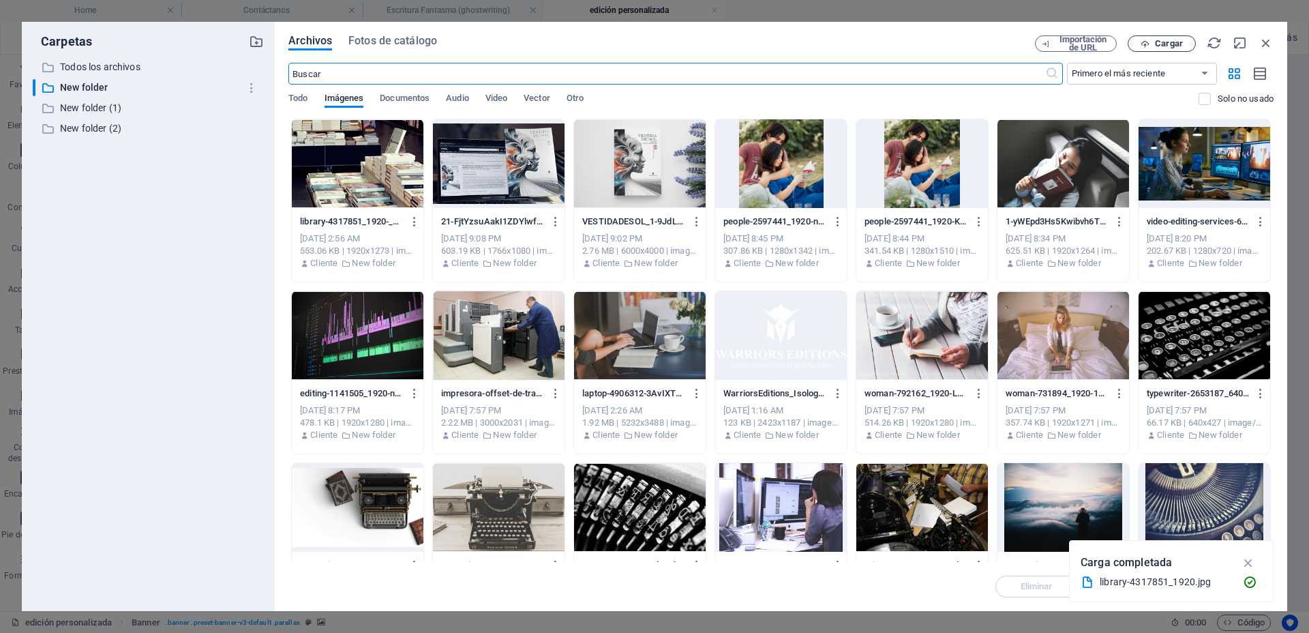
click at [1149, 44] on icon "button" at bounding box center [1145, 44] width 9 height 9
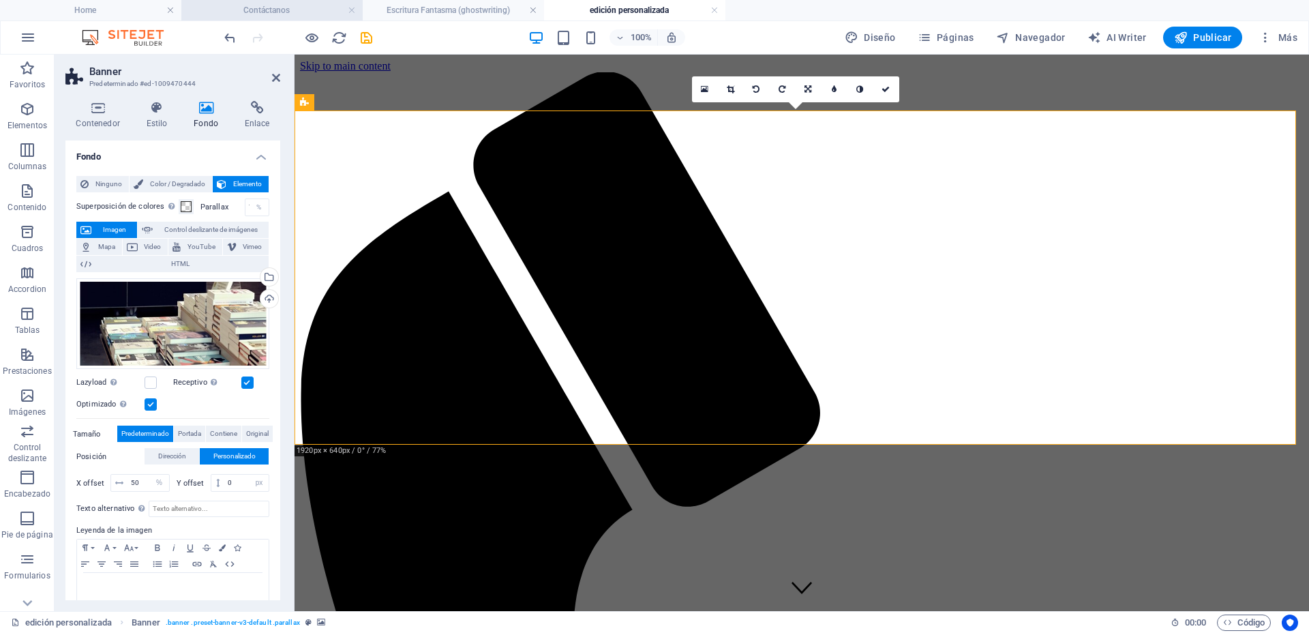
click at [284, 14] on h4 "Contáctanos" at bounding box center [271, 10] width 181 height 15
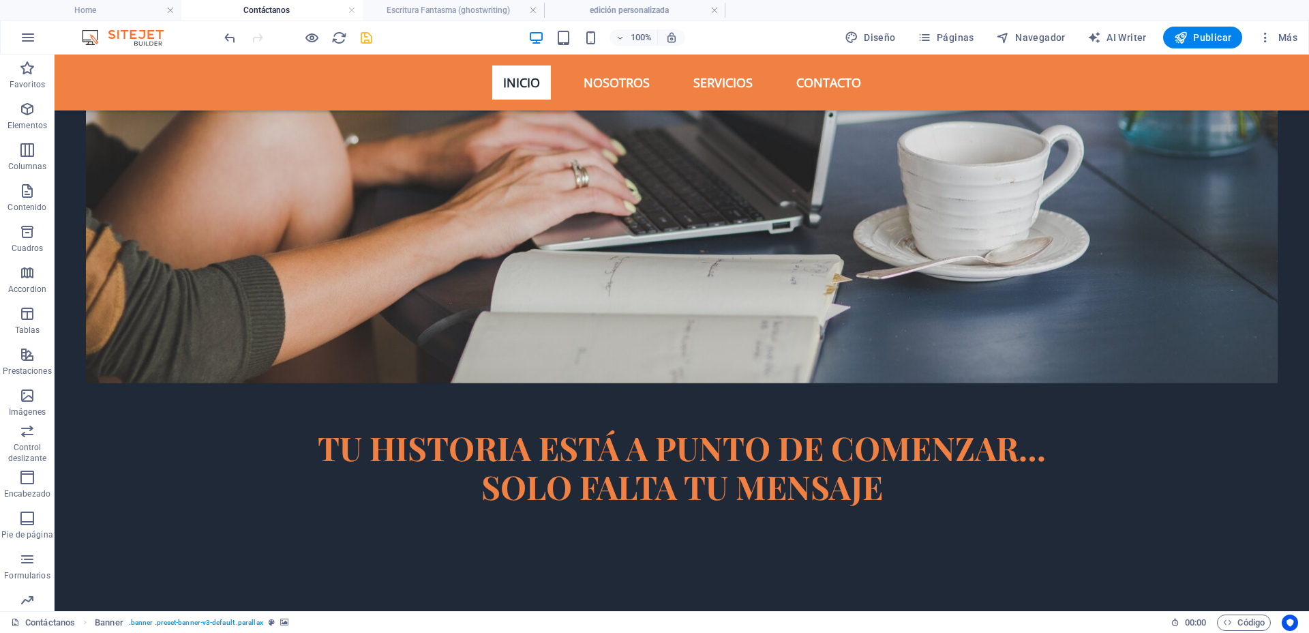
scroll to position [170, 0]
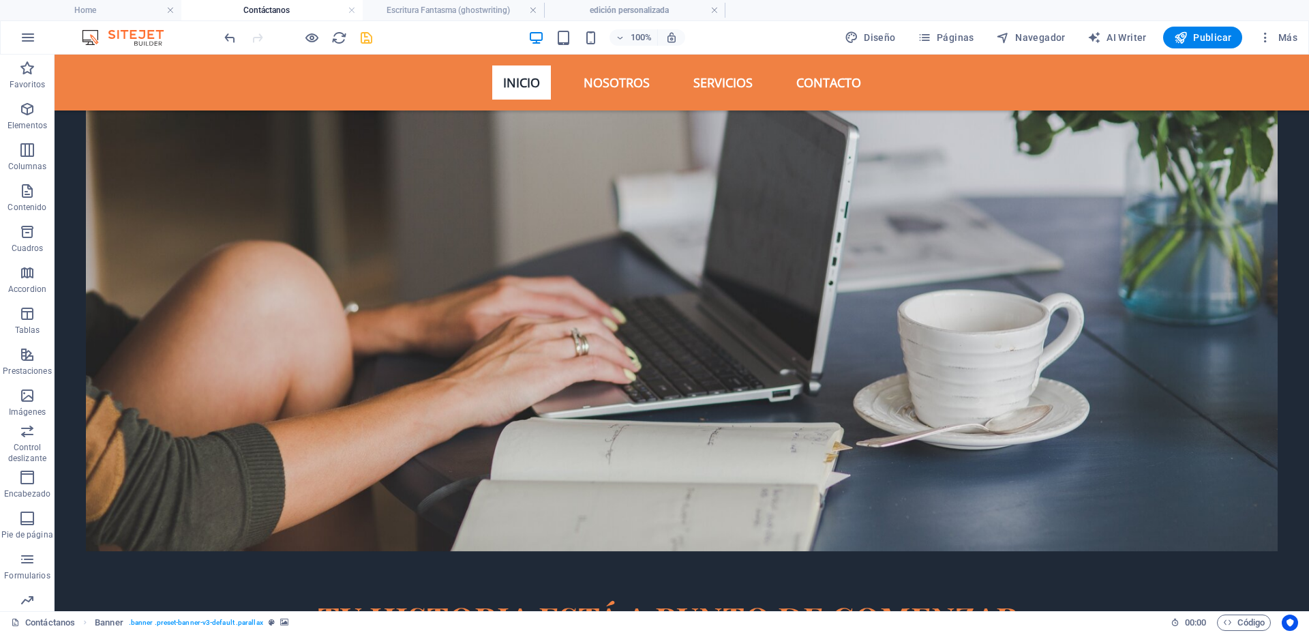
click at [502, 596] on span "TU HISTORIA ESTÁ A PUNTO DE COMENZAR…" at bounding box center [682, 618] width 728 height 44
click at [313, 32] on icon "button" at bounding box center [312, 38] width 16 height 16
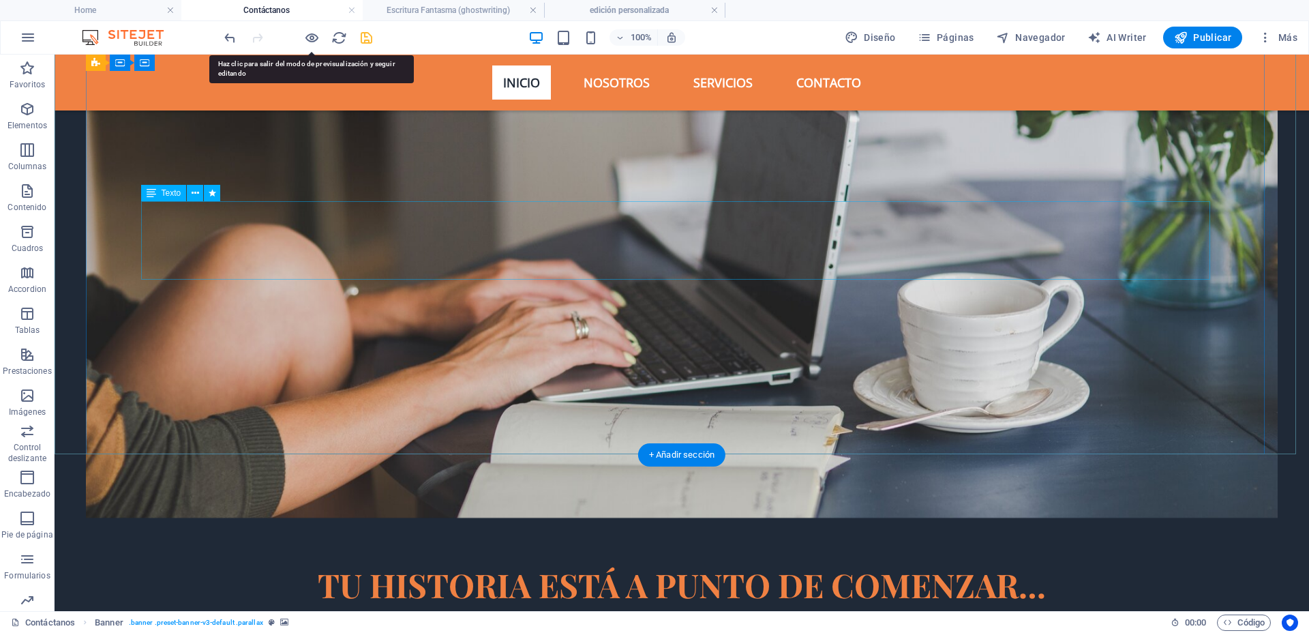
click at [595, 565] on div "TU HISTORIA ESTÁ A PUNTO DE COMENZAR… SOLO FALTA TU MENSAJE" at bounding box center [681, 604] width 1069 height 78
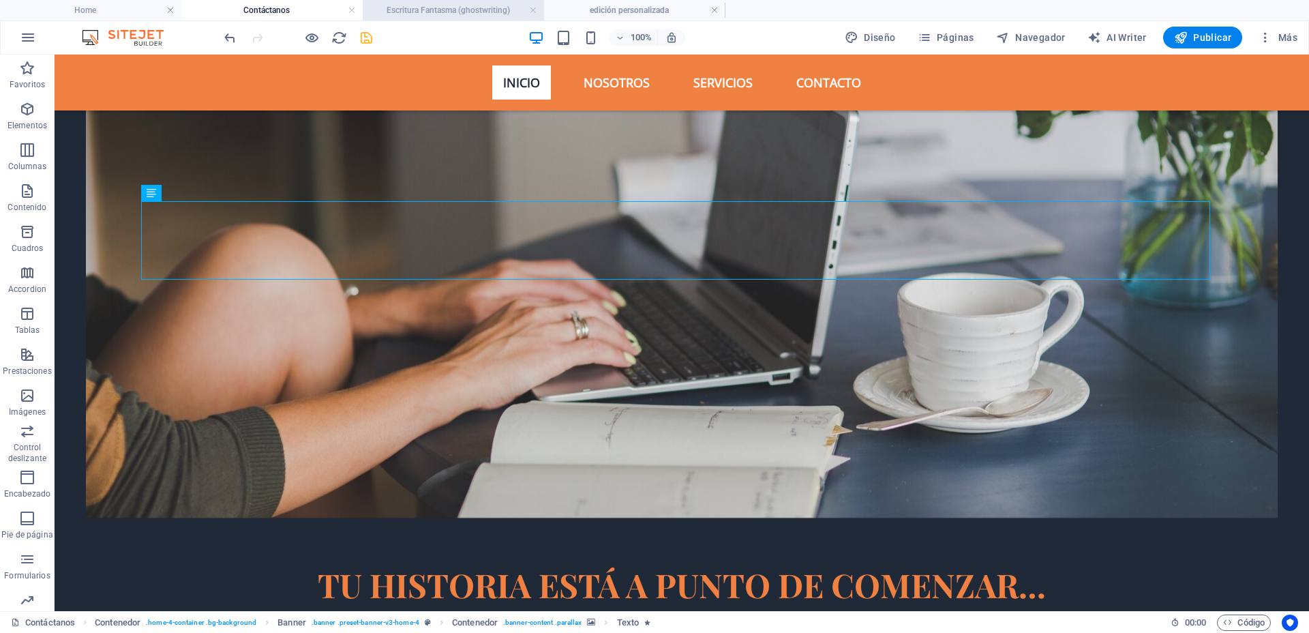
click at [440, 7] on h4 "Escritura Fantasma (ghostwriting)" at bounding box center [453, 10] width 181 height 15
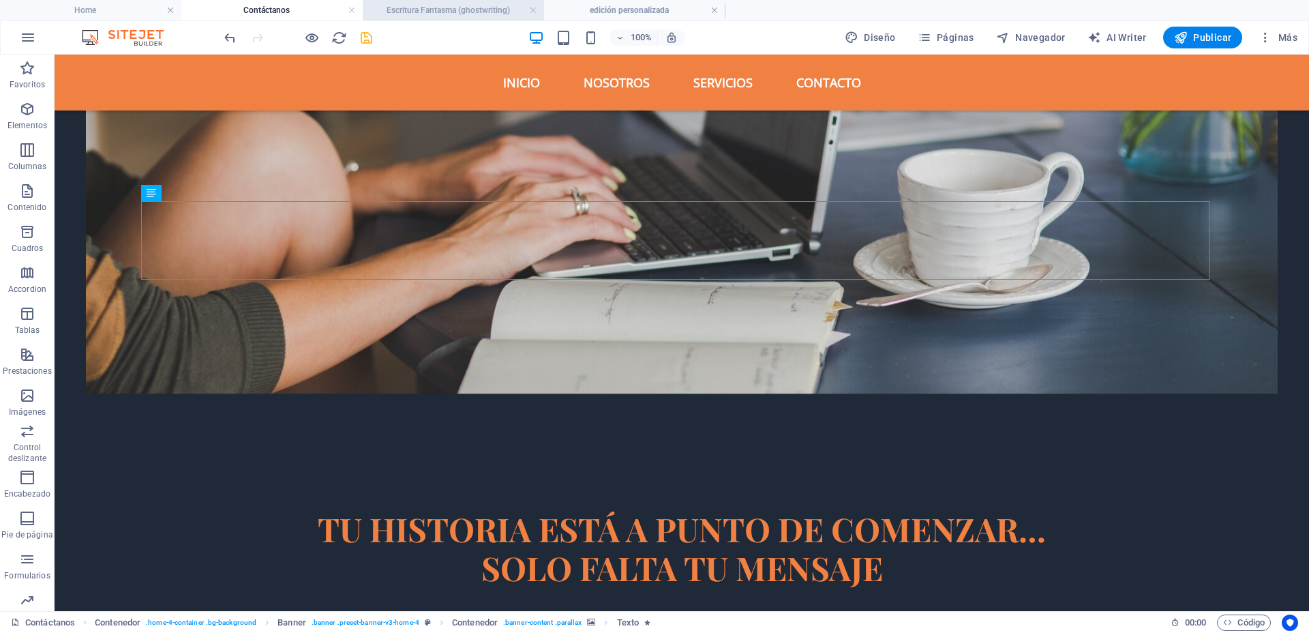
scroll to position [0, 0]
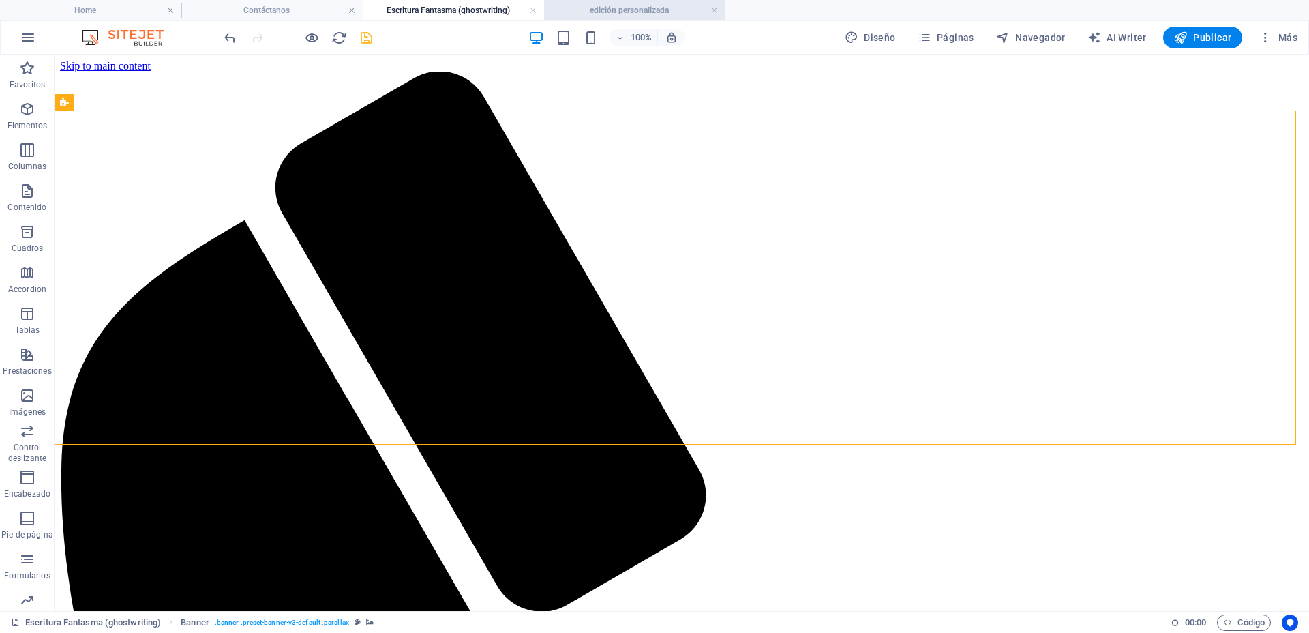
click at [628, 10] on h4 "edición personalizada" at bounding box center [634, 10] width 181 height 15
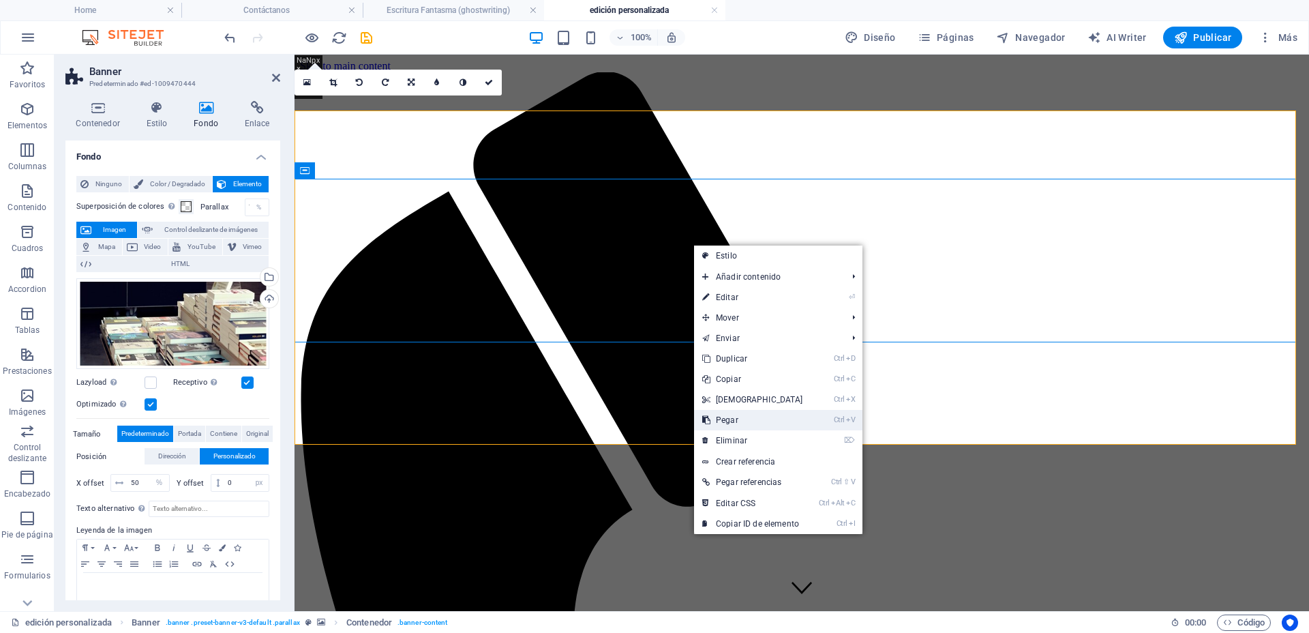
click at [732, 412] on link "Ctrl V Pegar" at bounding box center [752, 420] width 117 height 20
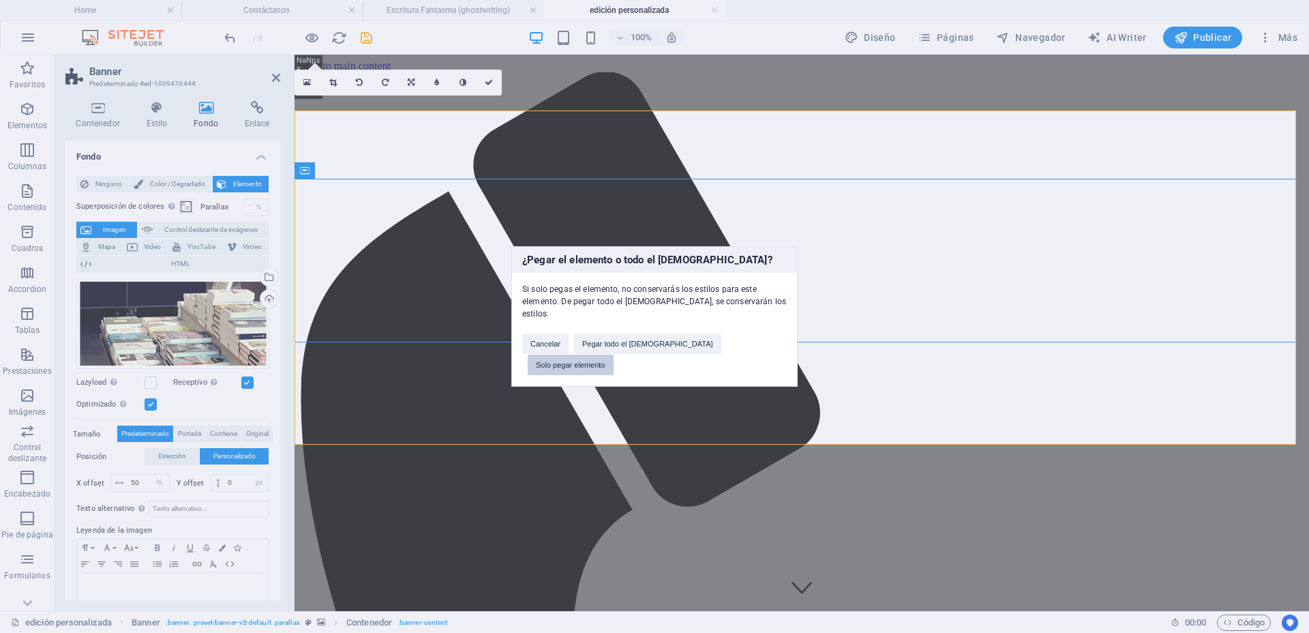
click at [614, 354] on button "Solo pegar elemento" at bounding box center [571, 364] width 86 height 20
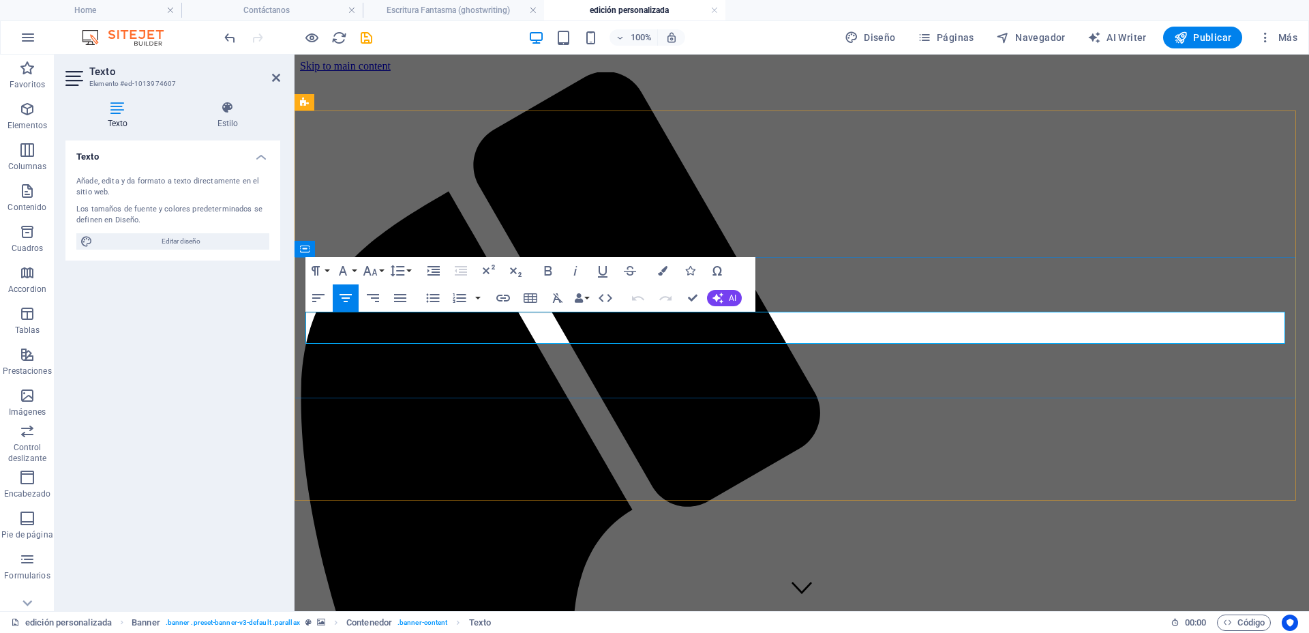
drag, startPoint x: 1100, startPoint y: 325, endPoint x: 467, endPoint y: 318, distance: 633.4
copy span "¿Estás listo para darle forma profesional a tu libro?"
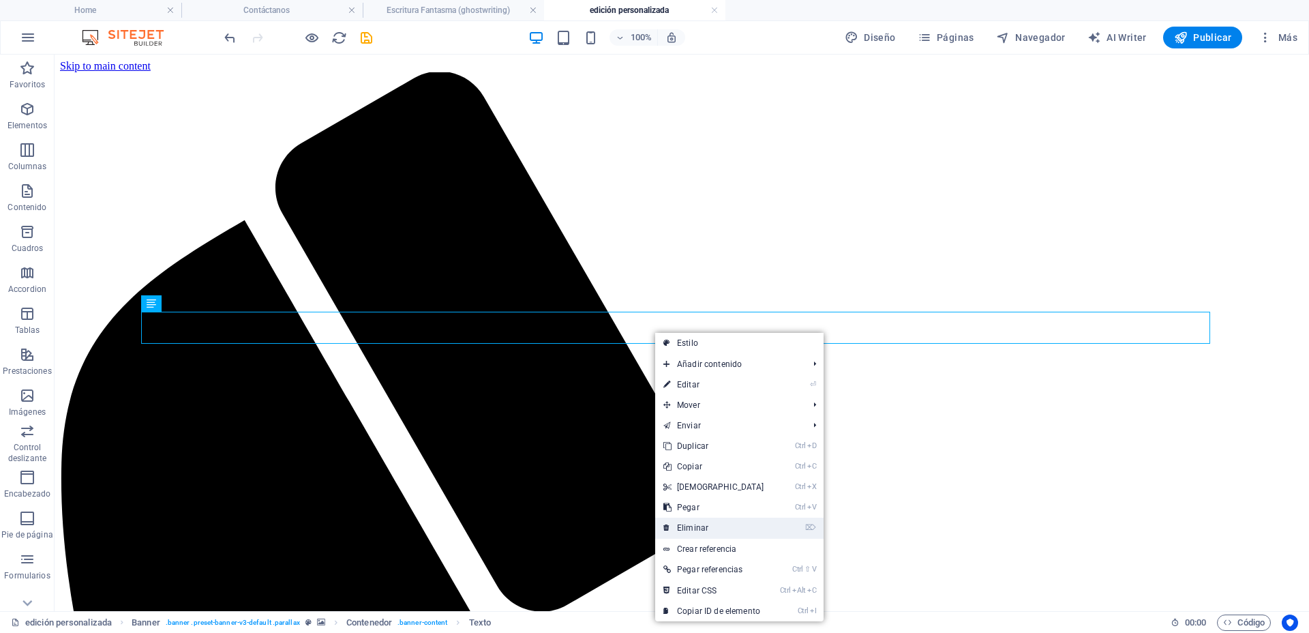
click at [694, 519] on link "⌦ Eliminar" at bounding box center [713, 527] width 117 height 20
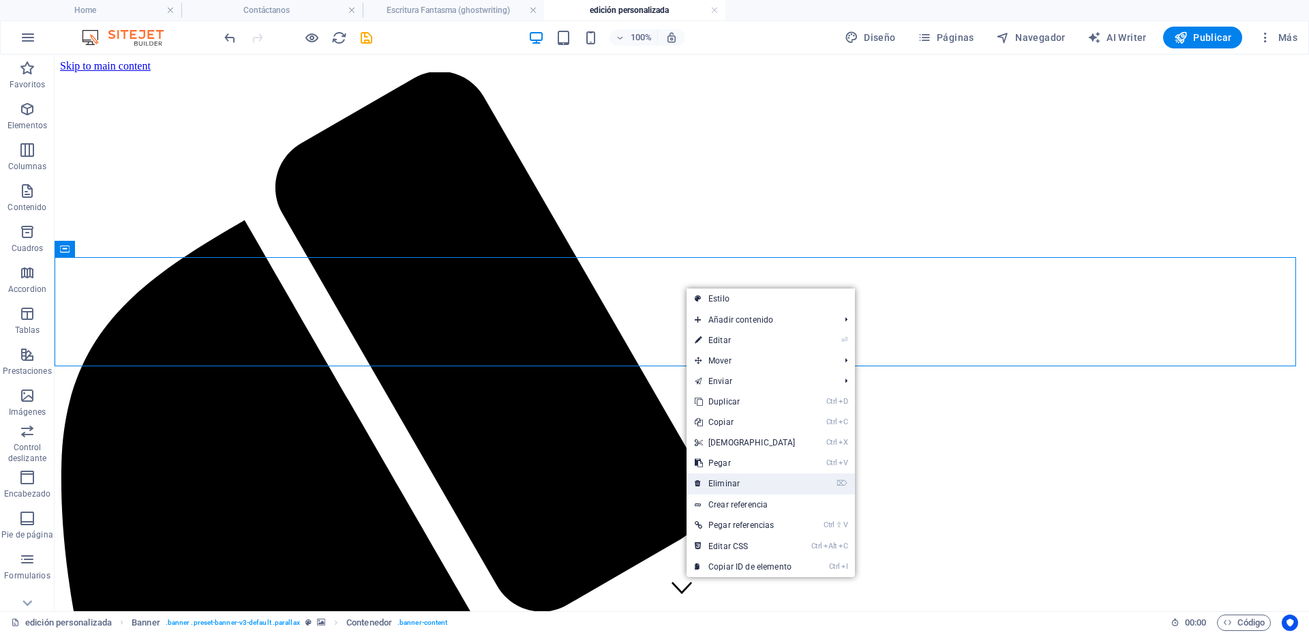
click at [727, 480] on link "⌦ Eliminar" at bounding box center [744, 483] width 117 height 20
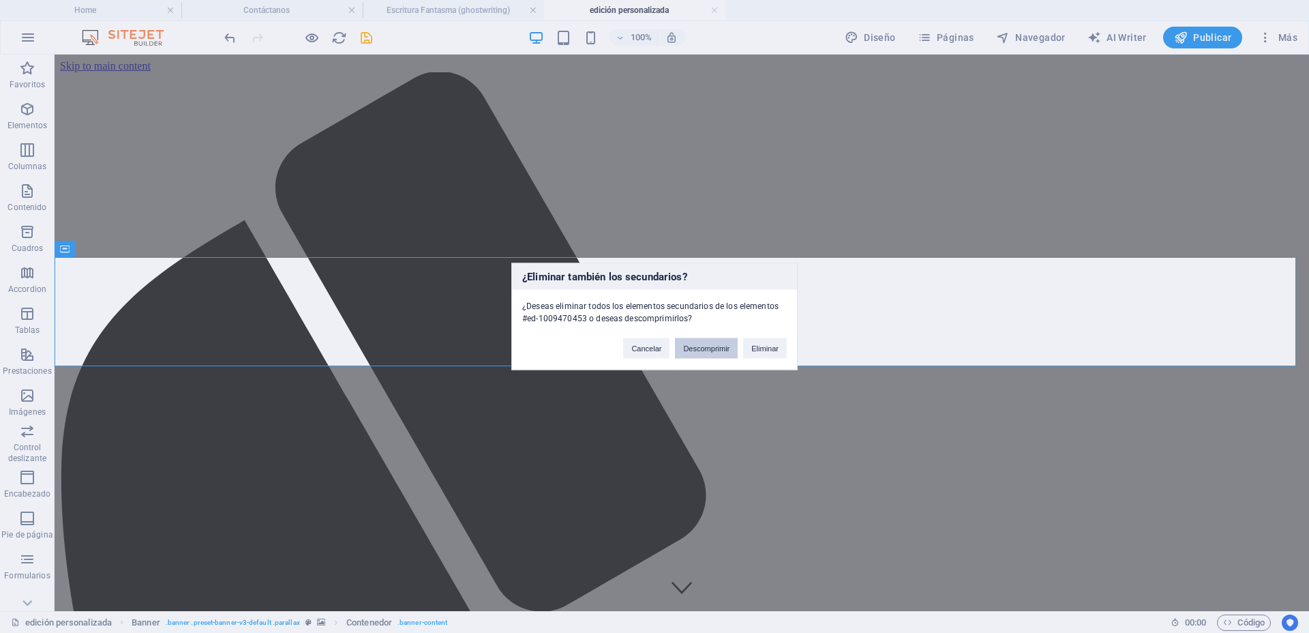
click at [721, 349] on button "Descomprimir" at bounding box center [706, 348] width 63 height 20
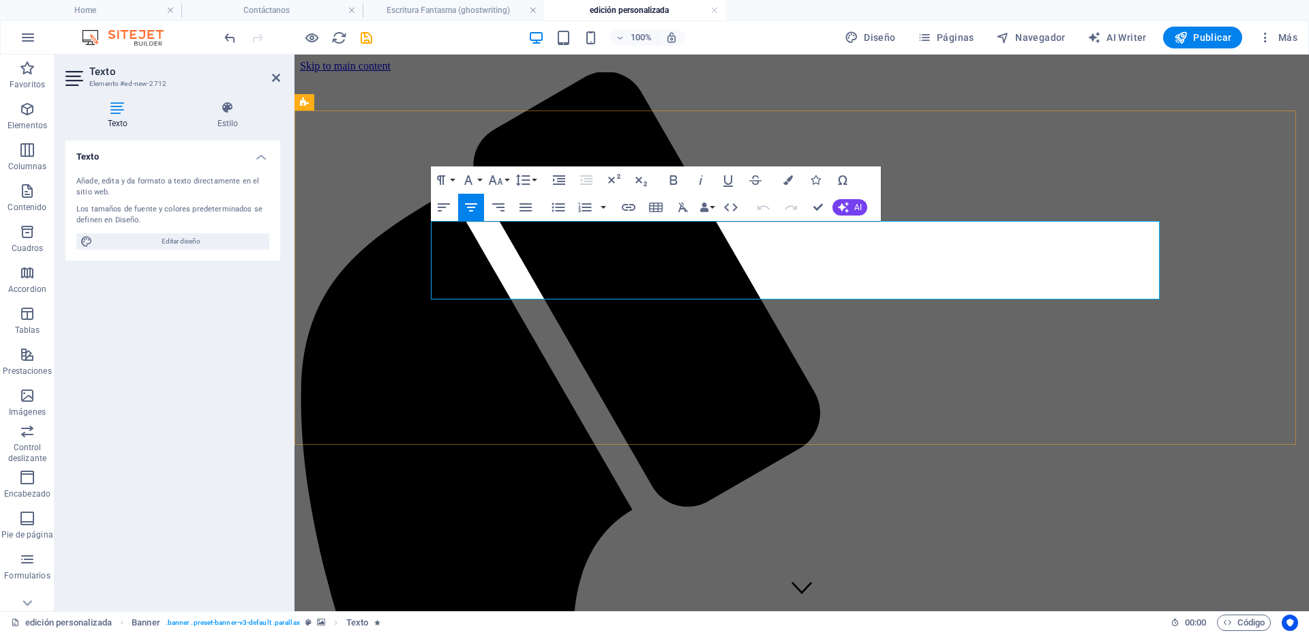
drag, startPoint x: 456, startPoint y: 240, endPoint x: 971, endPoint y: 280, distance: 516.9
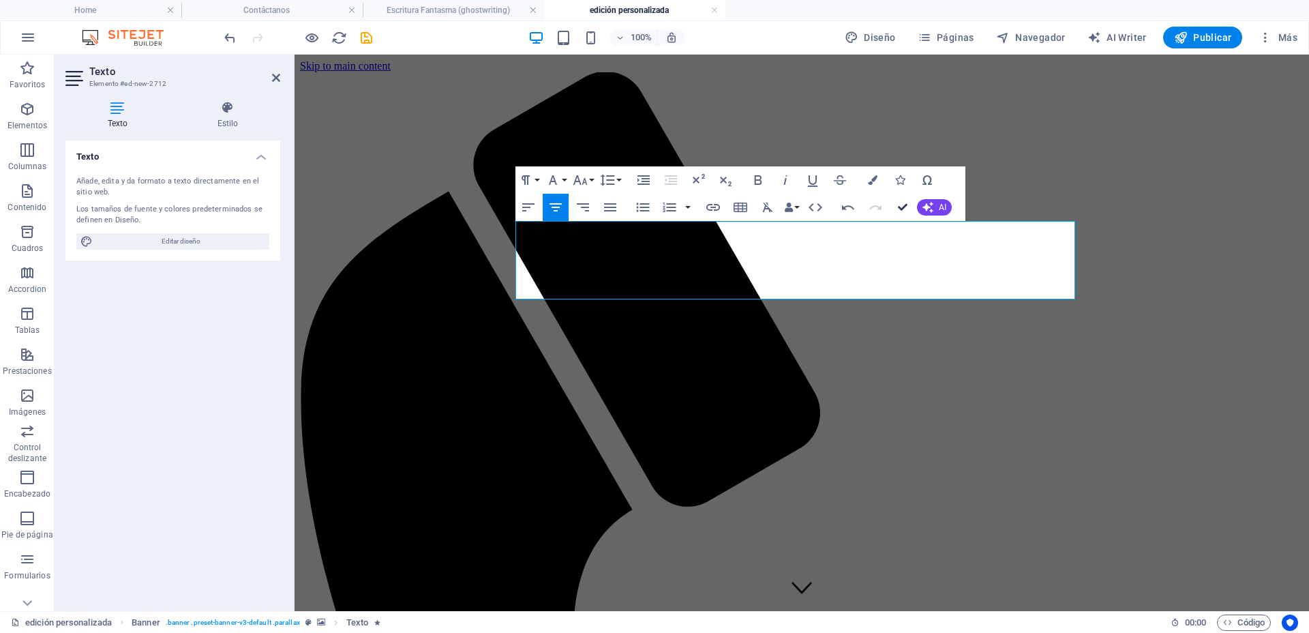
drag, startPoint x: 897, startPoint y: 196, endPoint x: 843, endPoint y: 154, distance: 68.6
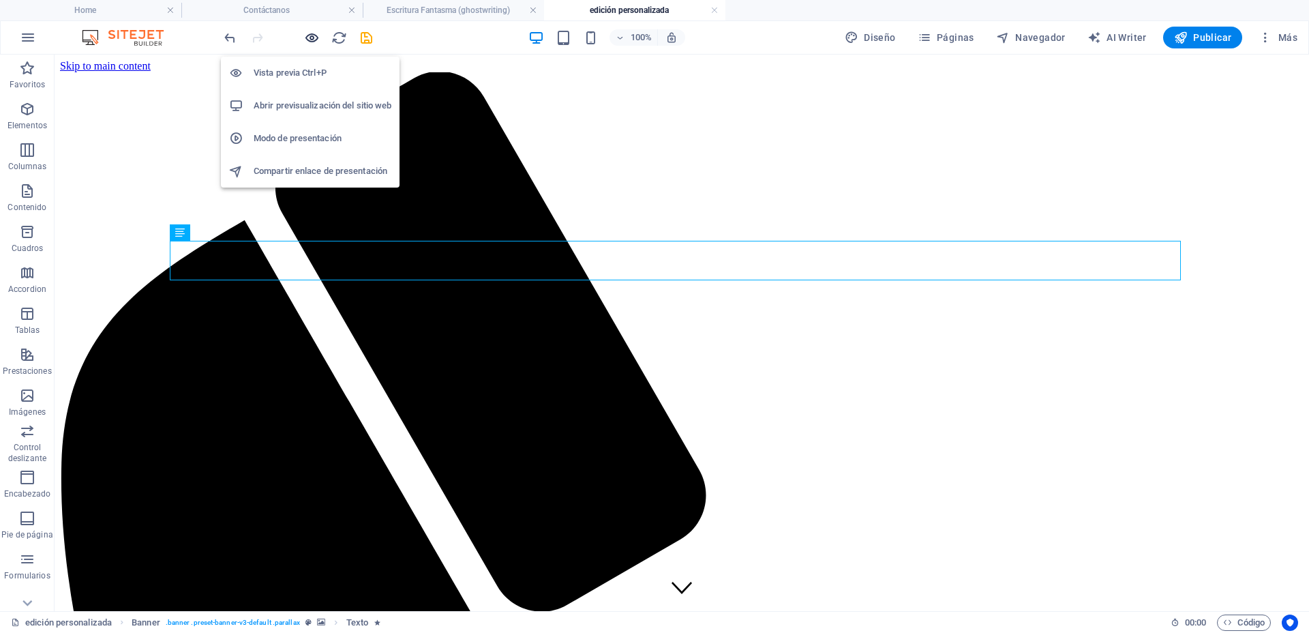
click at [308, 36] on icon "button" at bounding box center [312, 38] width 16 height 16
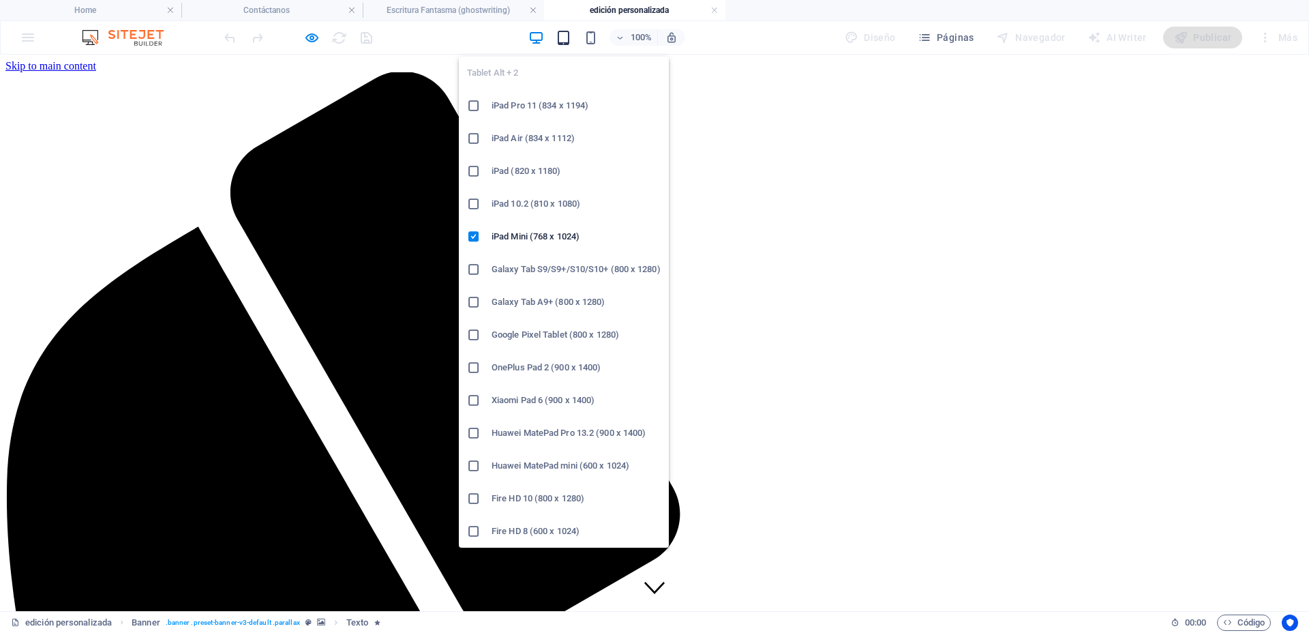
click at [557, 36] on span "button" at bounding box center [563, 38] width 16 height 16
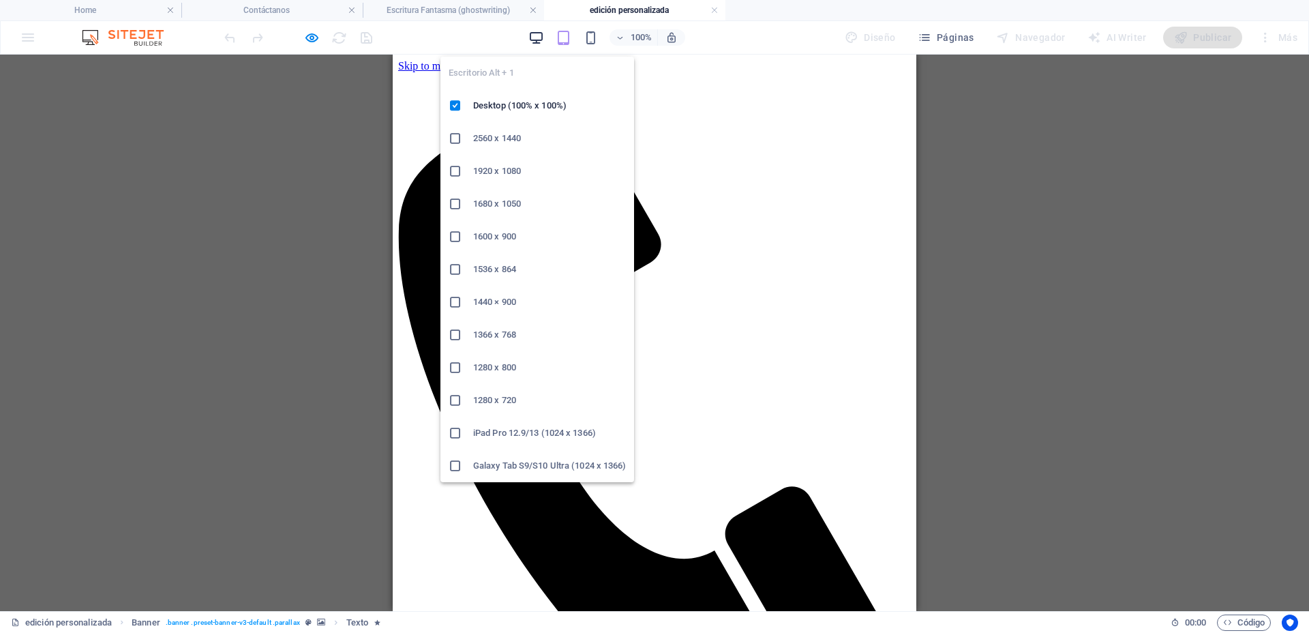
click at [530, 42] on span "button" at bounding box center [536, 38] width 16 height 16
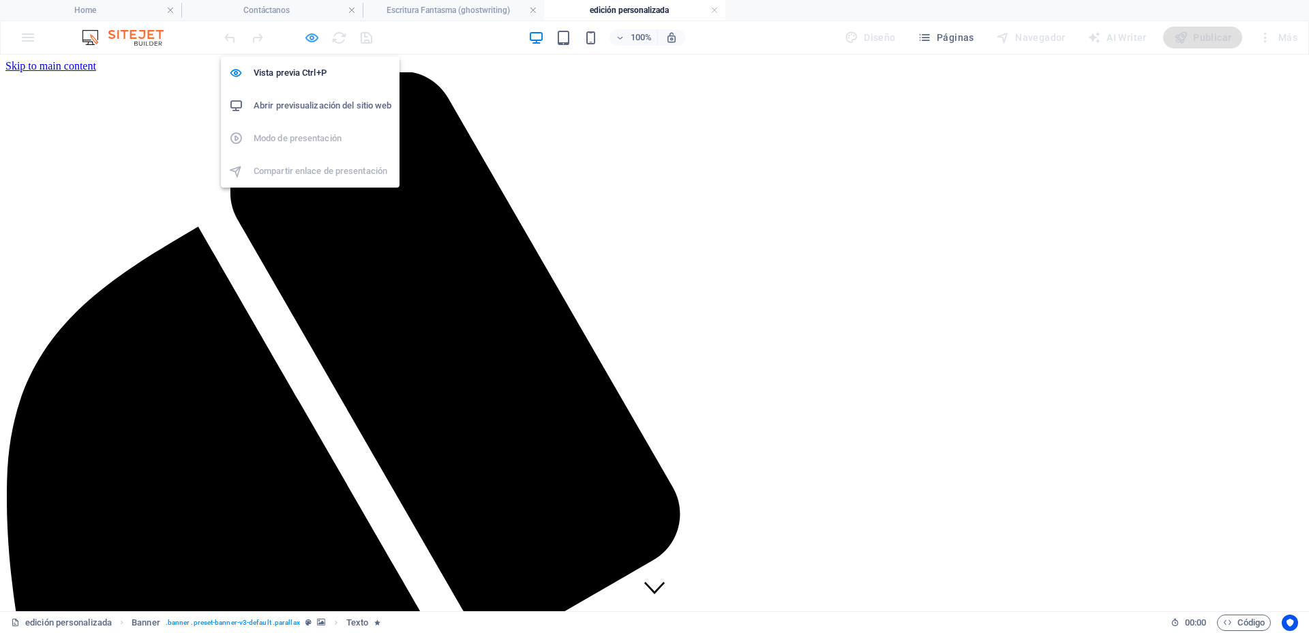
click at [314, 39] on icon "button" at bounding box center [312, 38] width 16 height 16
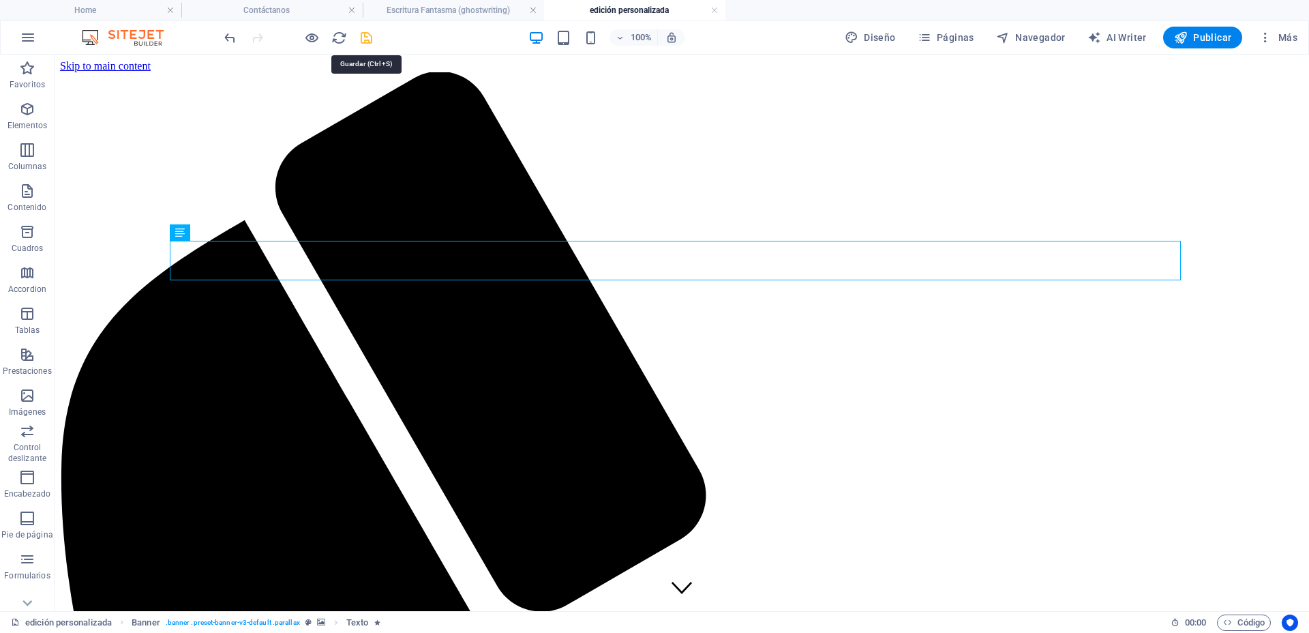
click at [363, 37] on icon "save" at bounding box center [367, 38] width 16 height 16
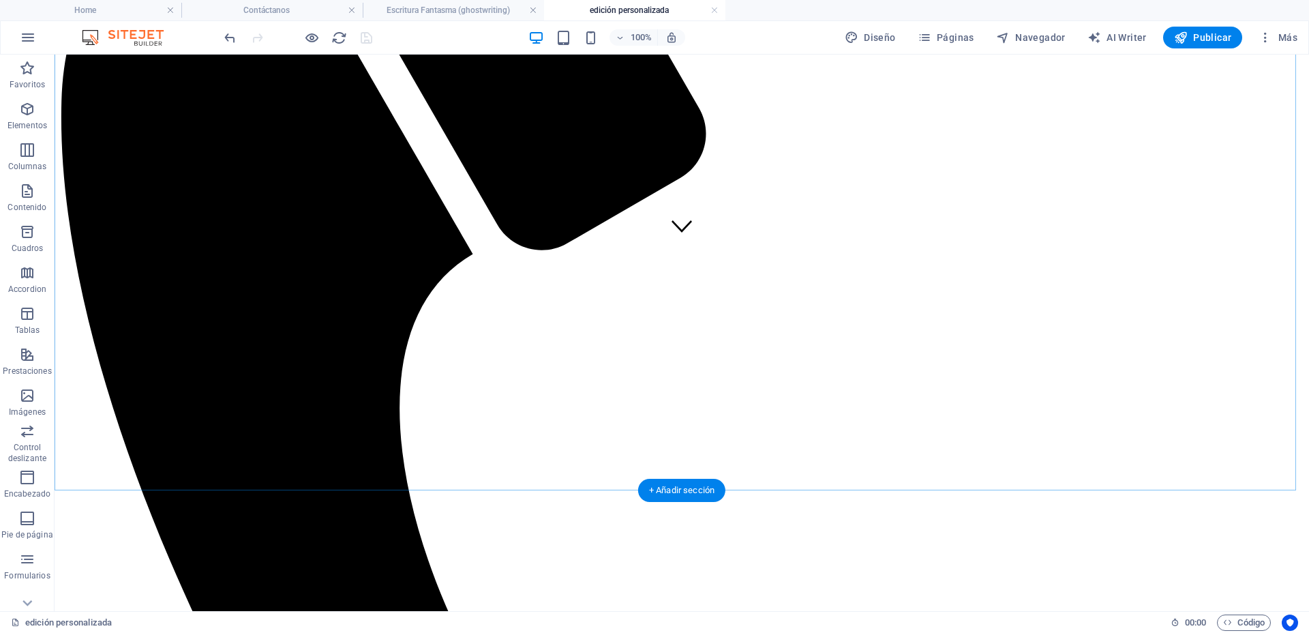
scroll to position [447, 0]
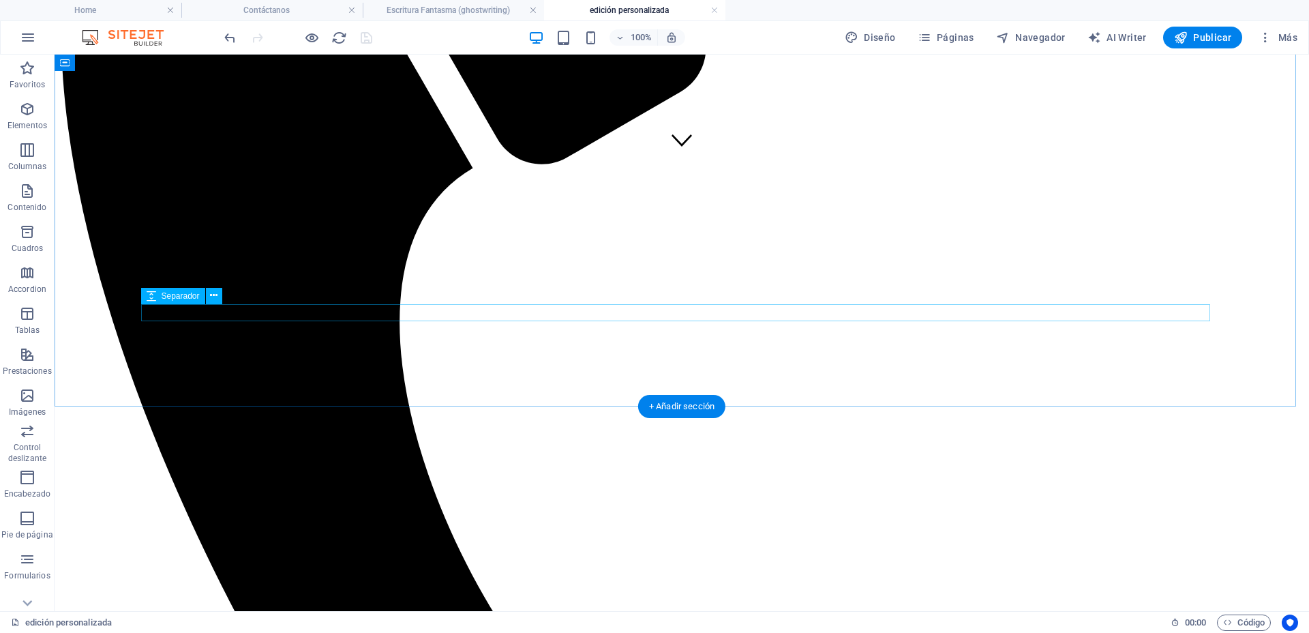
select select "px"
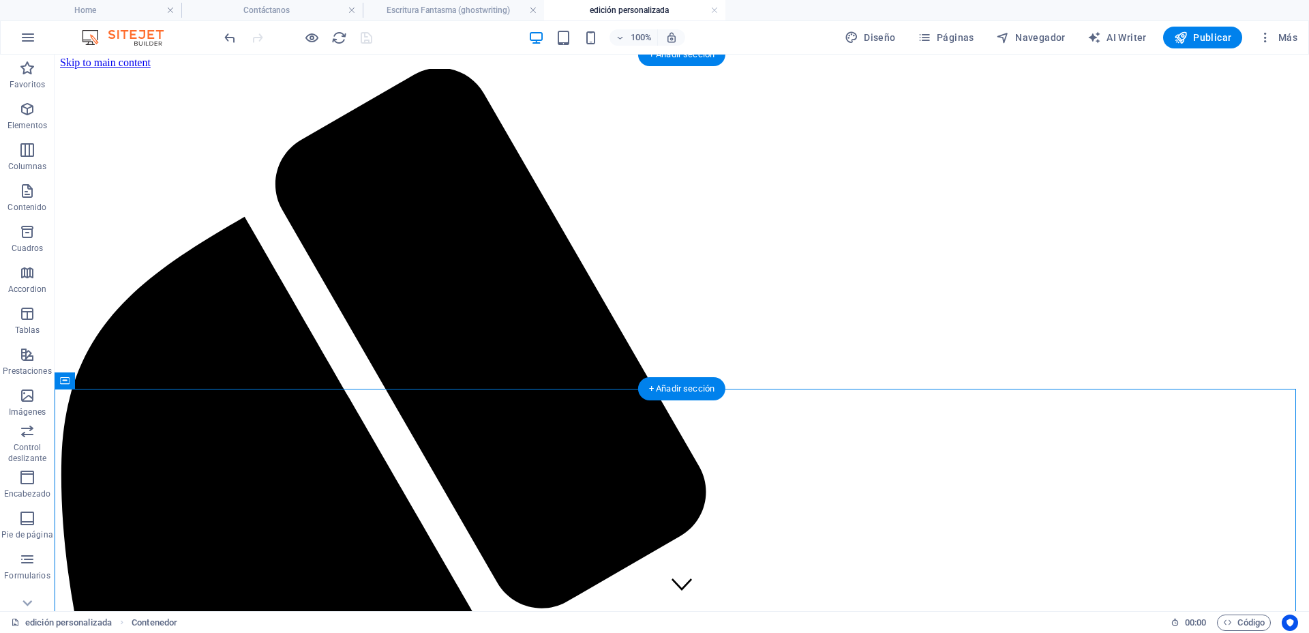
scroll to position [0, 0]
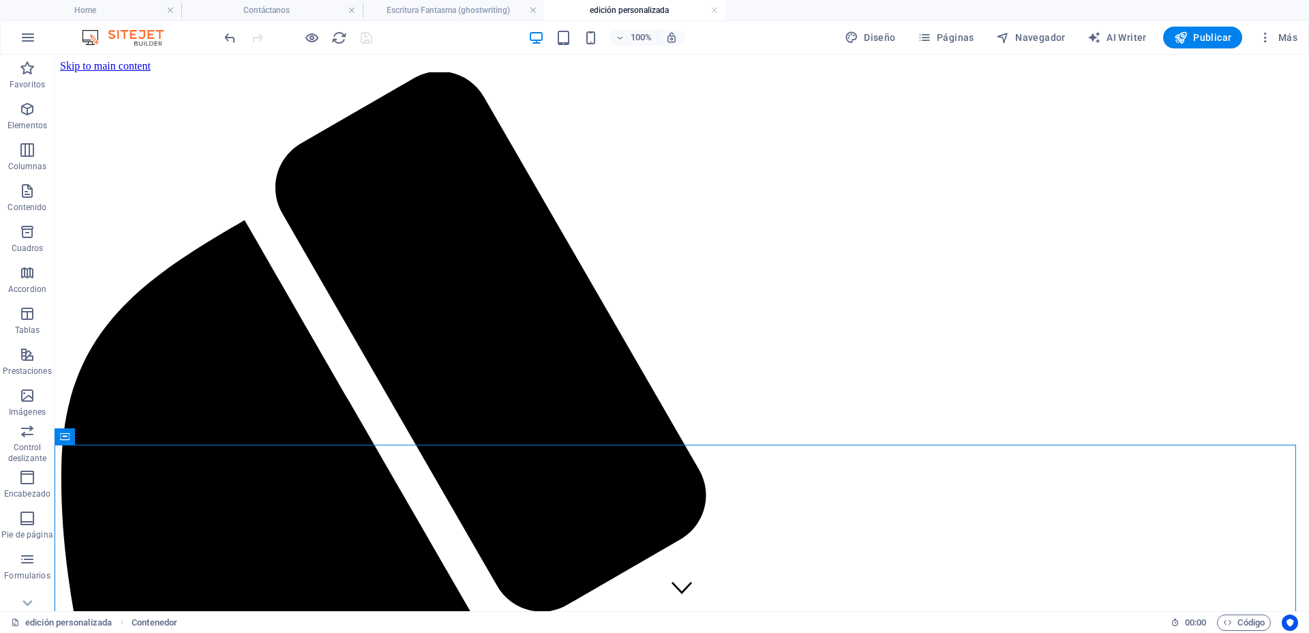
click at [362, 36] on div at bounding box center [298, 38] width 153 height 22
click at [452, 9] on h4 "Escritura Fantasma (ghostwriting)" at bounding box center [453, 10] width 181 height 15
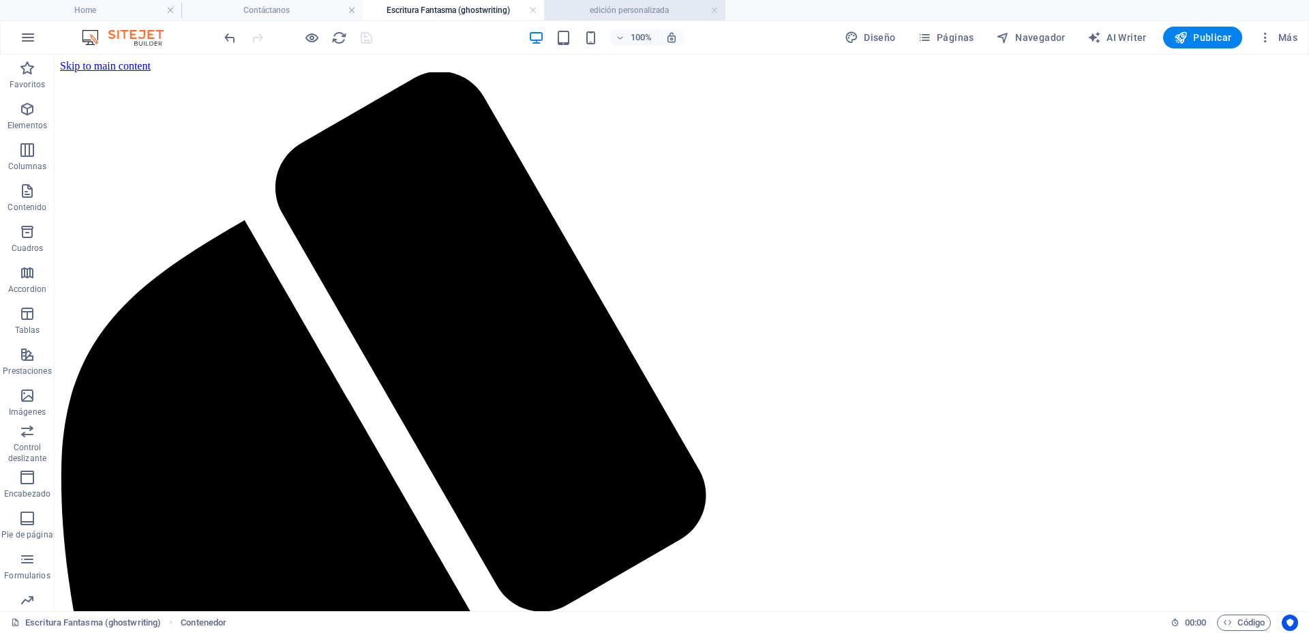
click at [625, 13] on h4 "edición personalizada" at bounding box center [634, 10] width 181 height 15
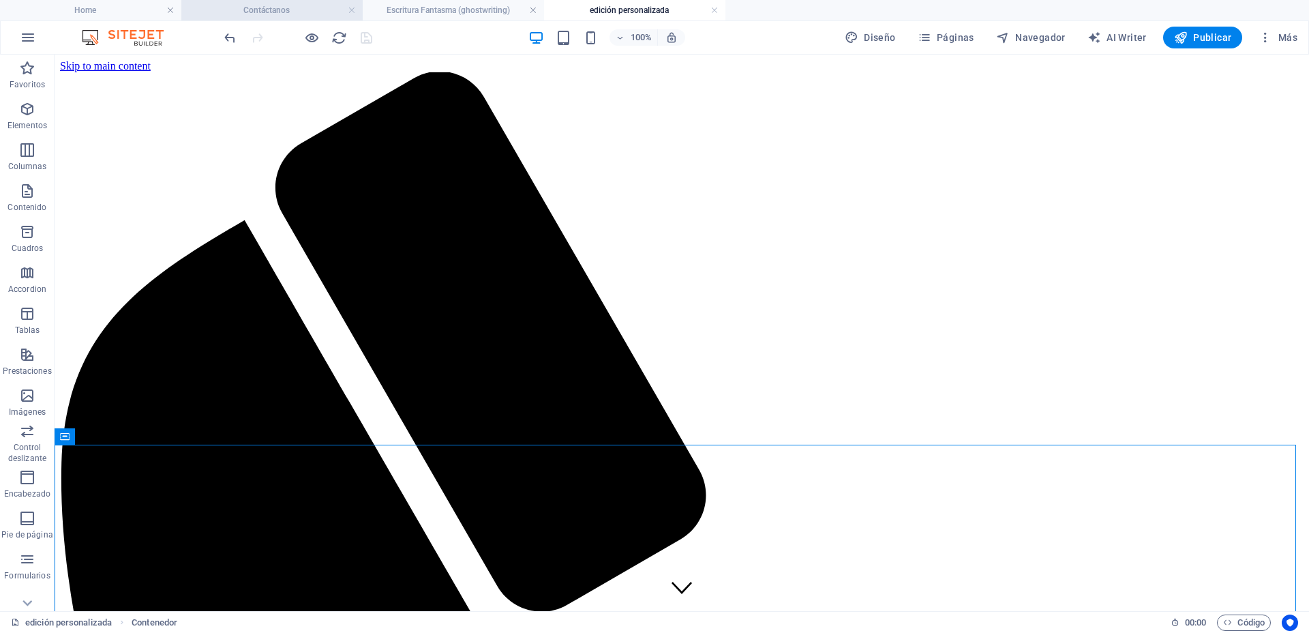
click at [293, 12] on h4 "Contáctanos" at bounding box center [271, 10] width 181 height 15
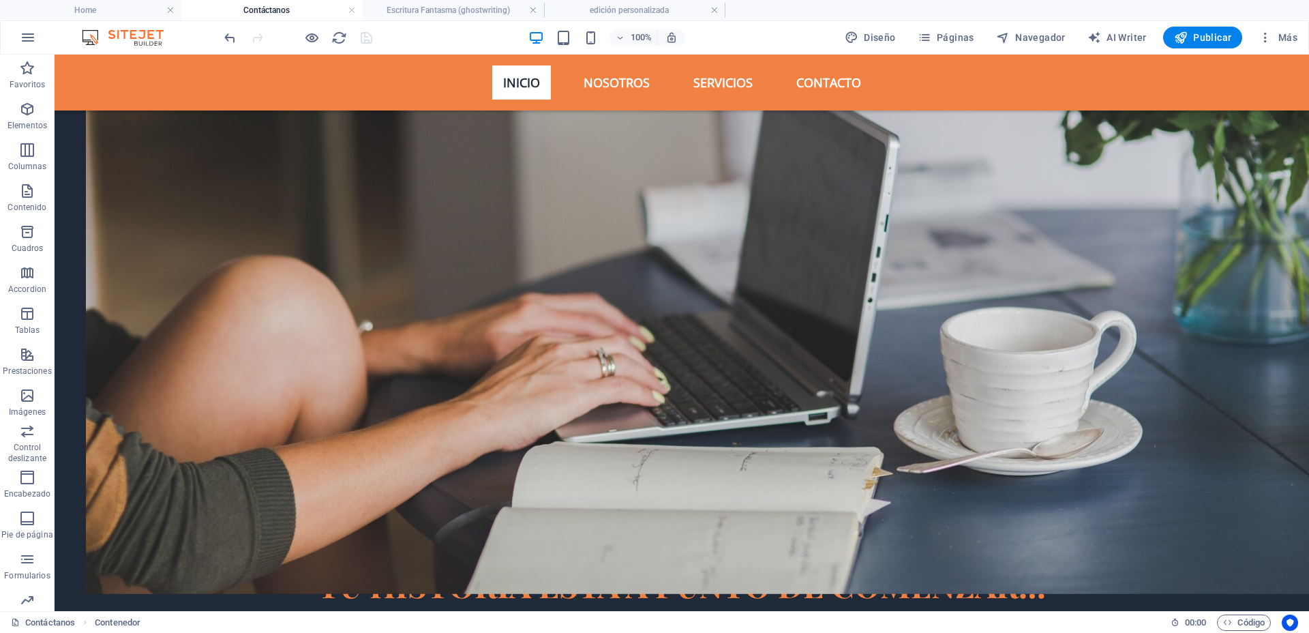
click at [261, 10] on h4 "Contáctanos" at bounding box center [271, 10] width 181 height 15
click at [55, 15] on h4 "Home" at bounding box center [90, 10] width 181 height 15
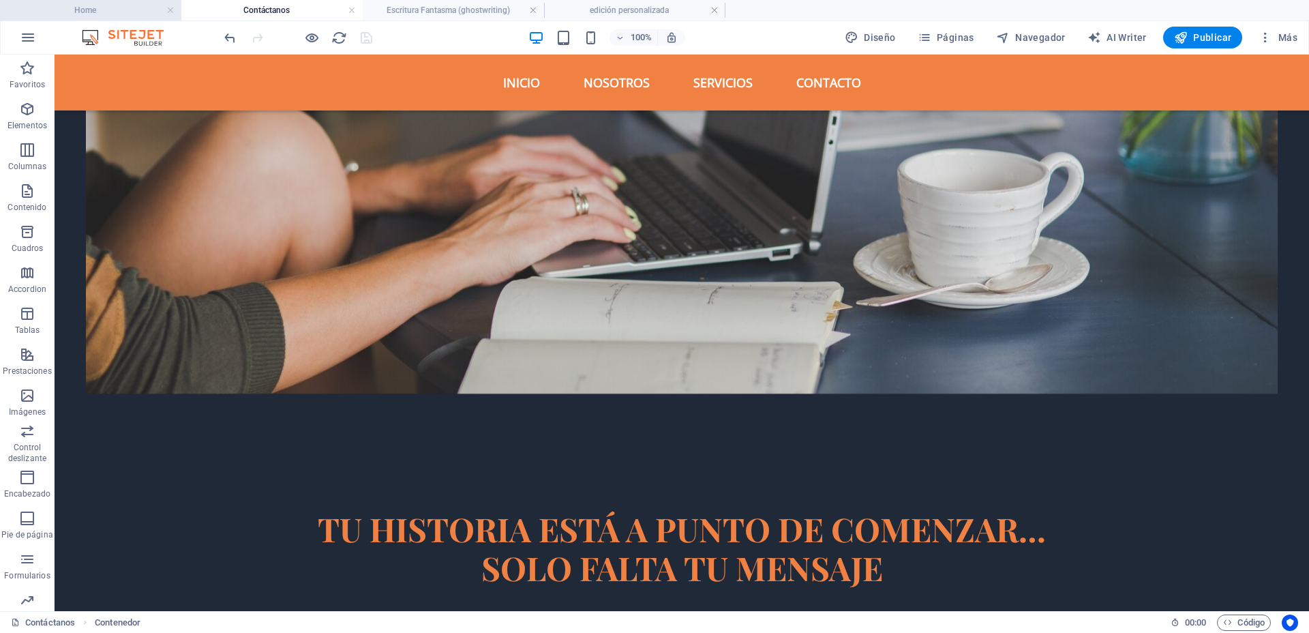
scroll to position [0, 0]
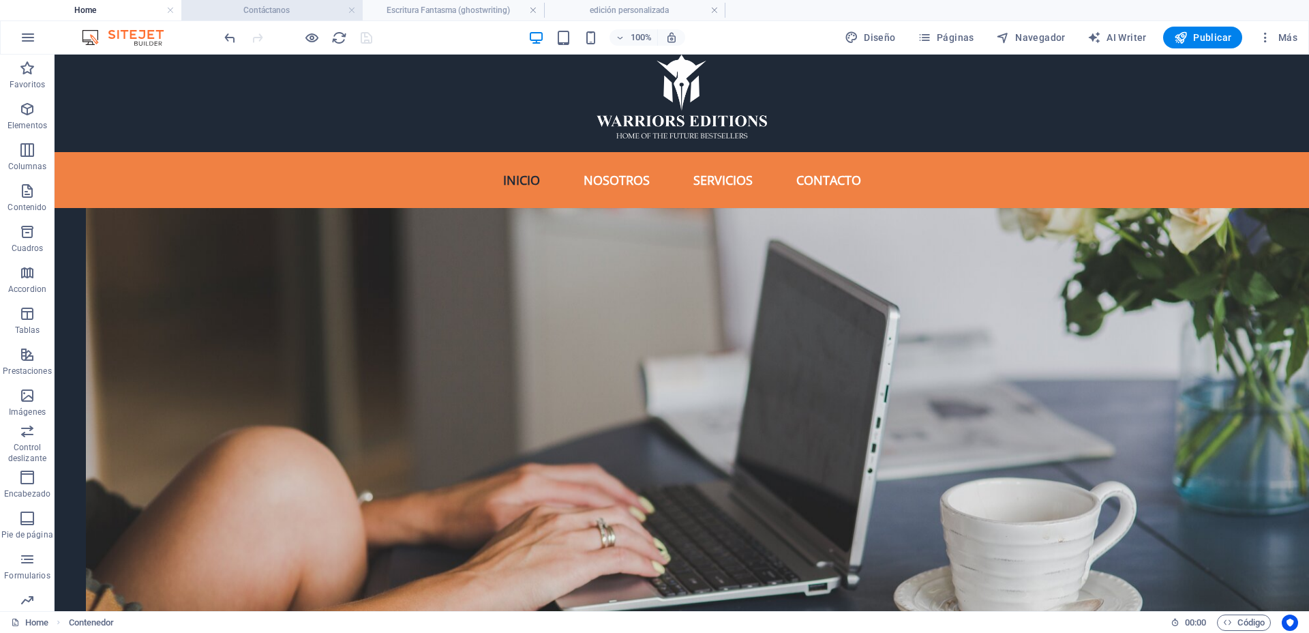
click at [251, 10] on h4 "Contáctanos" at bounding box center [271, 10] width 181 height 15
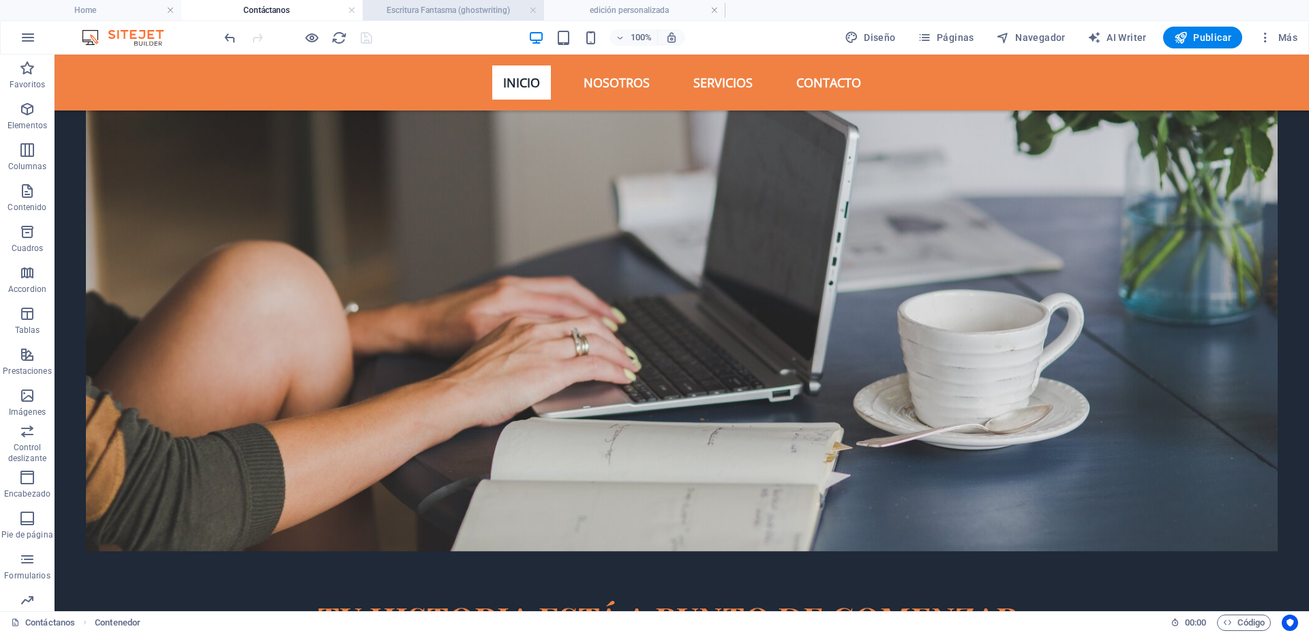
click at [421, 10] on h4 "Escritura Fantasma (ghostwriting)" at bounding box center [453, 10] width 181 height 15
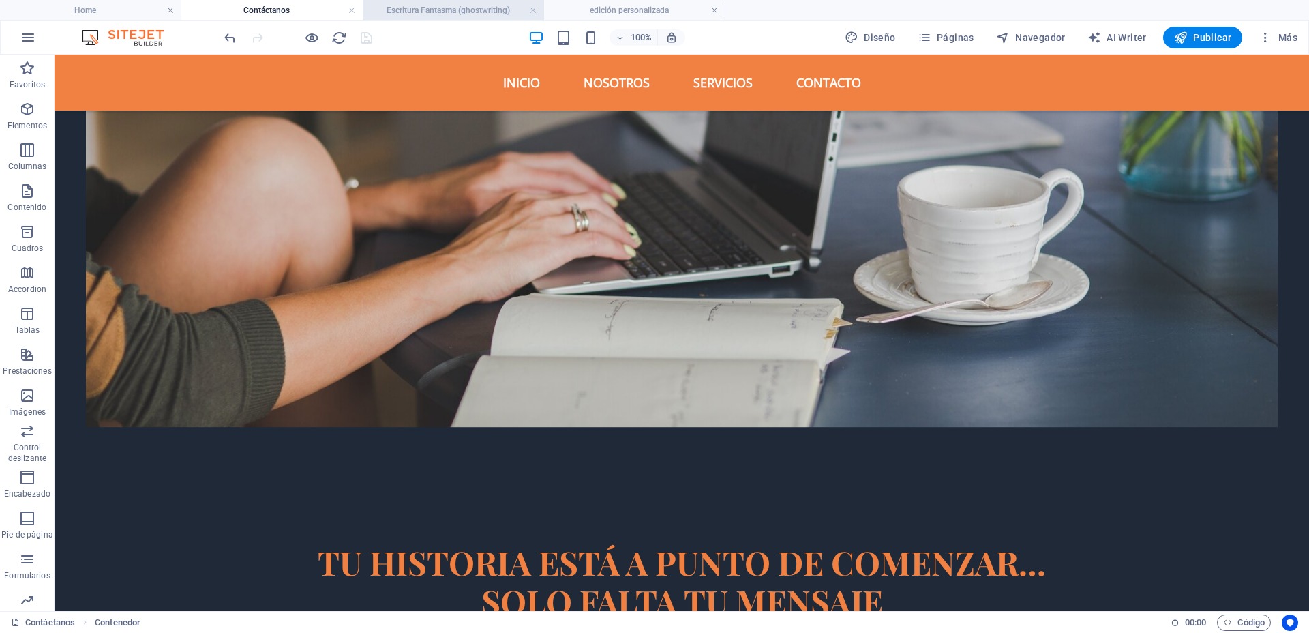
scroll to position [0, 0]
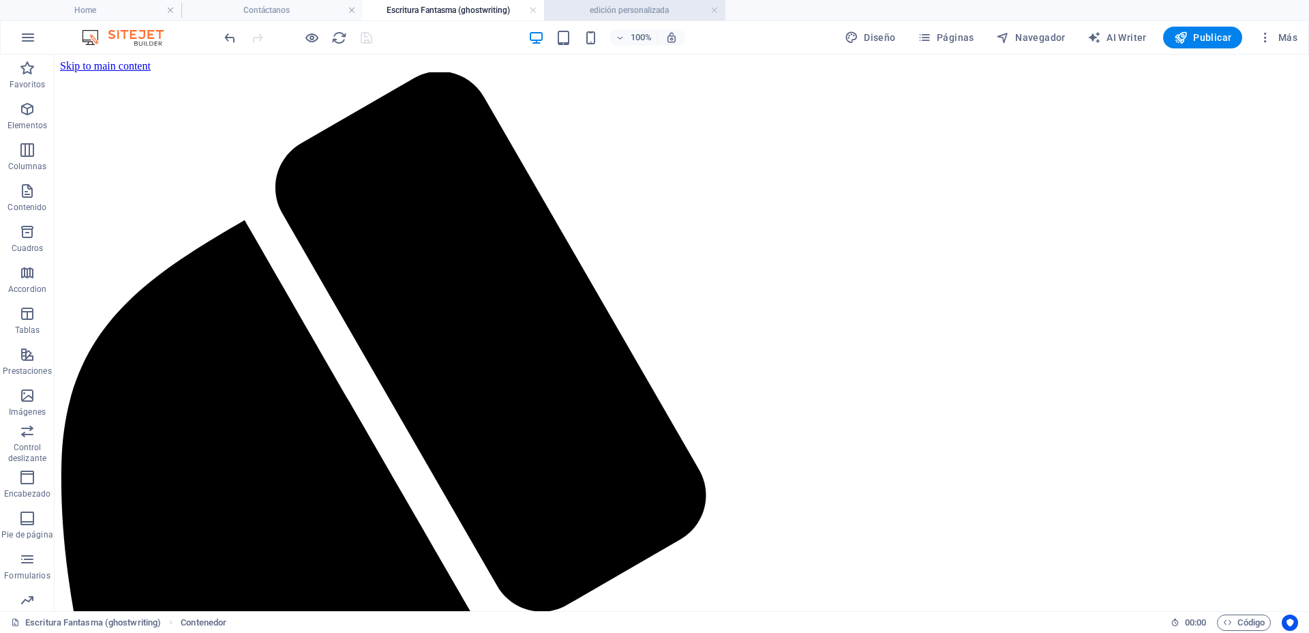
click at [583, 7] on h4 "edición personalizada" at bounding box center [634, 10] width 181 height 15
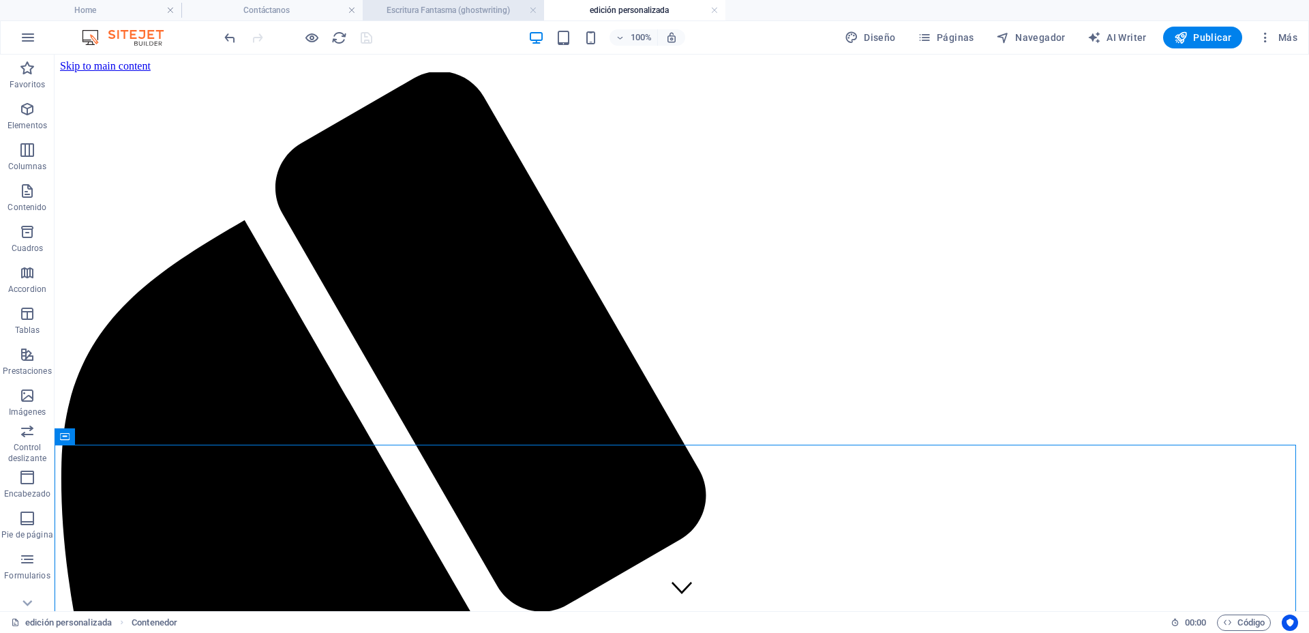
click at [453, 14] on h4 "Escritura Fantasma (ghostwriting)" at bounding box center [453, 10] width 181 height 15
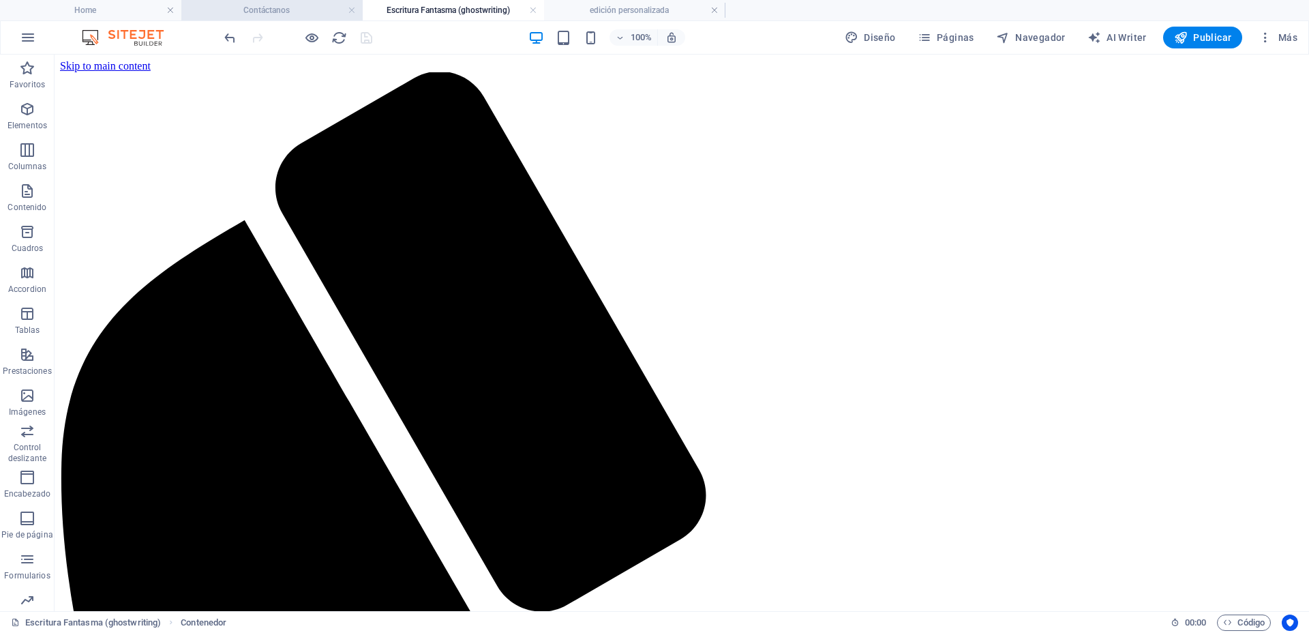
click at [271, 10] on h4 "Contáctanos" at bounding box center [271, 10] width 181 height 15
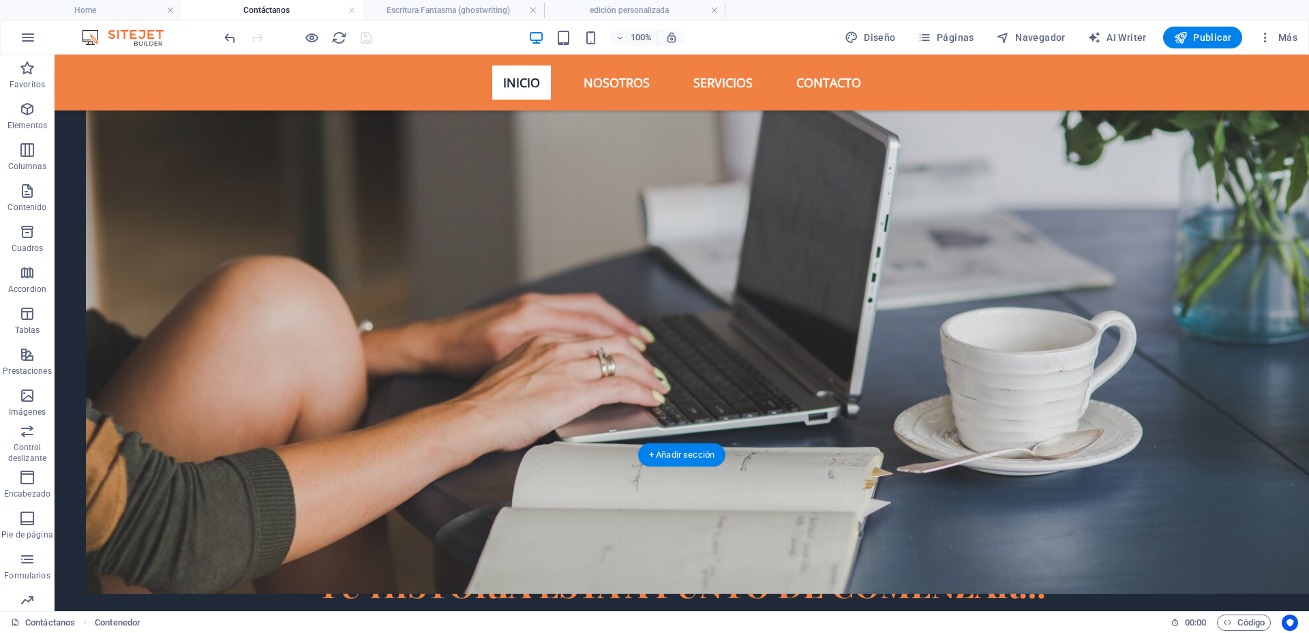
click at [630, 149] on figure at bounding box center [713, 315] width 1254 height 556
click at [198, 156] on figure at bounding box center [713, 315] width 1254 height 556
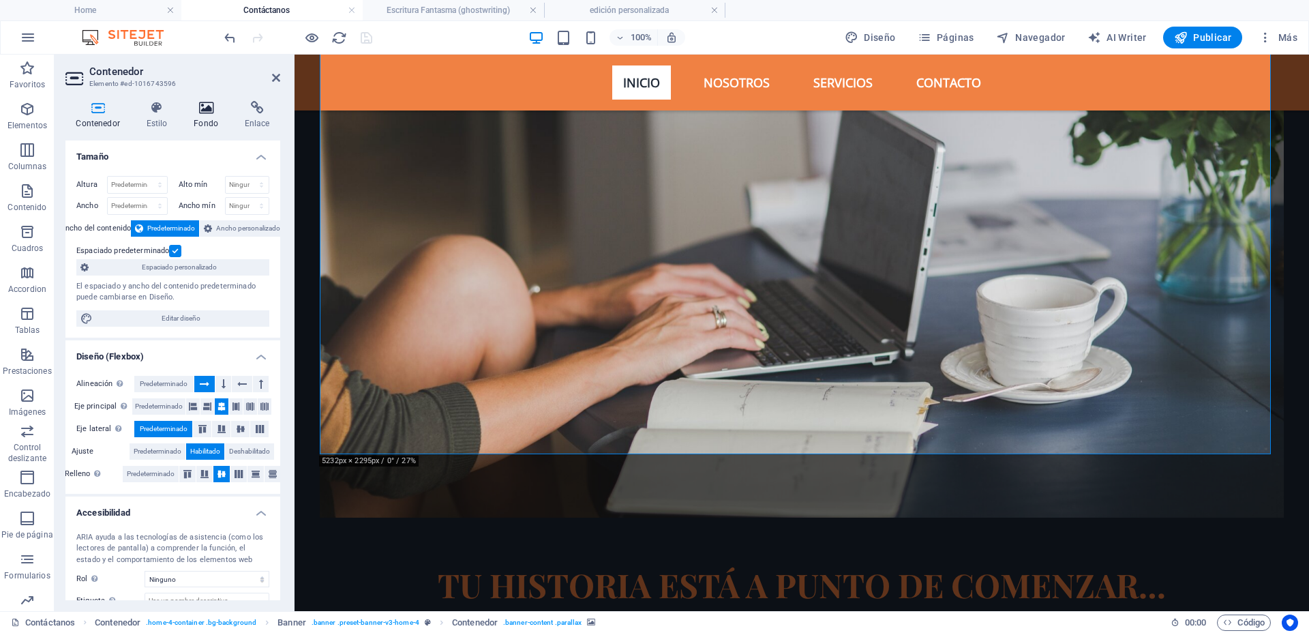
click at [215, 102] on icon at bounding box center [206, 108] width 46 height 14
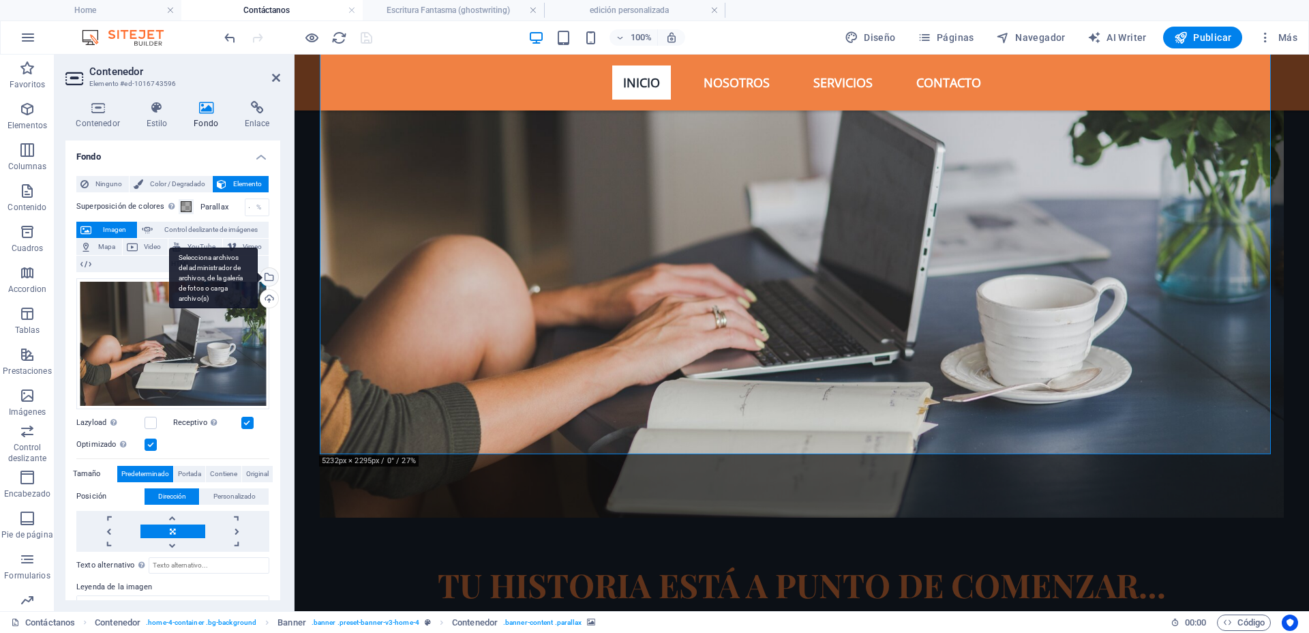
click at [258, 277] on div "Selecciona archivos del administrador de archivos, de la galería de fotos o car…" at bounding box center [213, 277] width 89 height 61
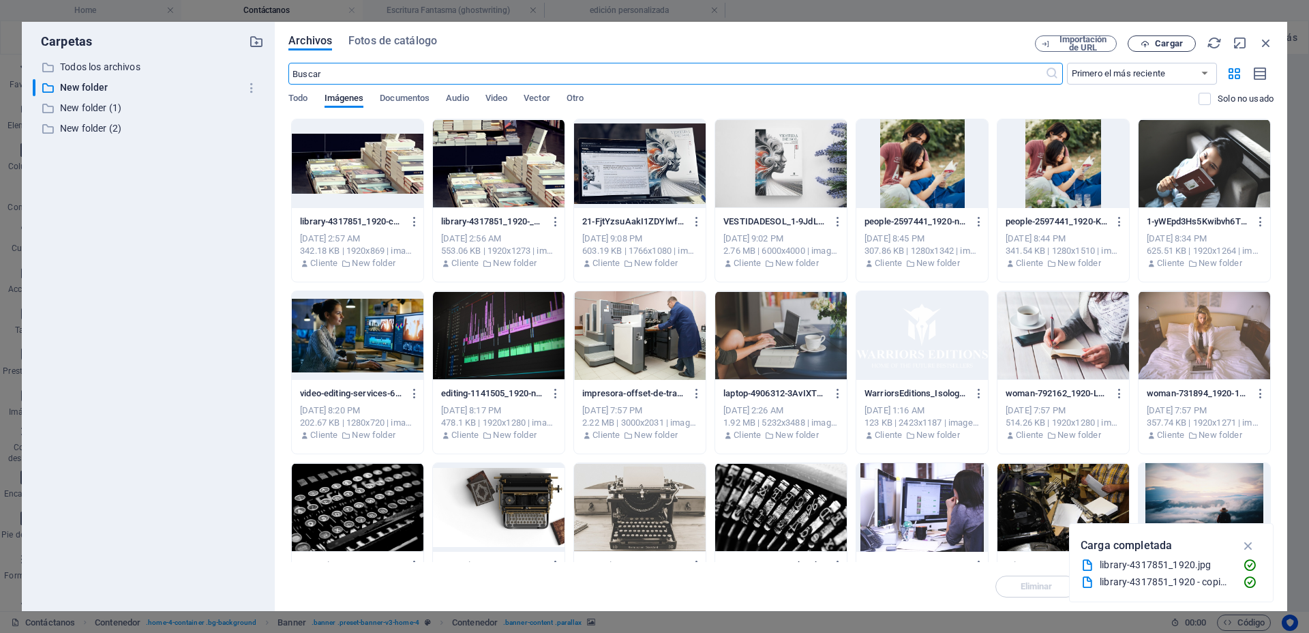
click at [1167, 40] on span "Cargar" at bounding box center [1169, 44] width 28 height 8
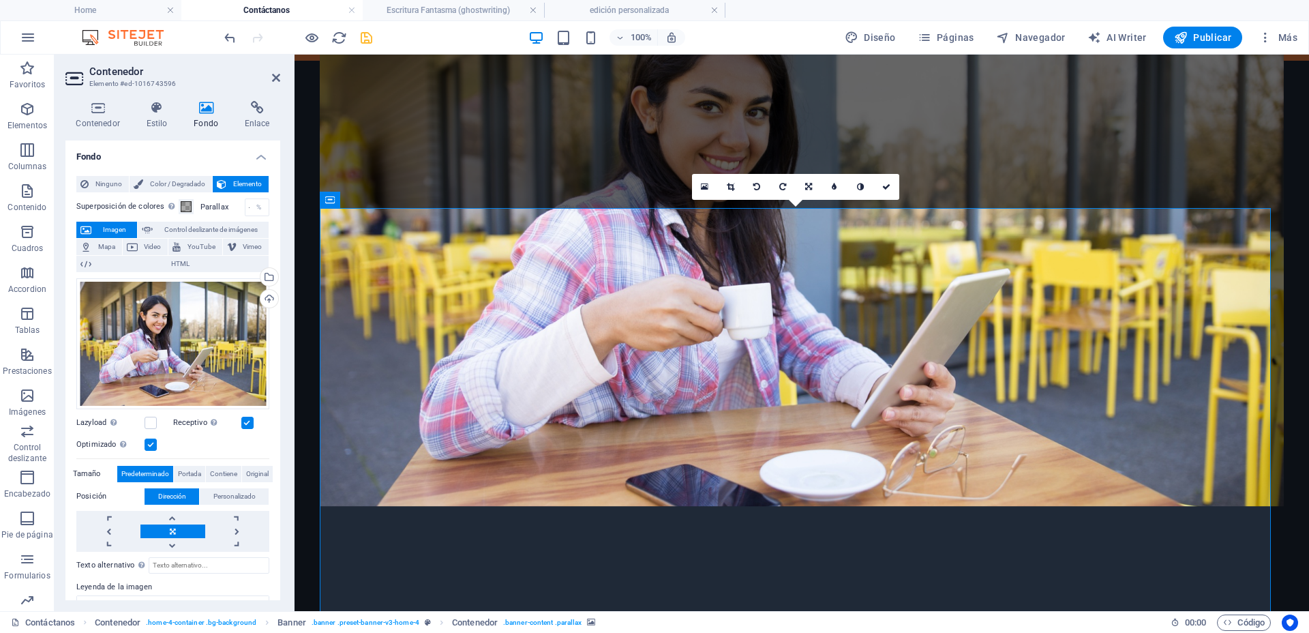
scroll to position [0, 0]
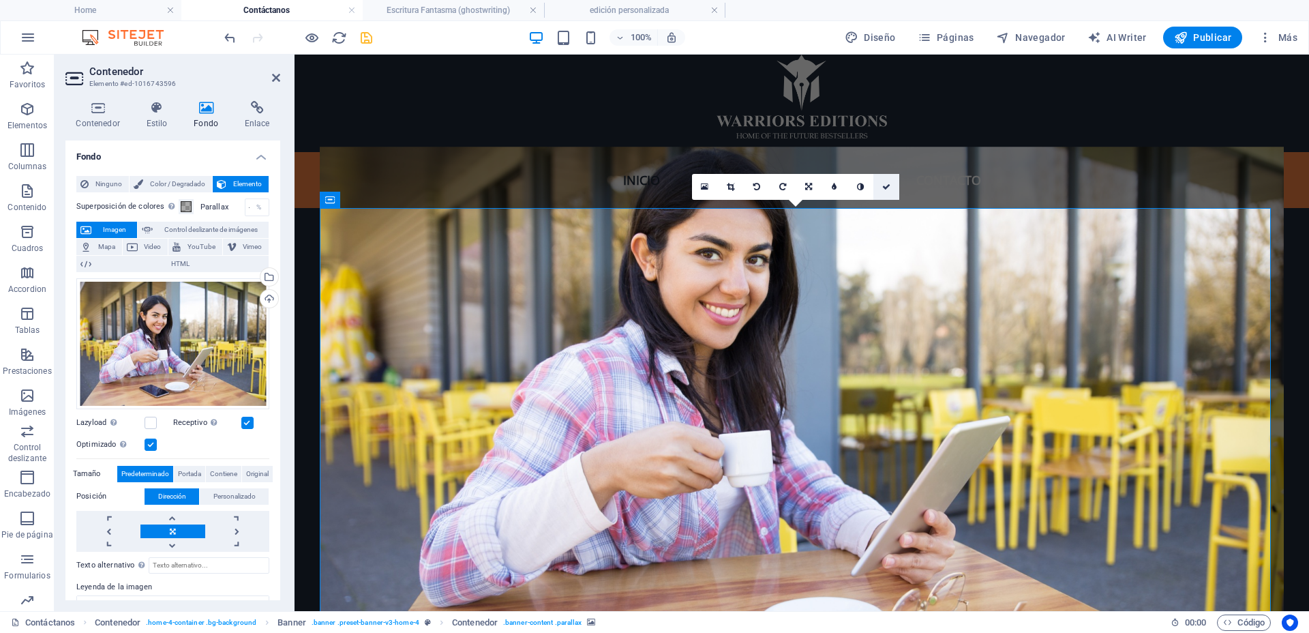
click at [885, 189] on icon at bounding box center [886, 187] width 8 height 8
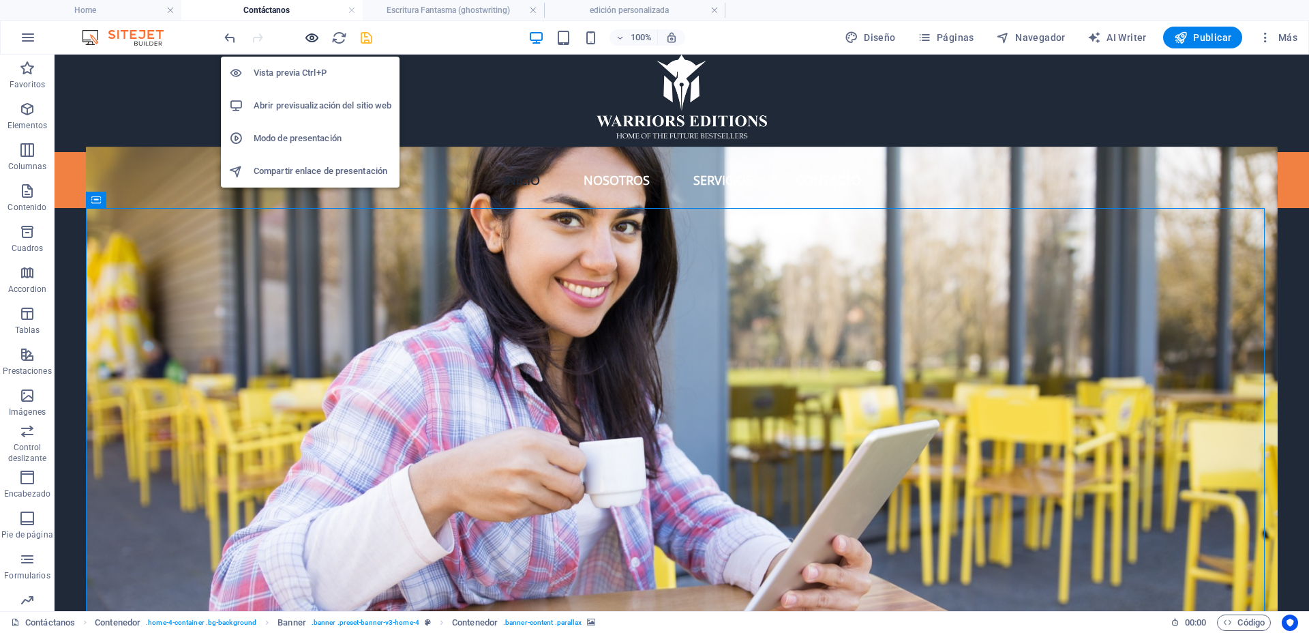
click at [311, 39] on icon "button" at bounding box center [312, 38] width 16 height 16
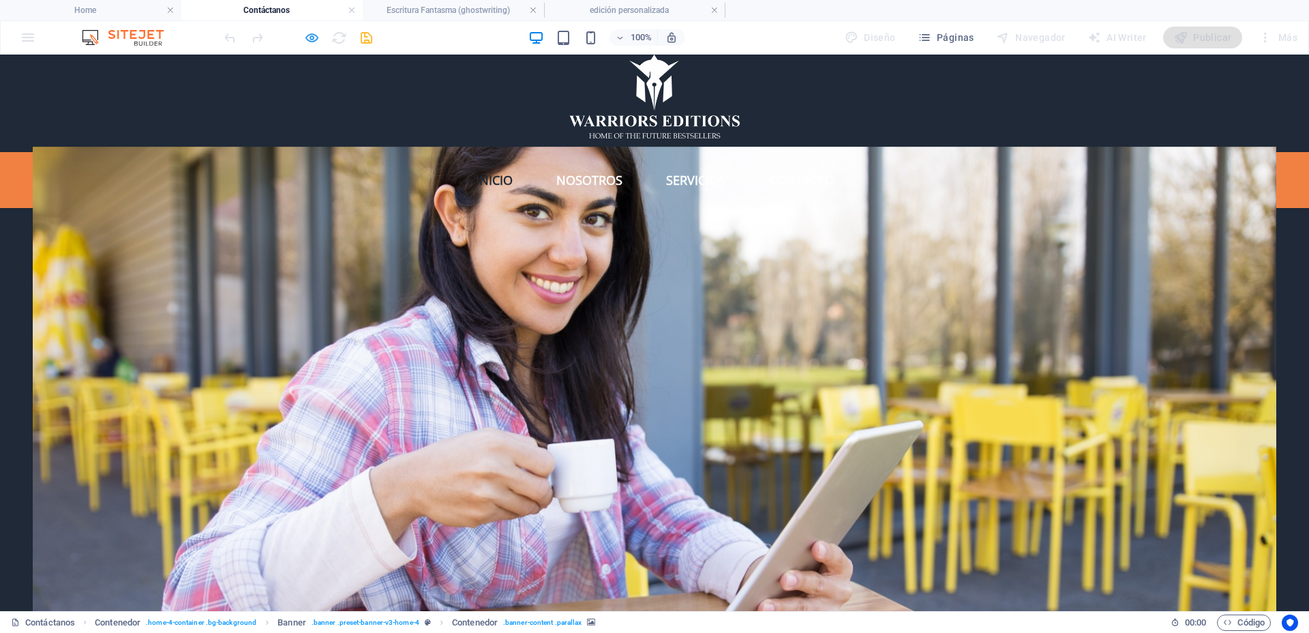
click at [310, 37] on icon "button" at bounding box center [312, 38] width 16 height 16
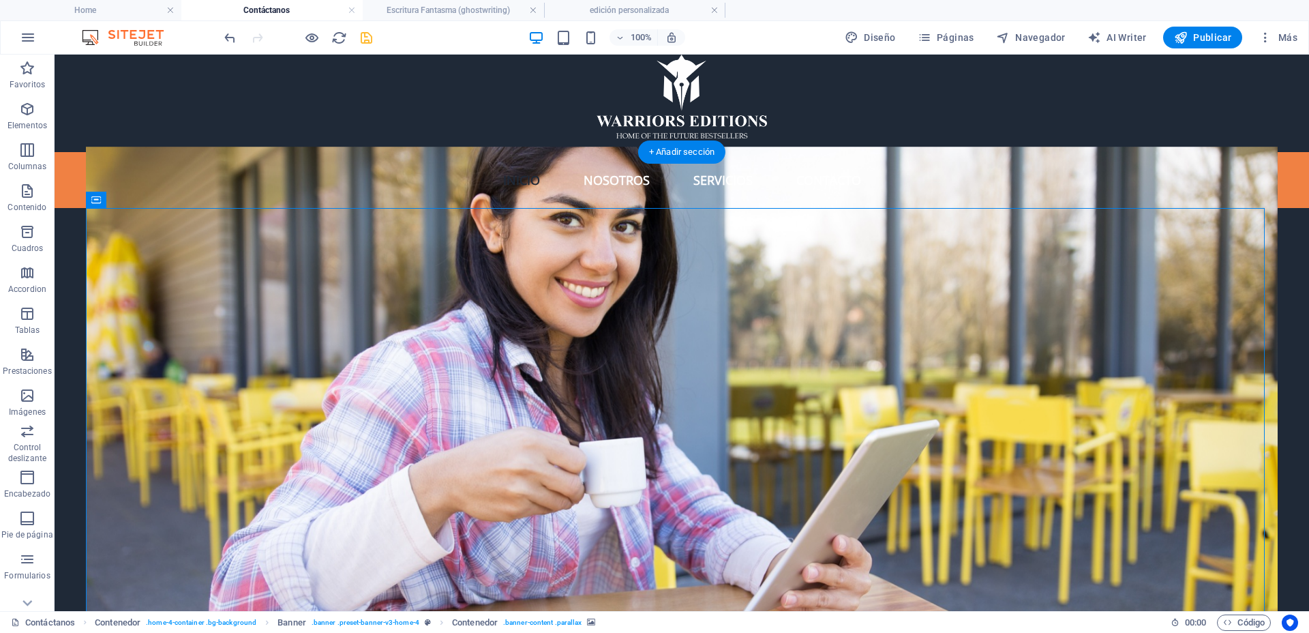
click at [365, 249] on figure at bounding box center [682, 400] width 1192 height 507
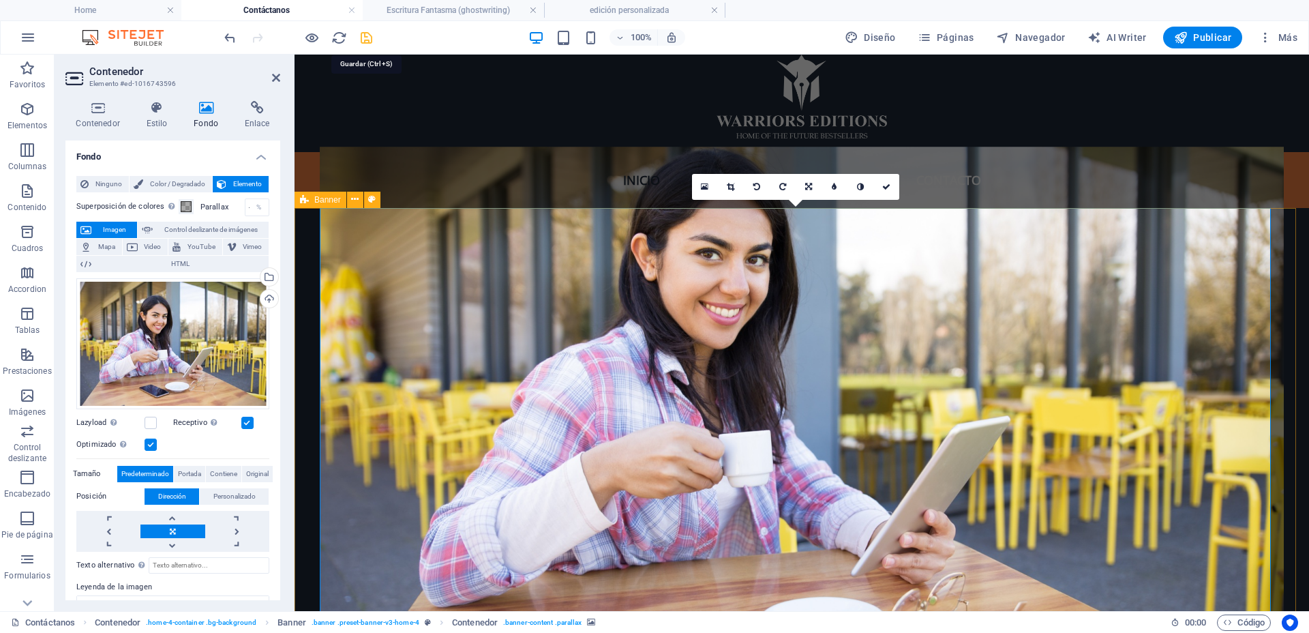
click at [366, 44] on icon "save" at bounding box center [367, 38] width 16 height 16
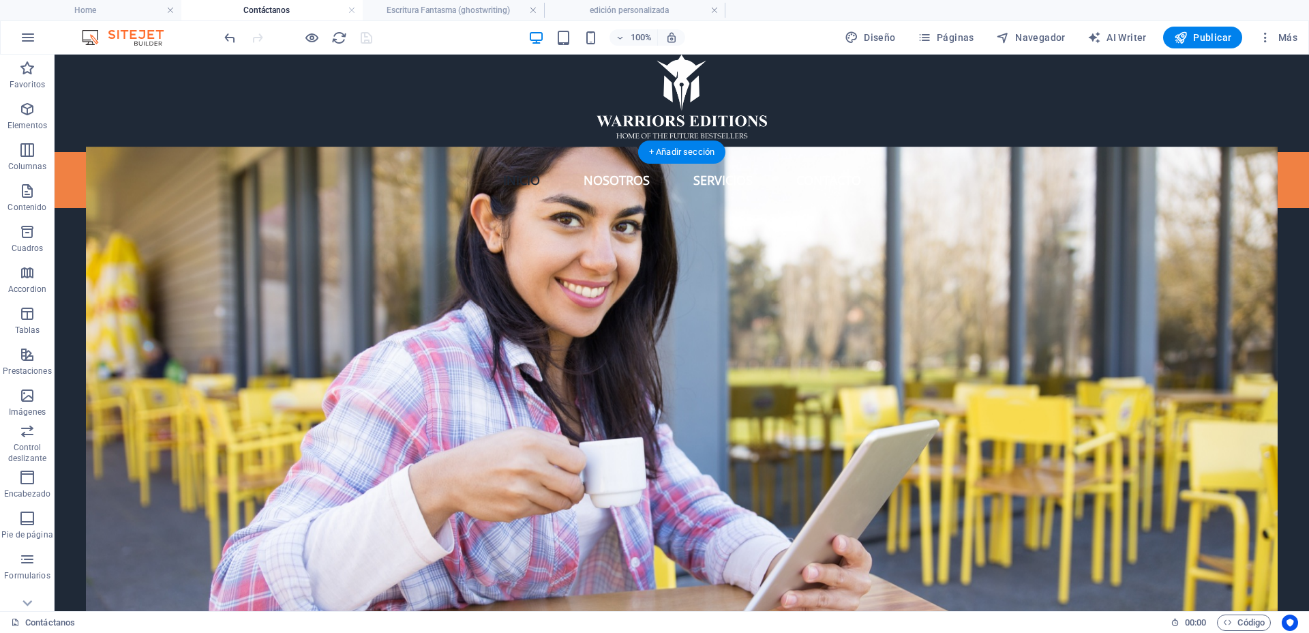
click at [327, 331] on figure at bounding box center [682, 400] width 1192 height 507
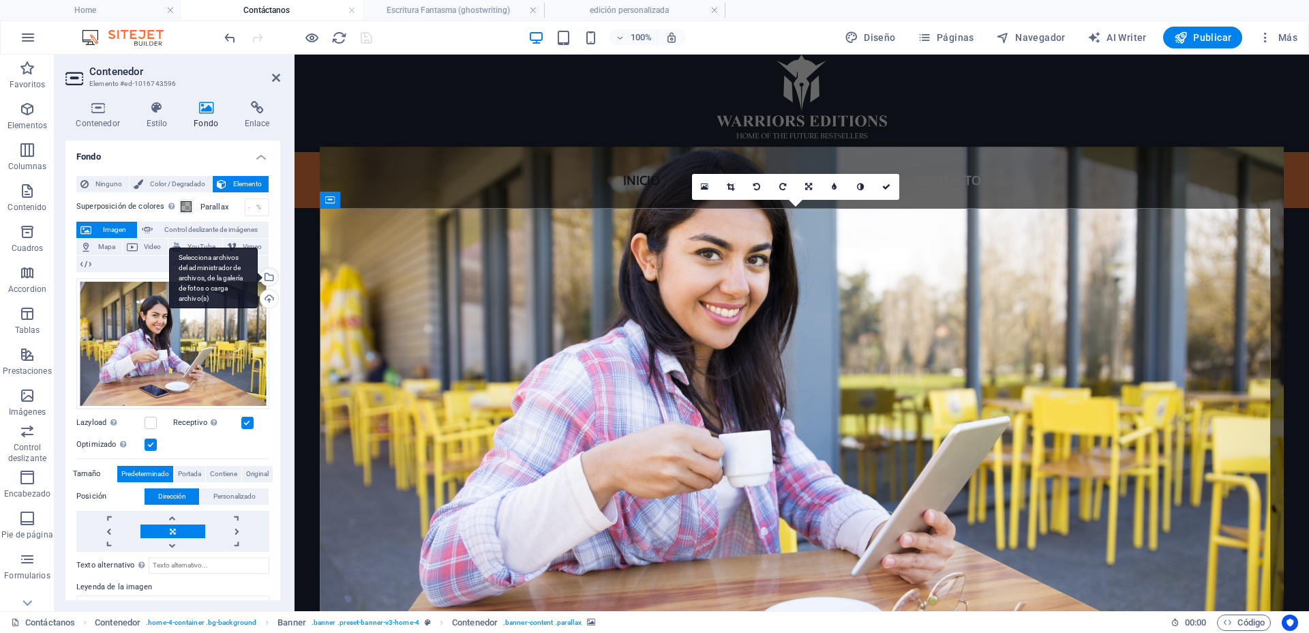
click at [269, 277] on div "Selecciona archivos del administrador de archivos, de la galería de fotos o car…" at bounding box center [268, 278] width 20 height 20
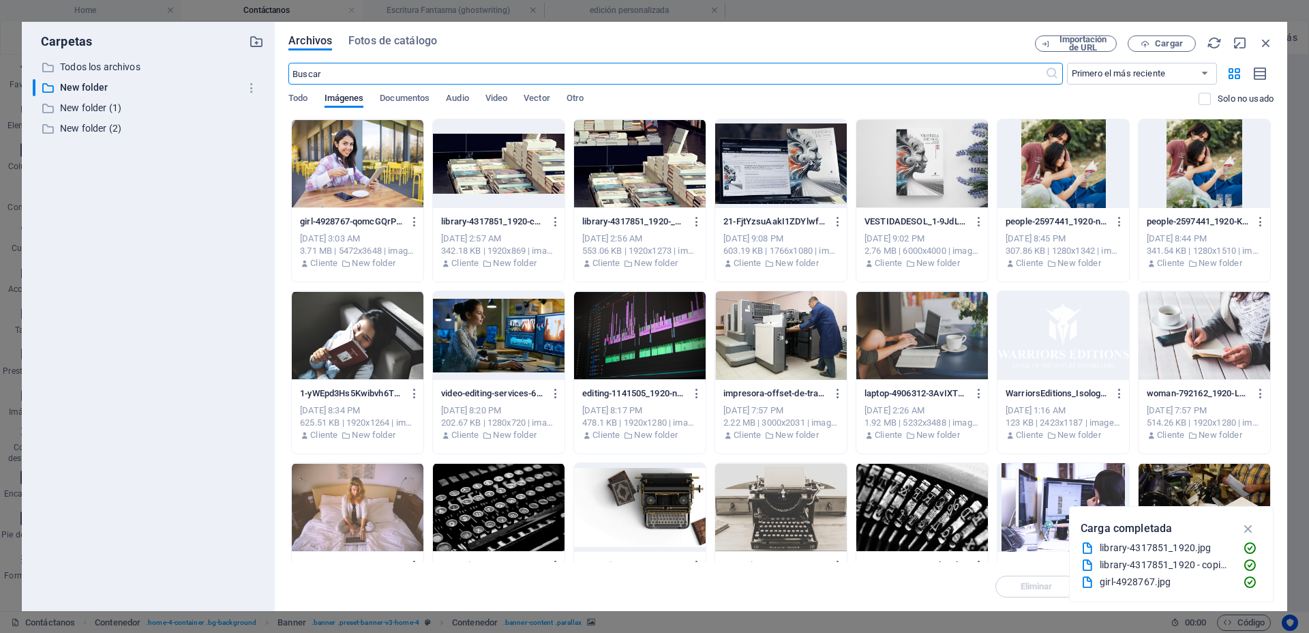
click at [371, 182] on div at bounding box center [358, 163] width 132 height 89
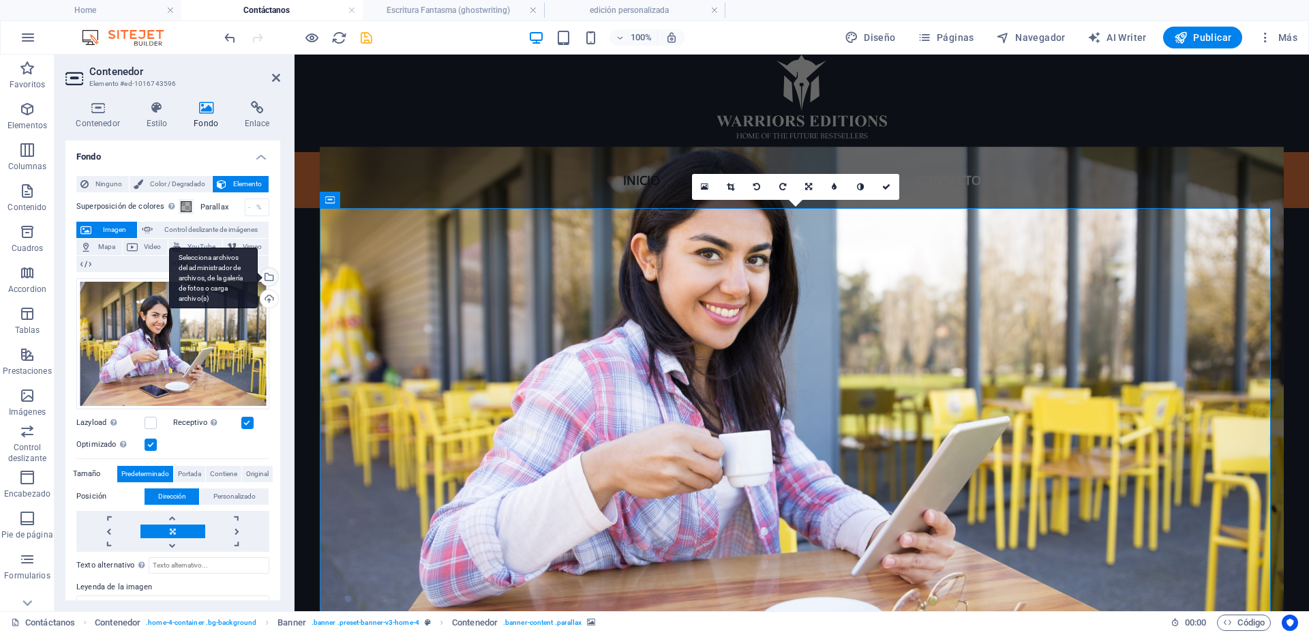
click at [269, 273] on div "Selecciona archivos del administrador de archivos, de la galería de fotos o car…" at bounding box center [268, 278] width 20 height 20
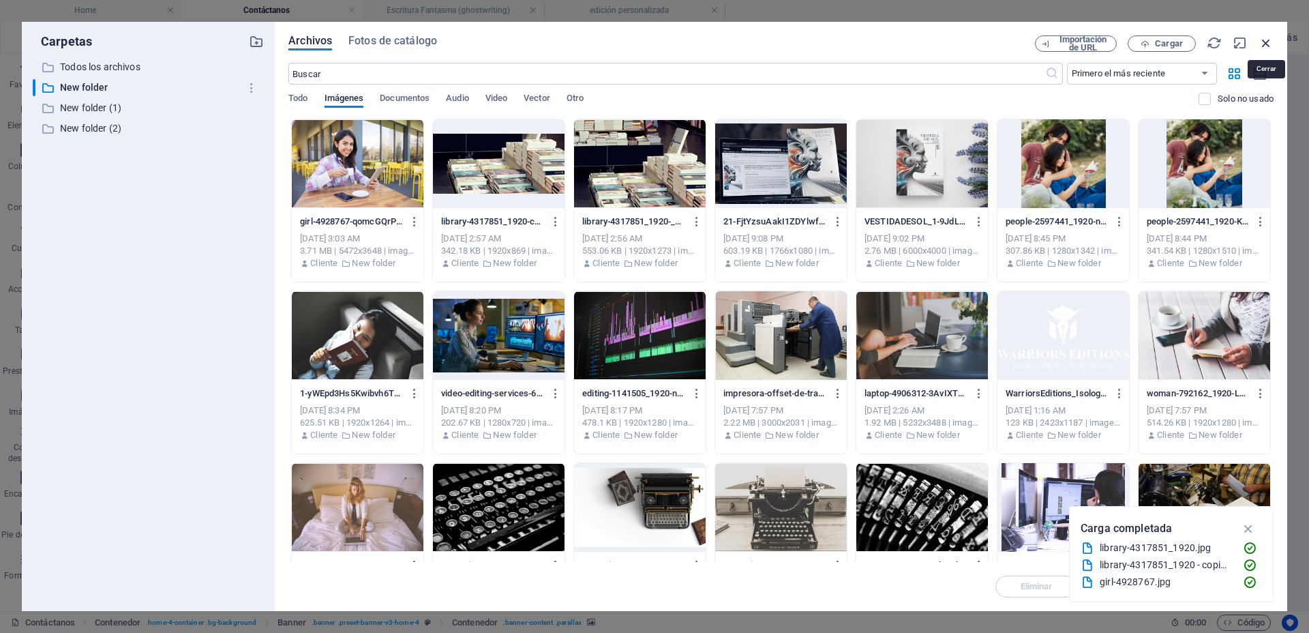
drag, startPoint x: 1265, startPoint y: 44, endPoint x: 933, endPoint y: 61, distance: 332.4
click at [1265, 44] on icon "button" at bounding box center [1265, 42] width 15 height 15
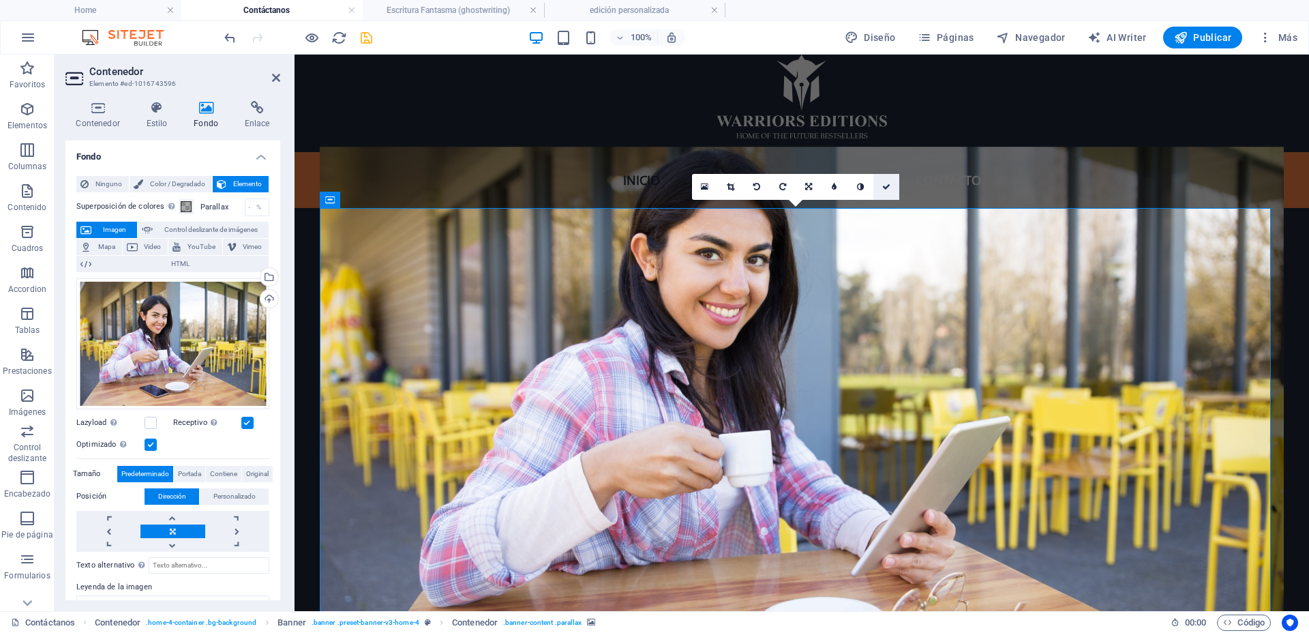
drag, startPoint x: 885, startPoint y: 186, endPoint x: 789, endPoint y: 266, distance: 124.9
click at [885, 186] on icon at bounding box center [886, 187] width 8 height 8
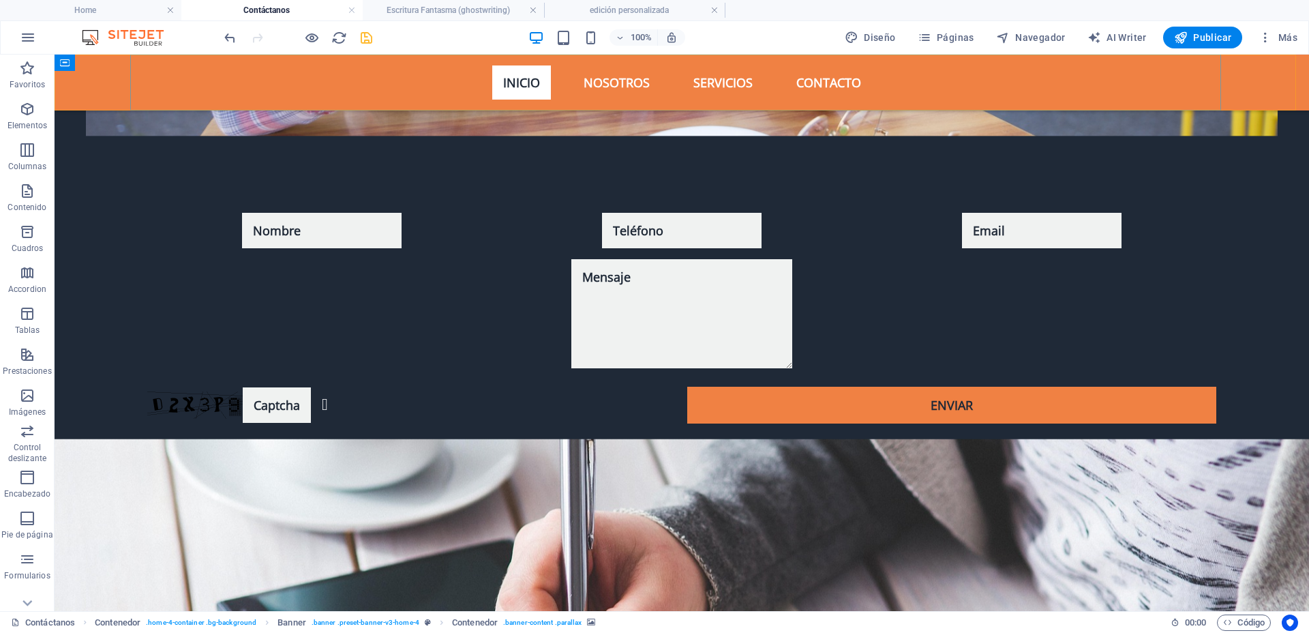
scroll to position [767, 0]
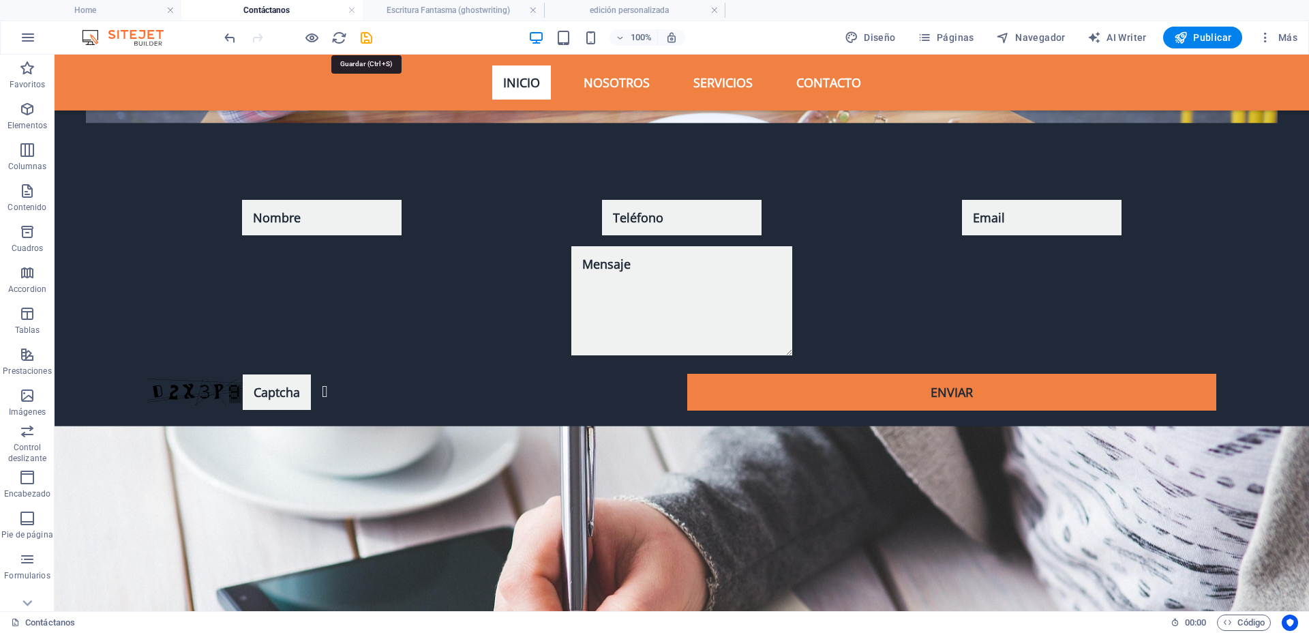
drag, startPoint x: 368, startPoint y: 37, endPoint x: 369, endPoint y: 47, distance: 9.6
click at [369, 37] on icon "save" at bounding box center [367, 38] width 16 height 16
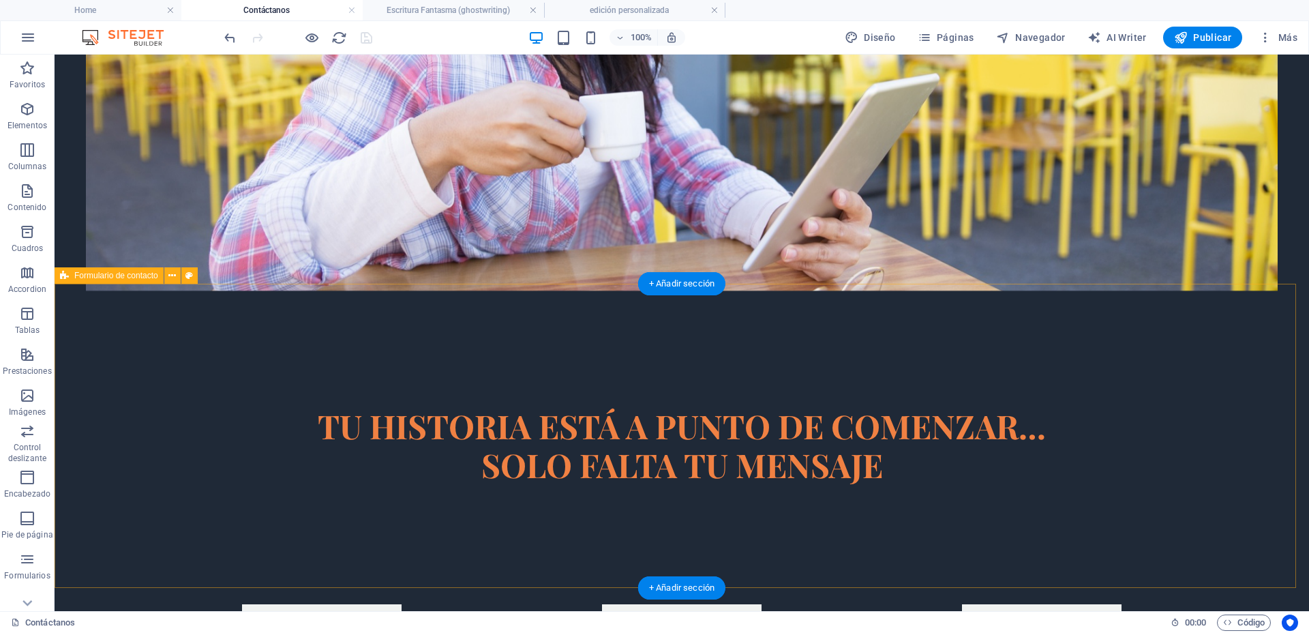
scroll to position [0, 0]
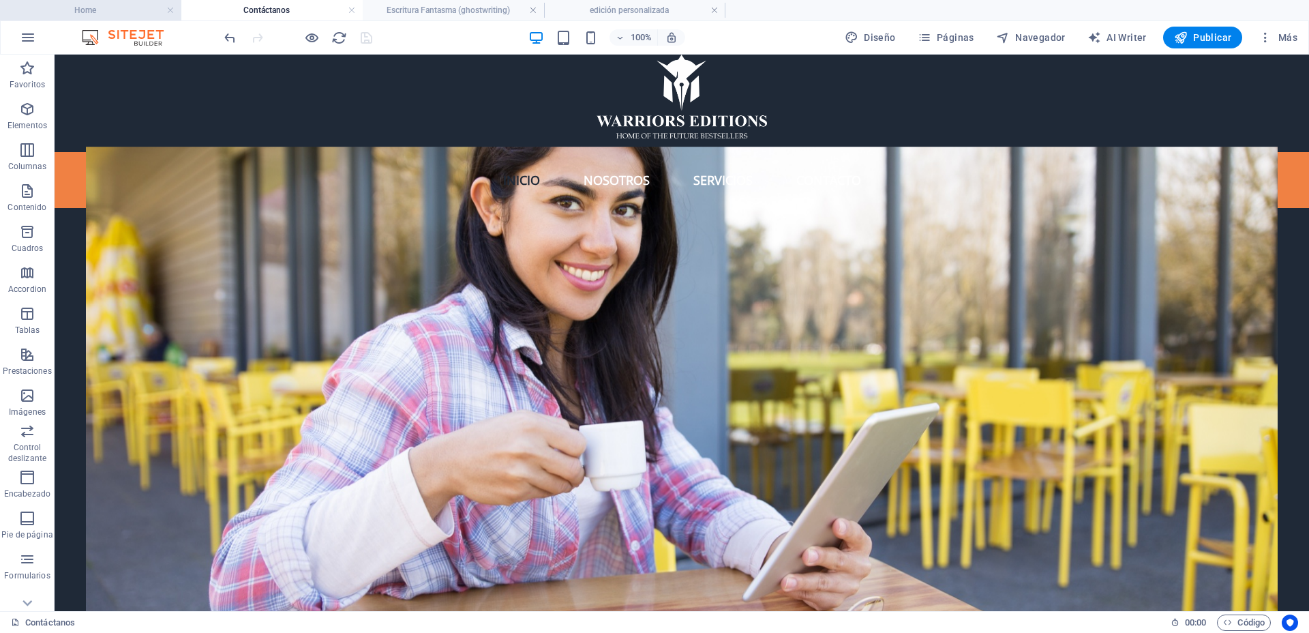
click at [113, 15] on h4 "Home" at bounding box center [90, 10] width 181 height 15
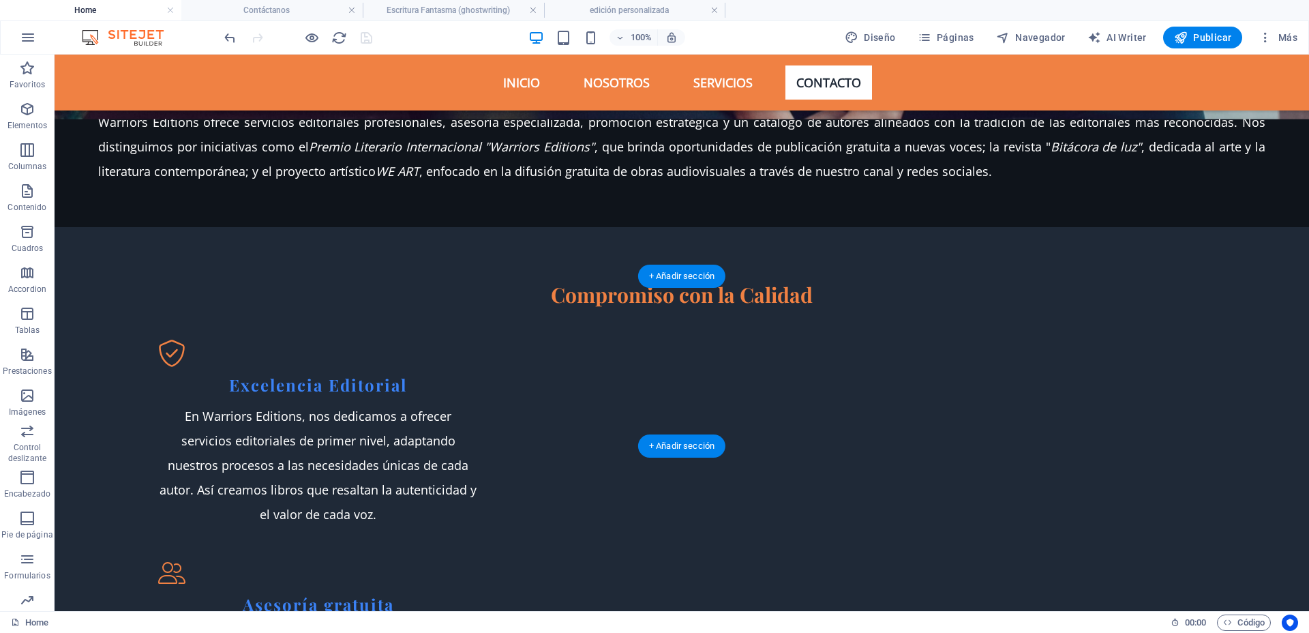
scroll to position [1141, 0]
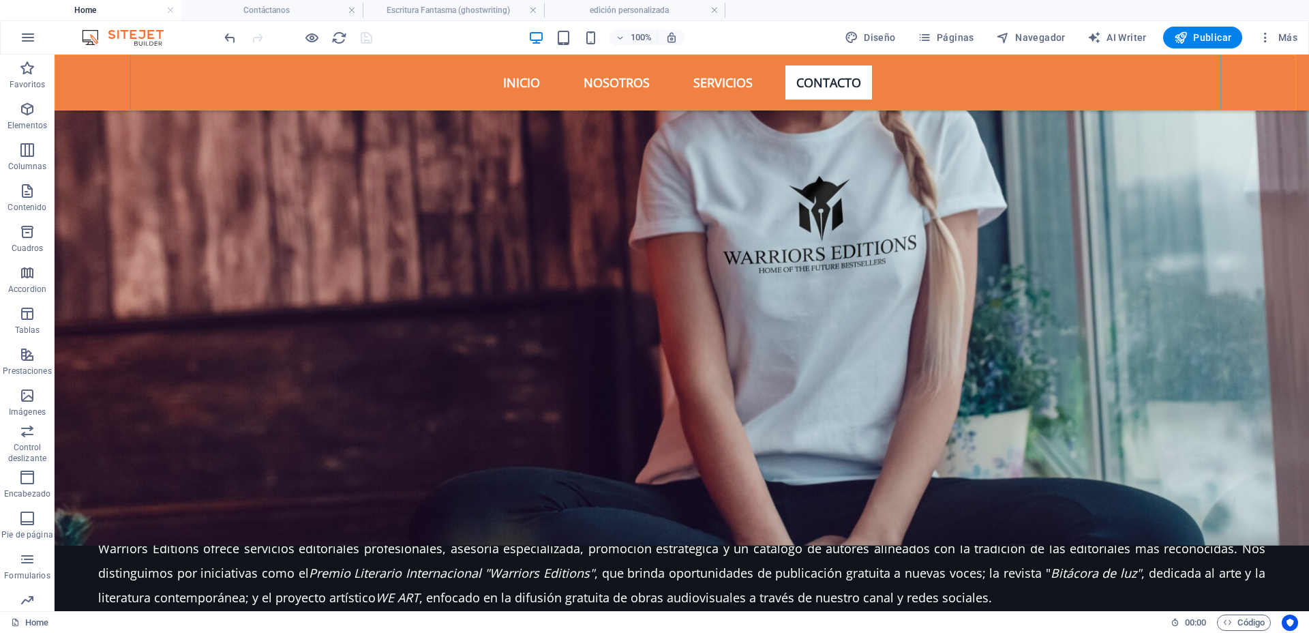
click at [515, 78] on nav "Inicio Nosotros Servicios Contacto" at bounding box center [681, 83] width 1091 height 56
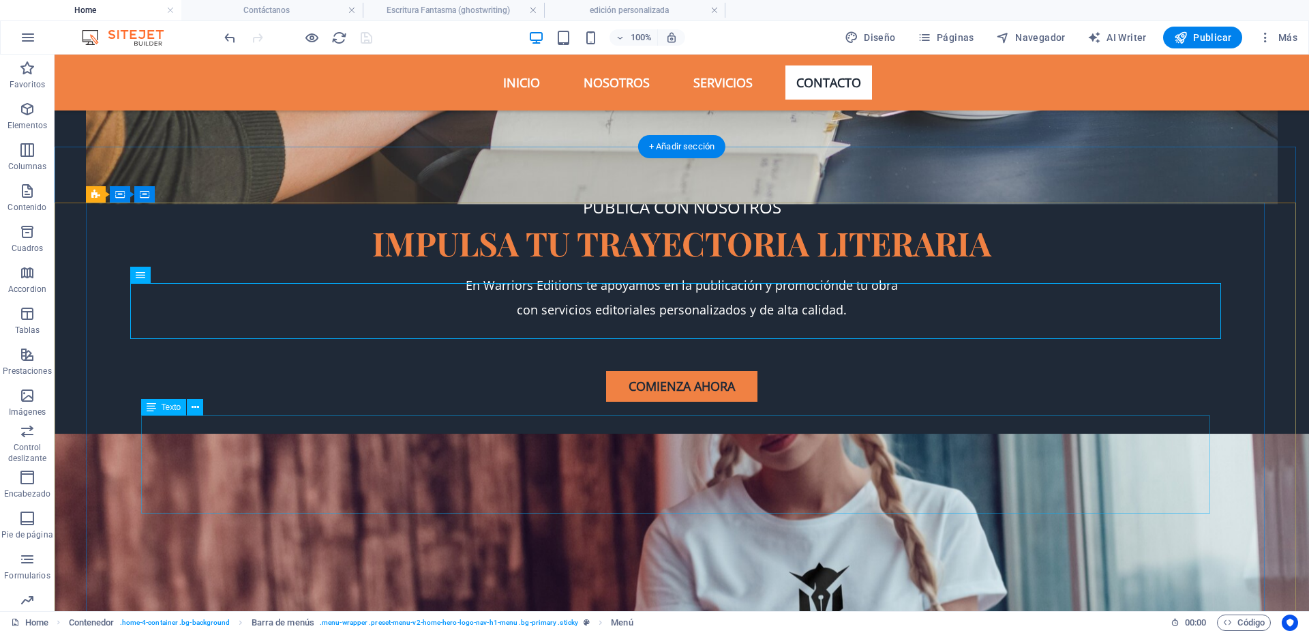
scroll to position [0, 0]
